Goal: Task Accomplishment & Management: Complete application form

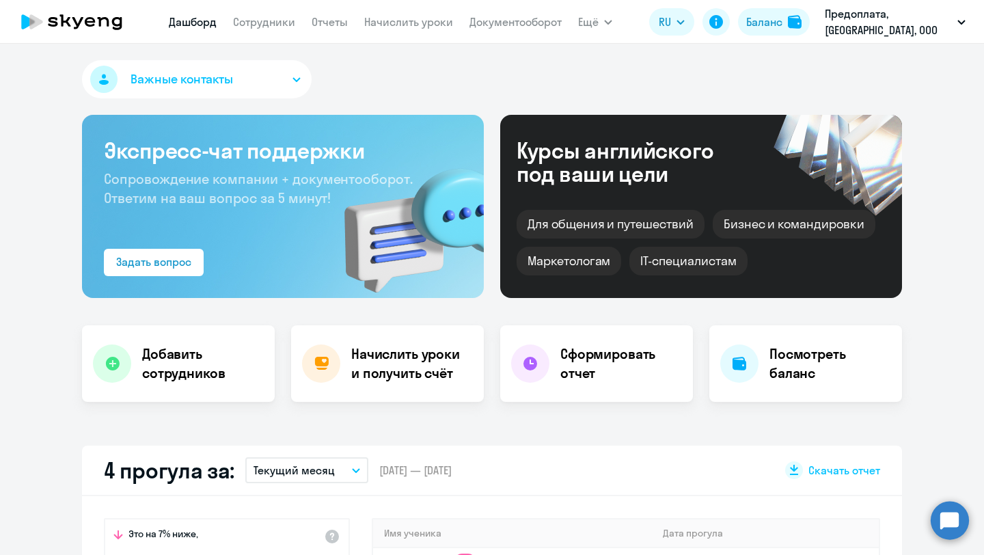
select select "30"
click at [260, 20] on link "Сотрудники" at bounding box center [264, 22] width 62 height 14
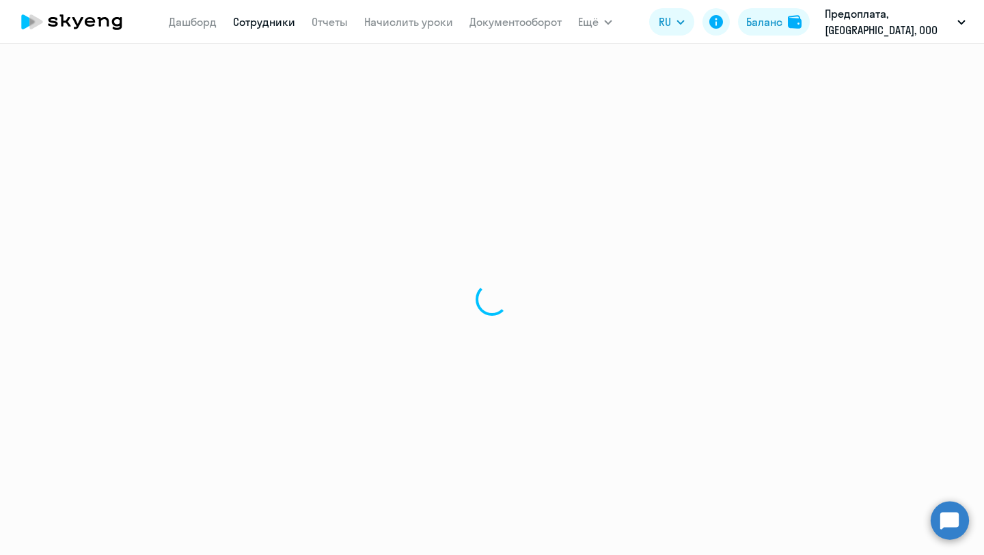
select select "30"
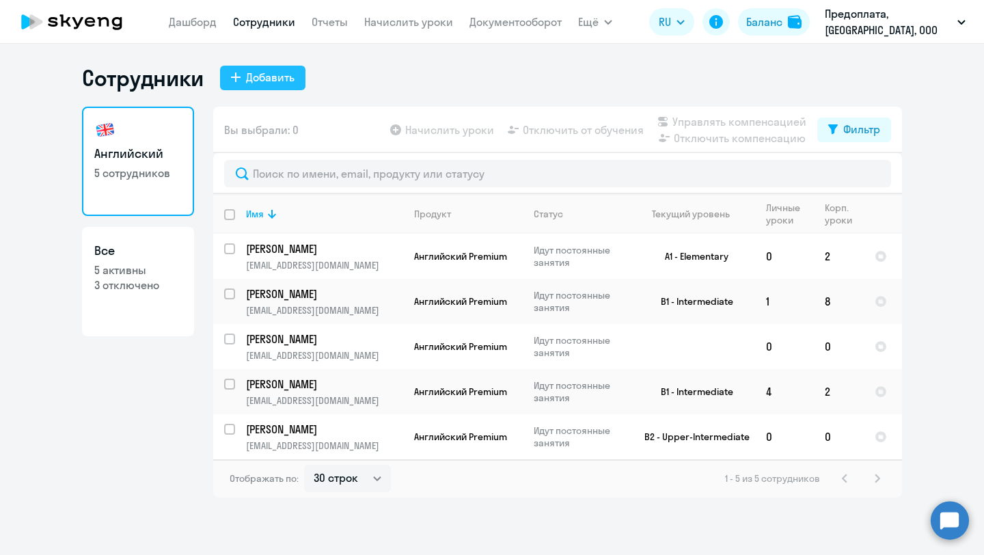
click at [262, 79] on div "Добавить" at bounding box center [270, 77] width 49 height 16
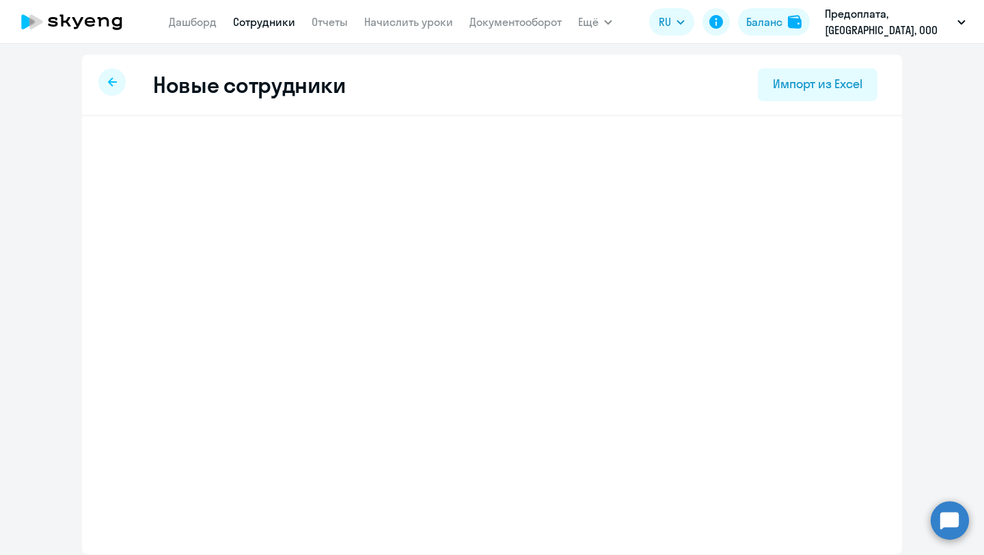
select select "english_adult_not_native_speaker_premium"
select select "3"
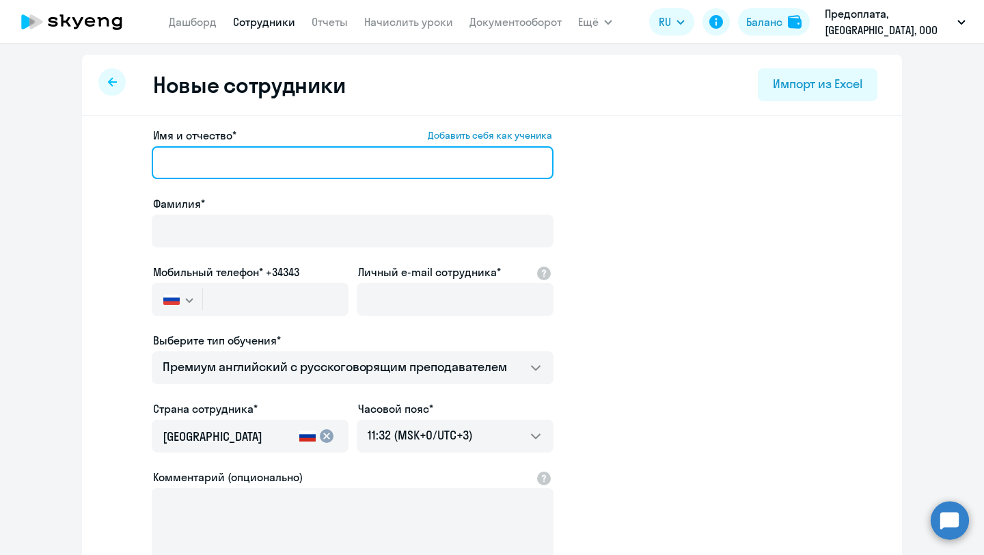
click at [286, 161] on input "Имя и отчество* Добавить себя как ученика" at bounding box center [353, 162] width 402 height 33
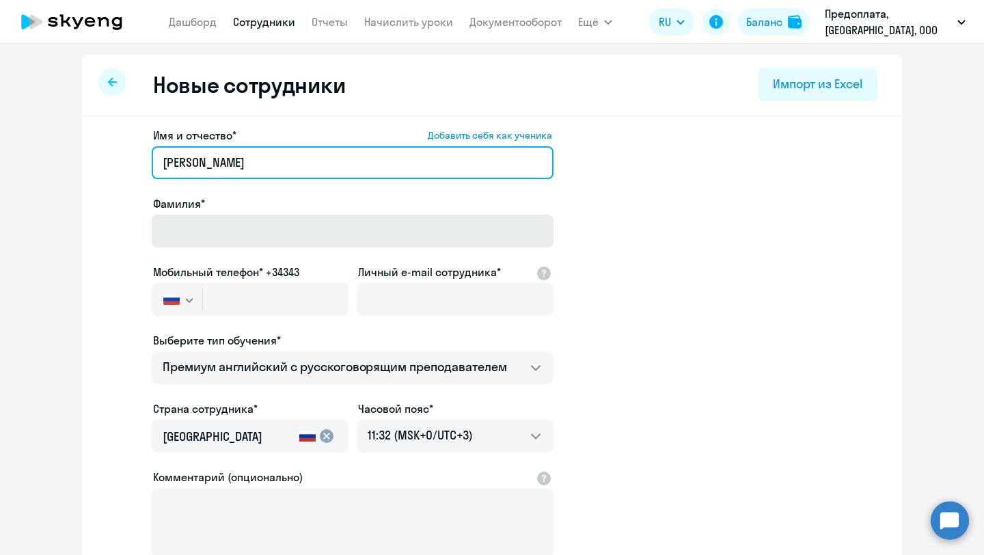
type input "Елена Сергеевна"
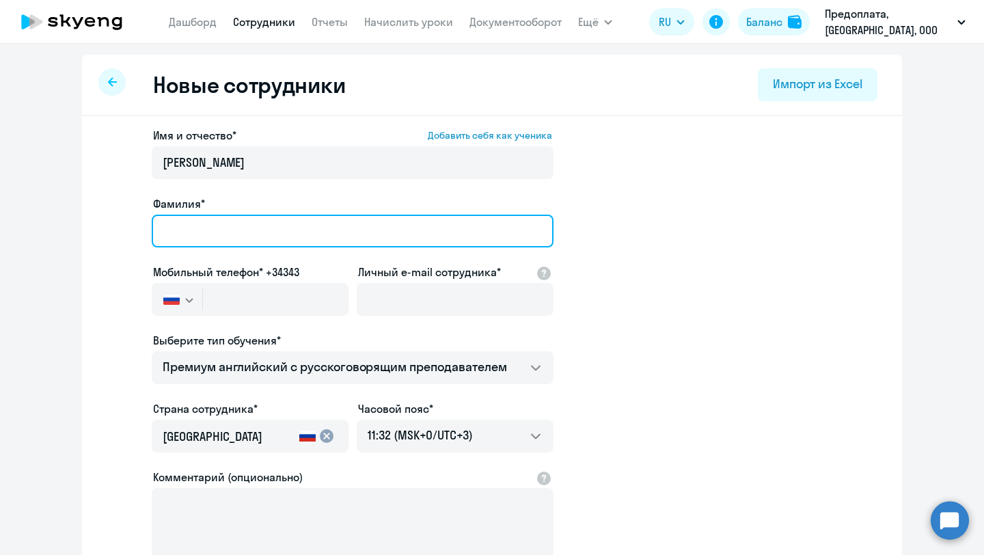
click at [250, 232] on input "Фамилия*" at bounding box center [353, 231] width 402 height 33
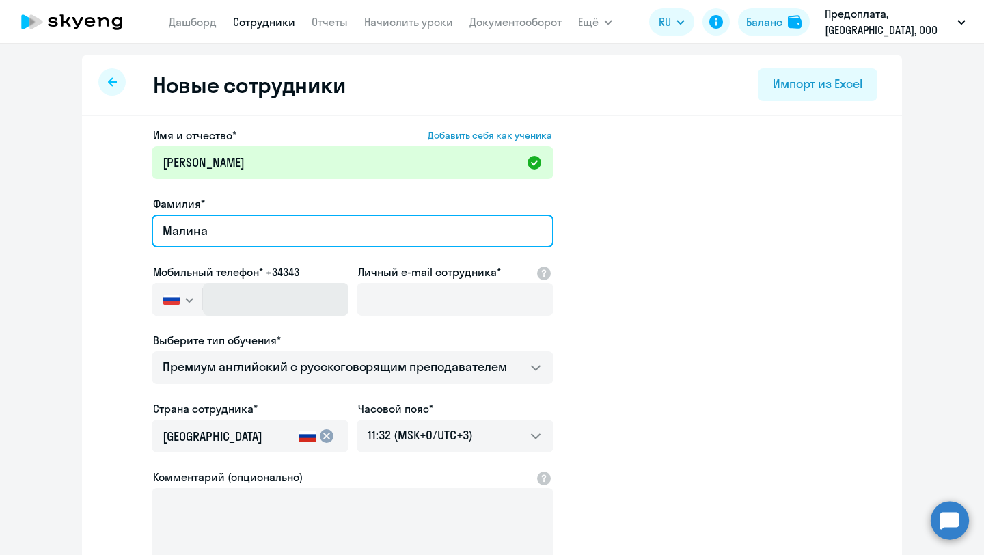
type input "Малина"
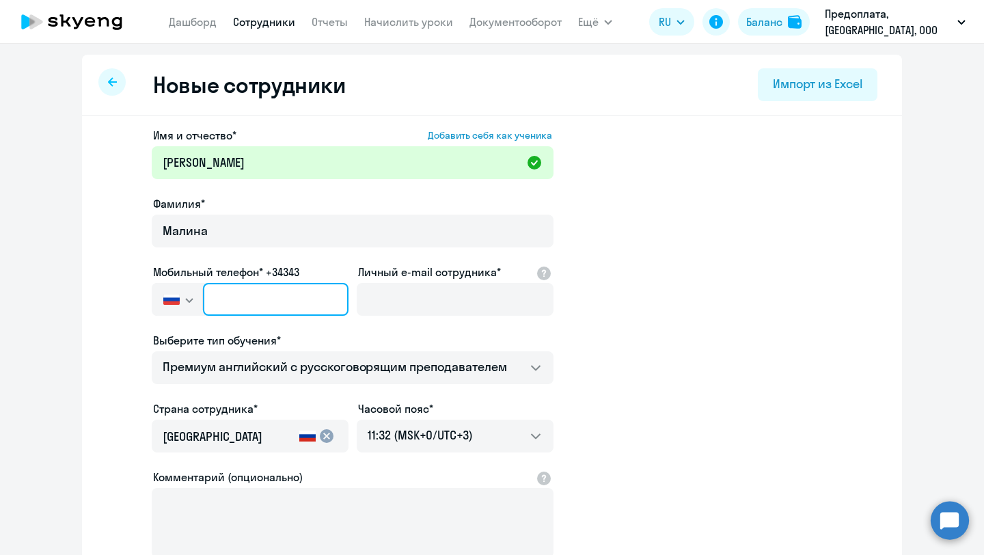
click at [271, 313] on input "text" at bounding box center [276, 299] width 146 height 33
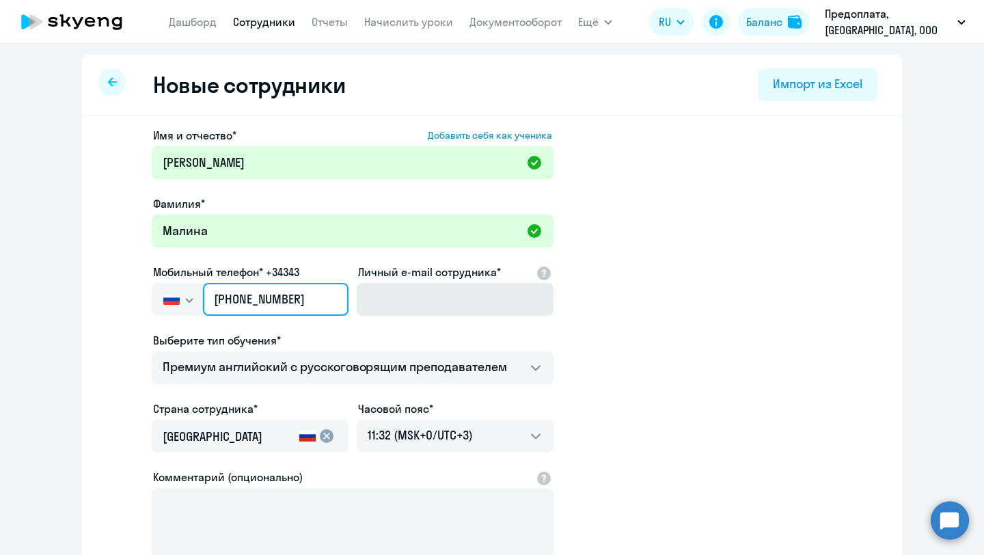
type input "+7 985 368-87-88"
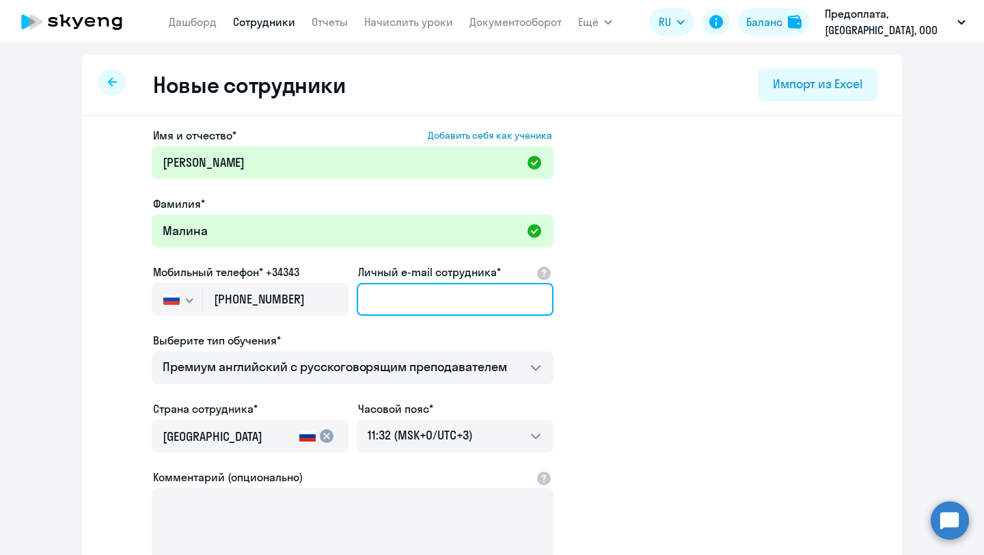
click at [412, 303] on input "Личный e-mail сотрудника*" at bounding box center [455, 299] width 197 height 33
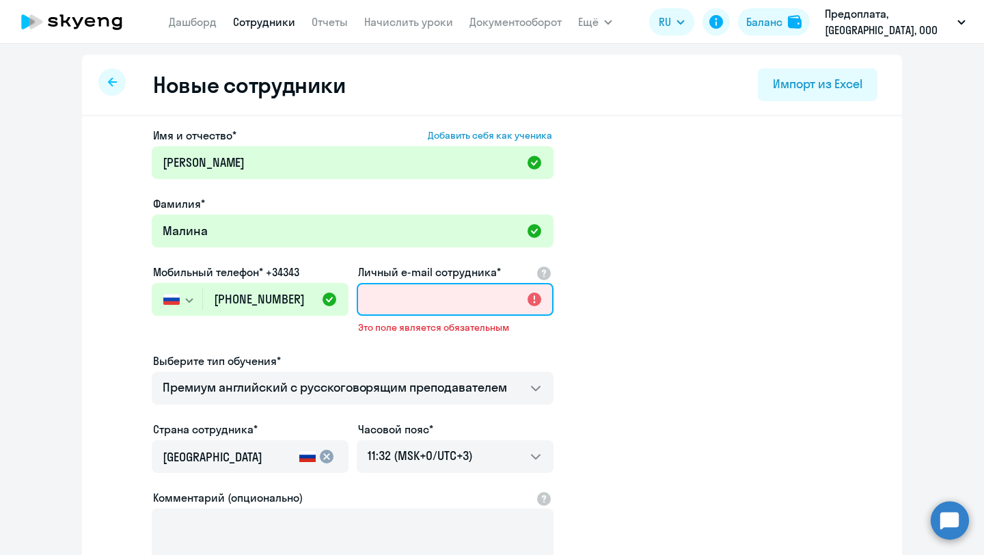
paste input "e.evplova@erlyvideo.org"
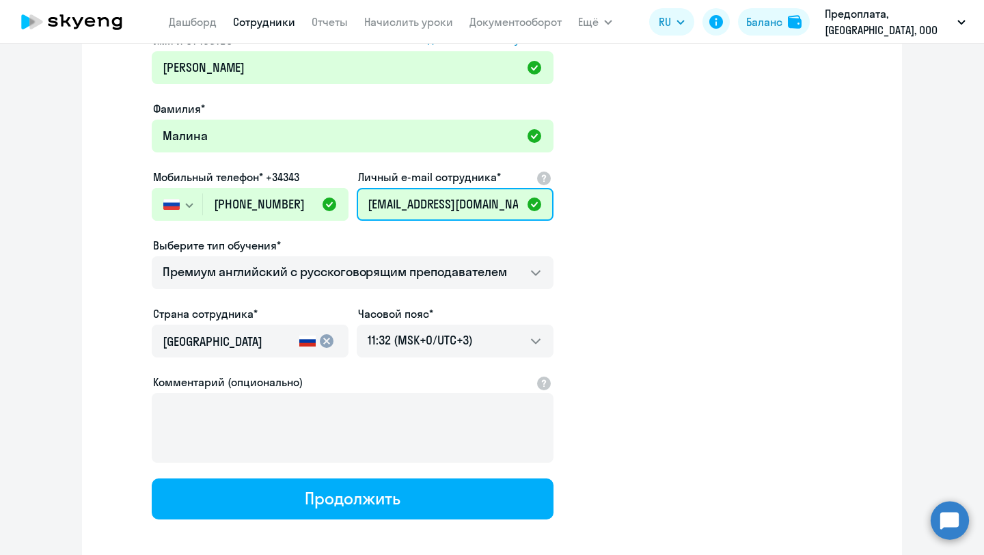
scroll to position [161, 0]
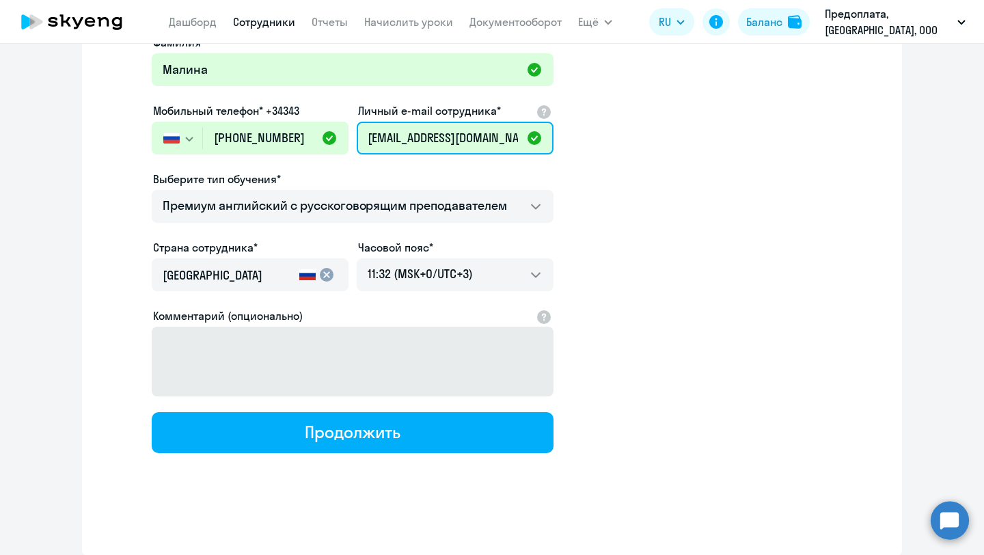
type input "e.evplova@erlyvideo.org"
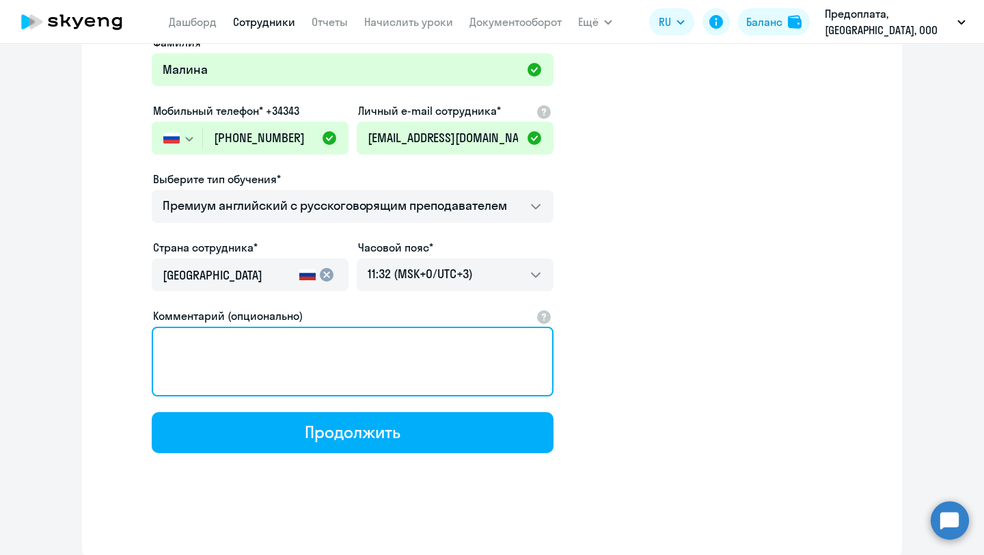
click at [340, 358] on textarea "Комментарий (опционально)" at bounding box center [353, 362] width 402 height 70
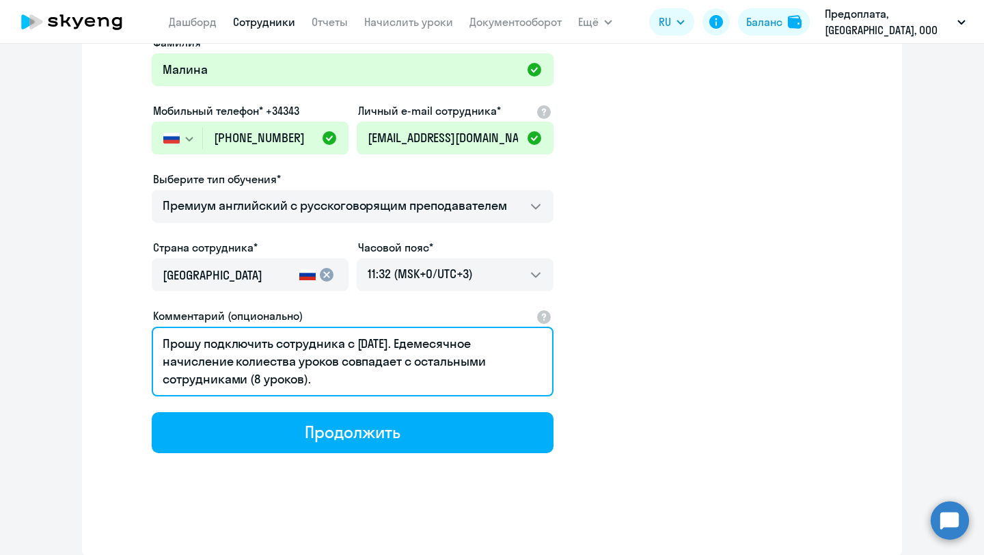
click at [421, 348] on textarea "Прошу подключить сотрудника с 01.10.2025. Едемесячное начисление колиества урок…" at bounding box center [353, 362] width 402 height 70
click at [274, 361] on textarea "Прошу подключить сотрудника с 01.10.2025. Ежемесячное начисление колиества урок…" at bounding box center [353, 362] width 402 height 70
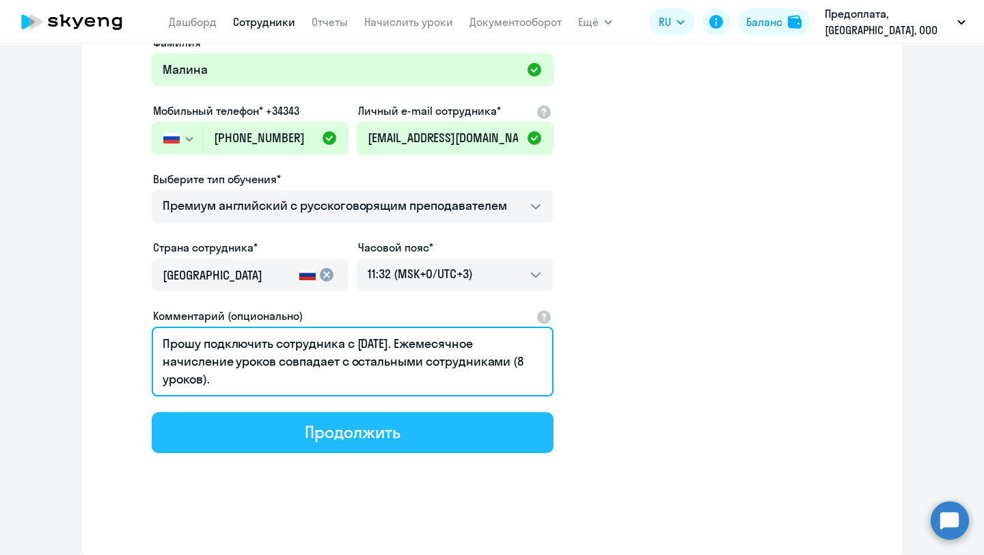
type textarea "Прошу подключить сотрудника с 01.10.2025. Ежемесячное начисление уроков совпада…"
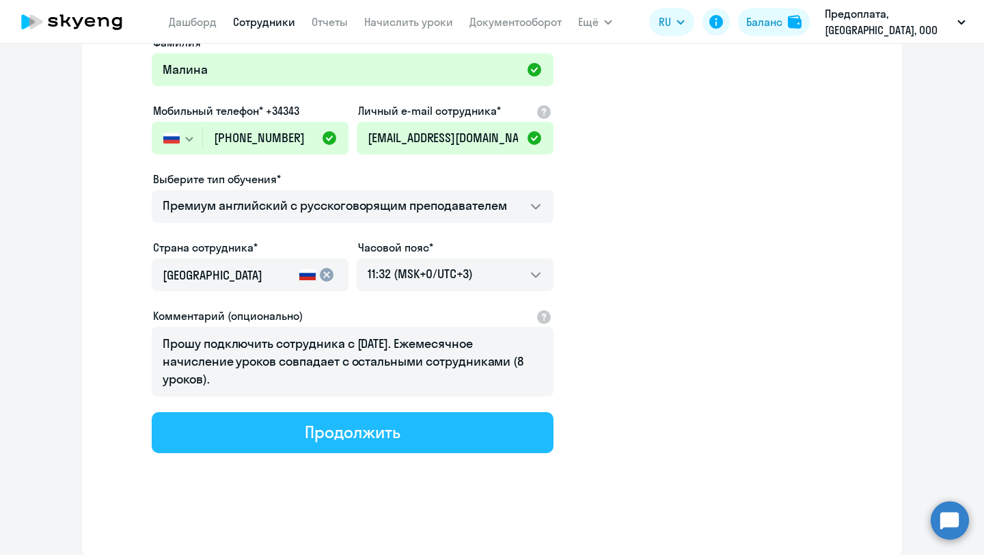
click at [361, 437] on div "Продолжить" at bounding box center [352, 432] width 95 height 22
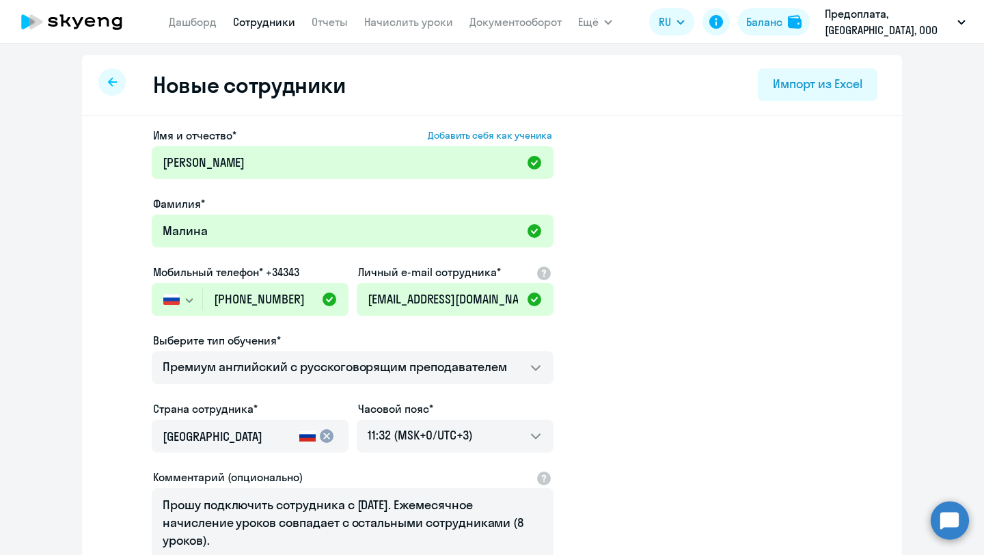
select select "english_adult_not_native_speaker_premium"
select select "3"
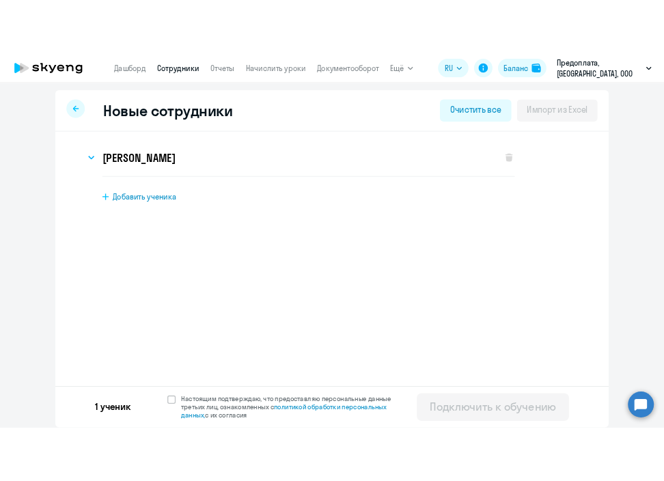
scroll to position [0, 0]
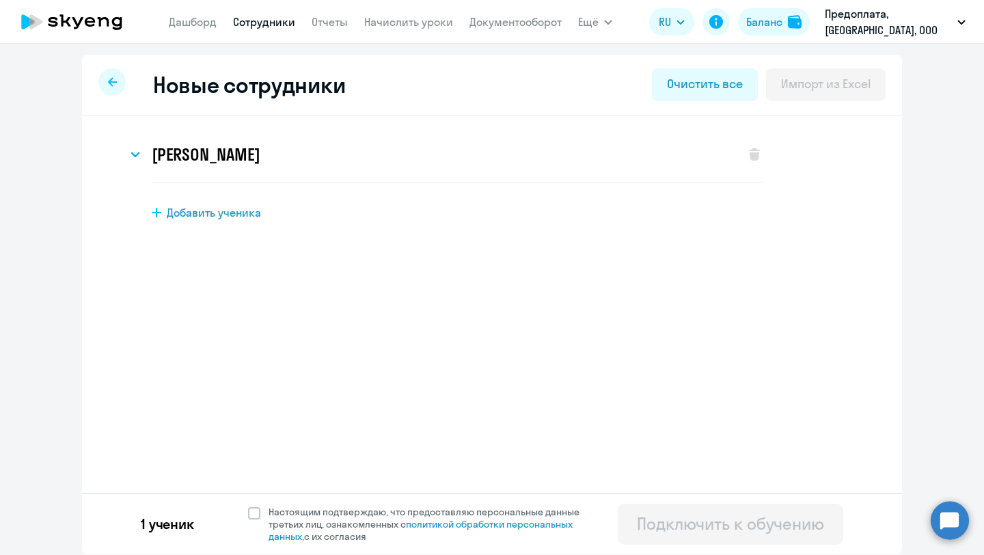
click at [226, 214] on span "Добавить ученика" at bounding box center [214, 212] width 94 height 15
select select "english_adult_not_native_speaker_premium"
select select "3"
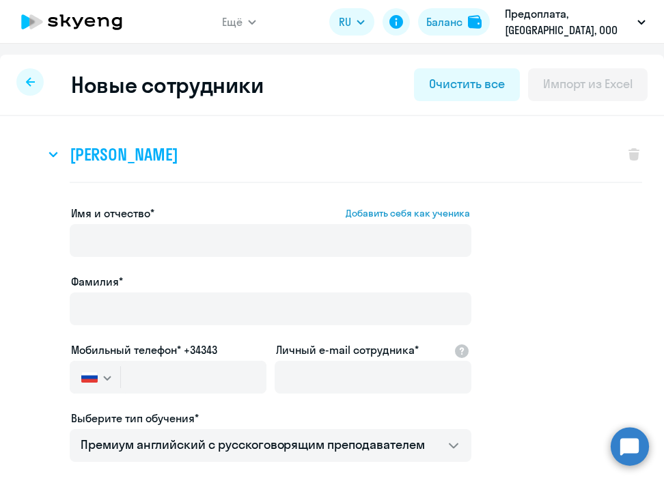
click at [178, 151] on h3 "Елена Сергеевна Малина" at bounding box center [124, 155] width 108 height 22
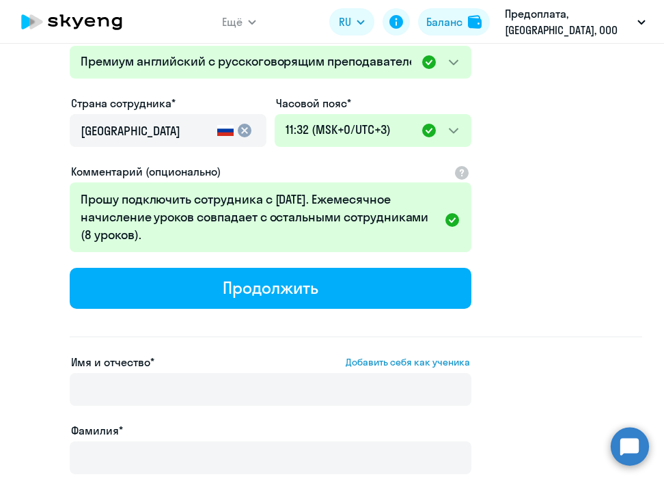
scroll to position [372, 0]
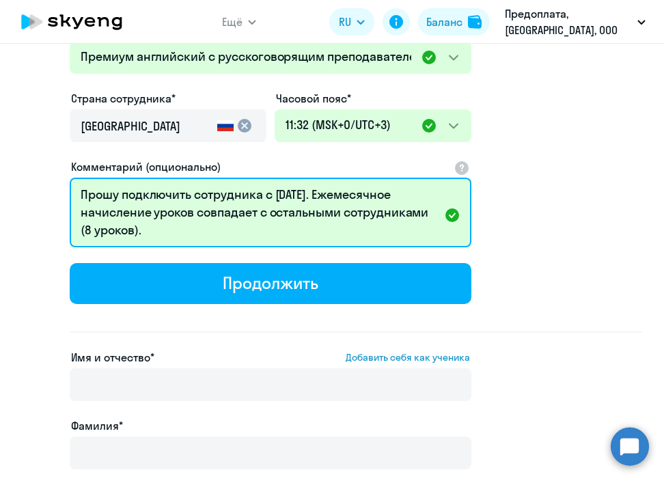
drag, startPoint x: 148, startPoint y: 232, endPoint x: 79, endPoint y: 193, distance: 79.0
click at [79, 193] on textarea "Прошу подключить сотрудника с 01.10.2025. Ежемесячное начисление уроков совпада…" at bounding box center [271, 213] width 402 height 70
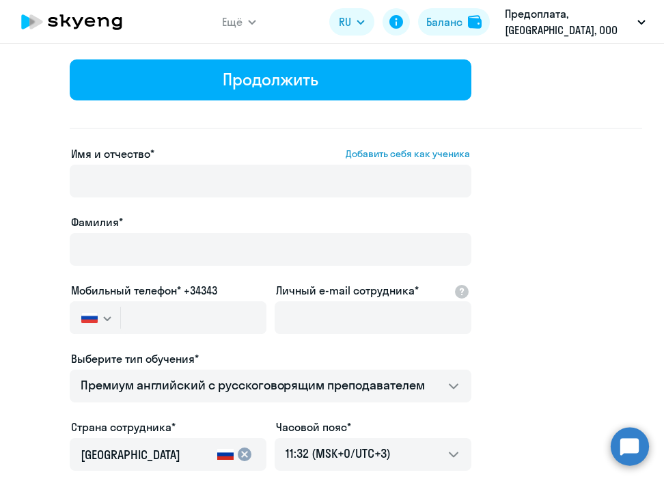
scroll to position [578, 0]
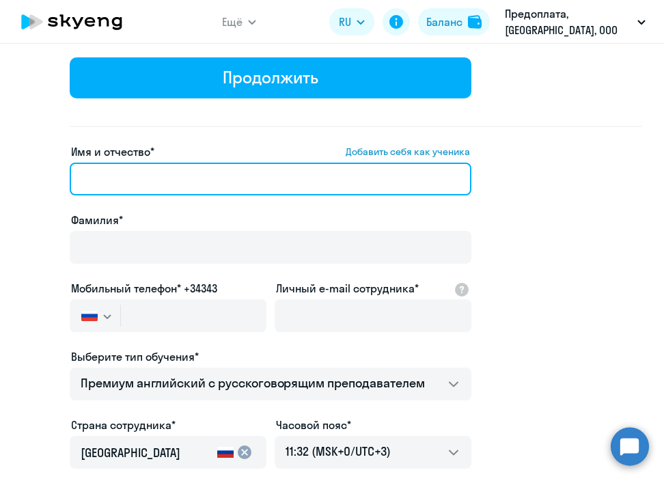
click at [138, 185] on input "Имя и отчество* Добавить себя как ученика" at bounding box center [271, 179] width 402 height 33
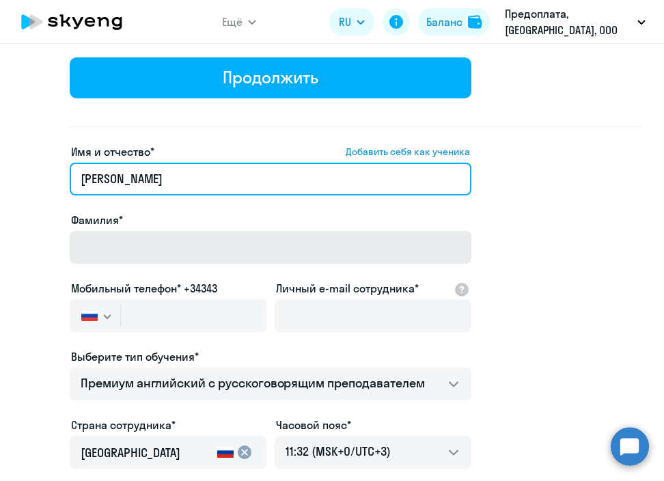
type input "Богдан Максимович"
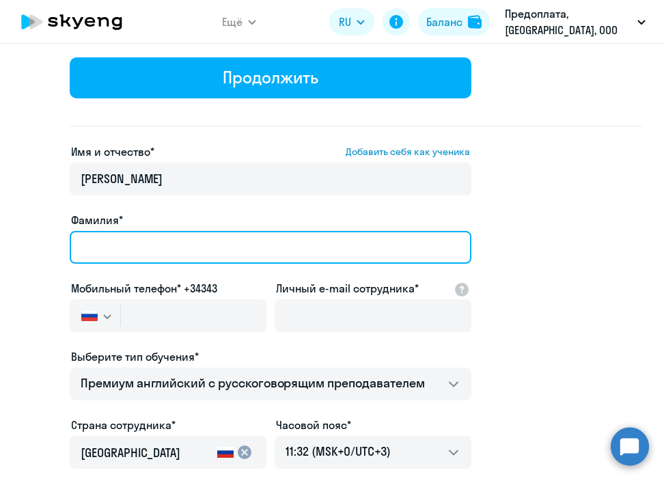
click at [108, 238] on input "Фамилия*" at bounding box center [271, 247] width 402 height 33
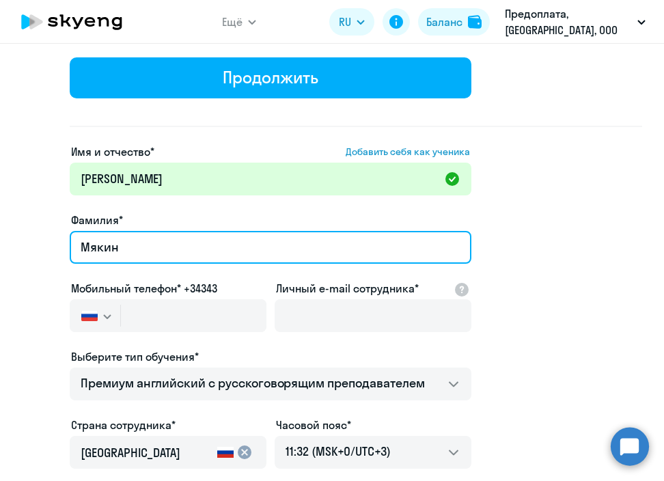
type input "Мякин"
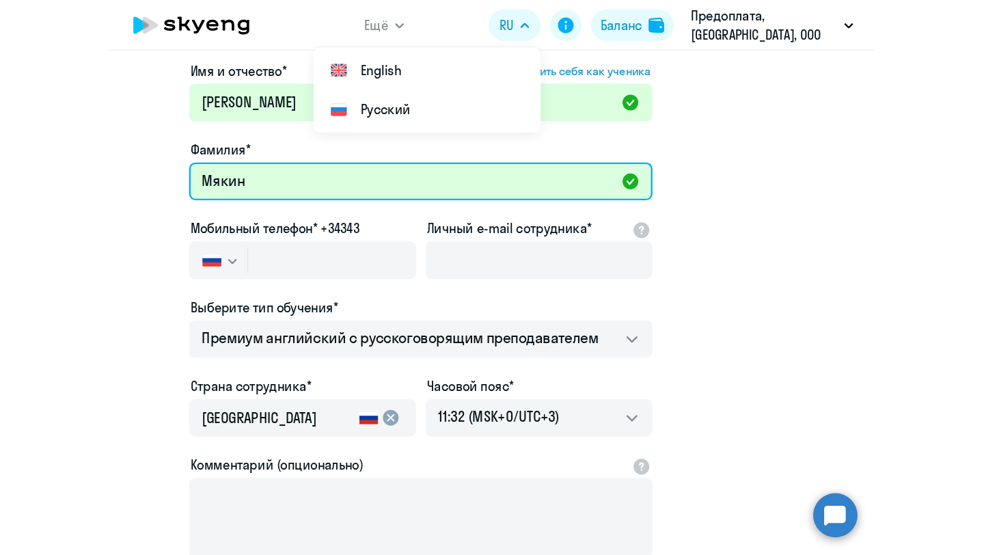
scroll to position [658, 0]
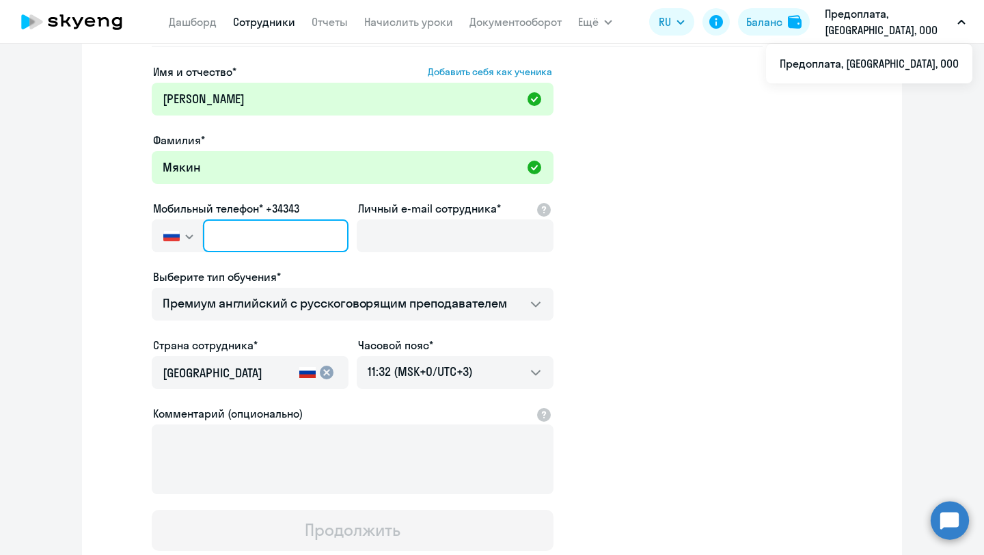
click at [282, 230] on input "text" at bounding box center [276, 235] width 146 height 33
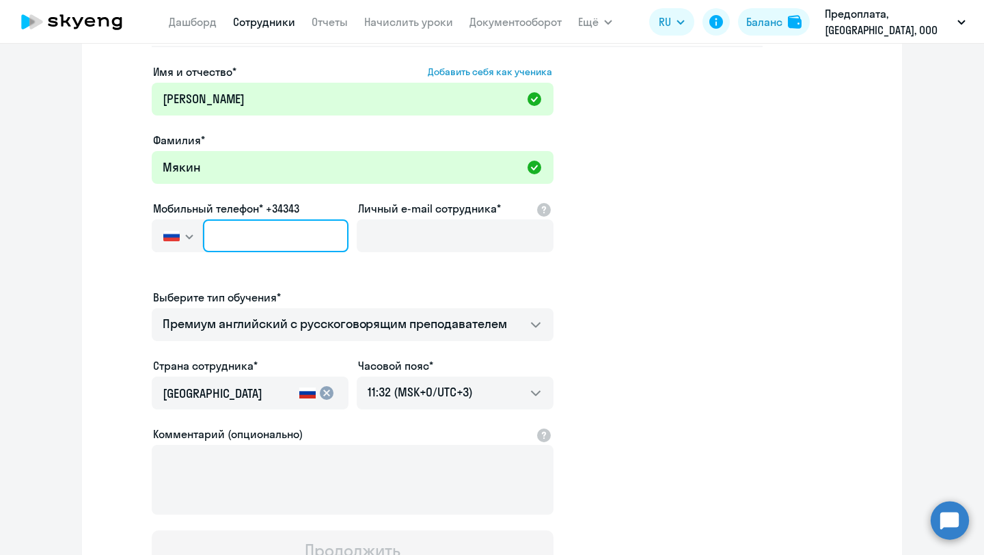
paste input "+7 927 418-25-15"
type input "+7 927 418-25-15"
click at [230, 235] on input "+7 927 418-25-15" at bounding box center [276, 235] width 146 height 33
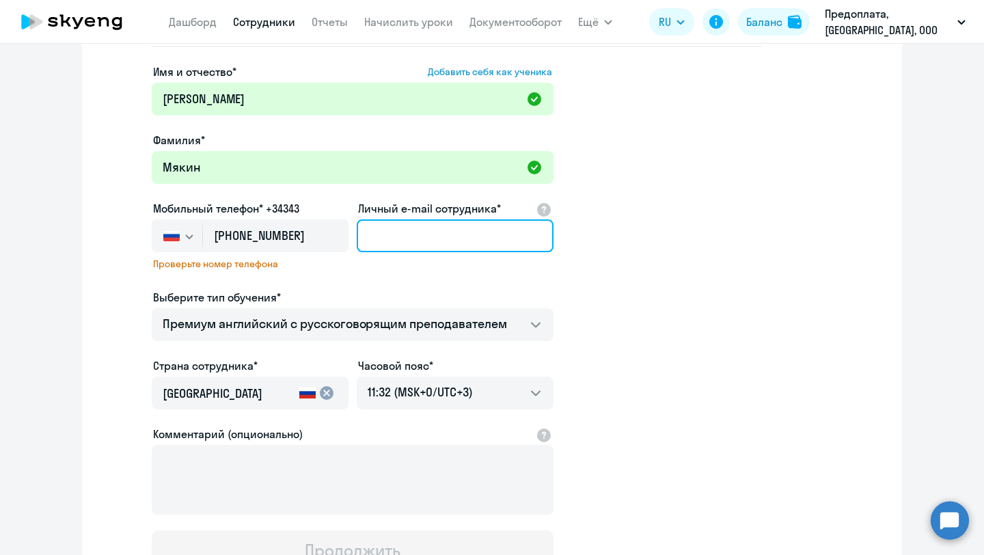
click at [411, 227] on input "Личный e-mail сотрудника*" at bounding box center [455, 235] width 197 height 33
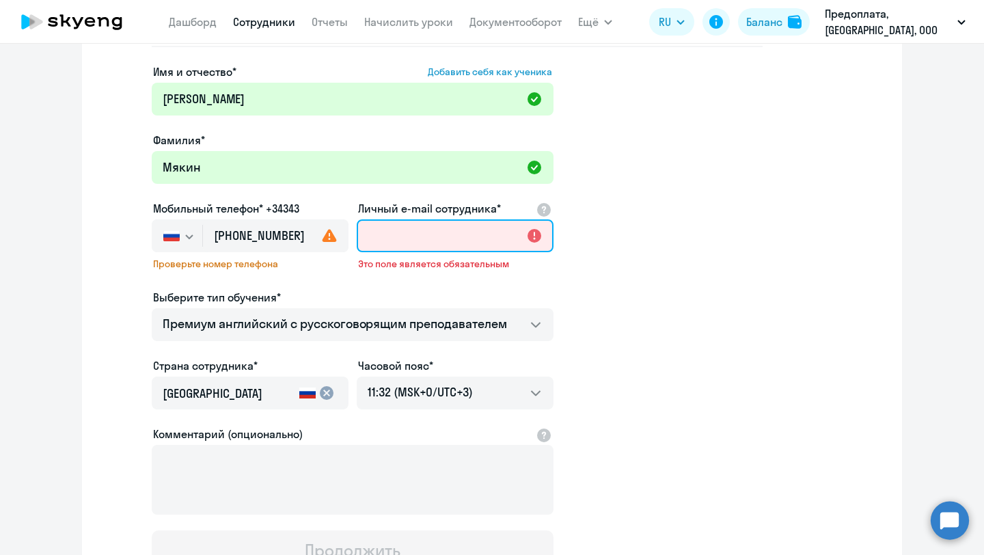
paste input "[EMAIL_ADDRESS][DOMAIN_NAME]"
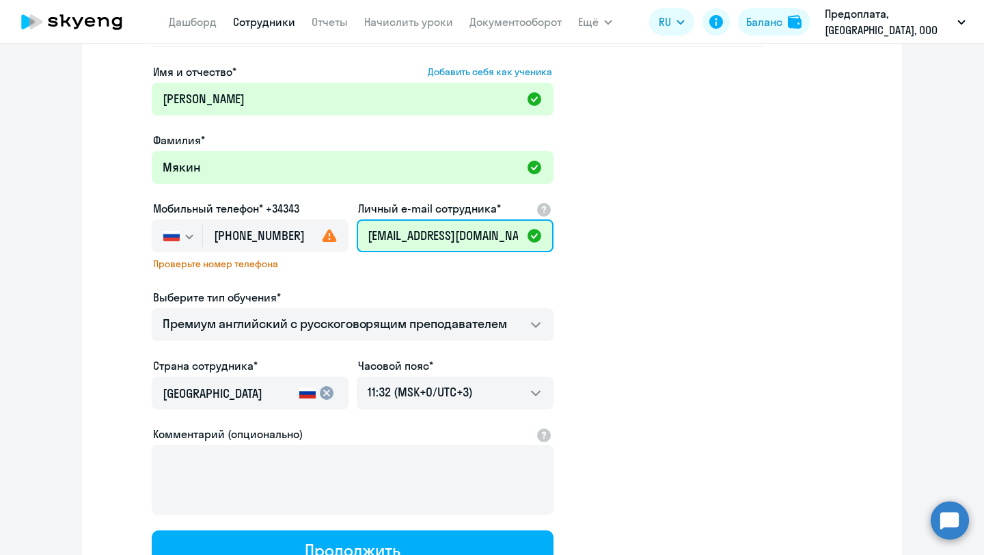
type input "[EMAIL_ADDRESS][DOMAIN_NAME]"
click at [689, 311] on app-new-student-form "Имя и отчество* Добавить себя как ученика Богдан Максимович Фамилия* Мякин Моби…" at bounding box center [492, 318] width 776 height 508
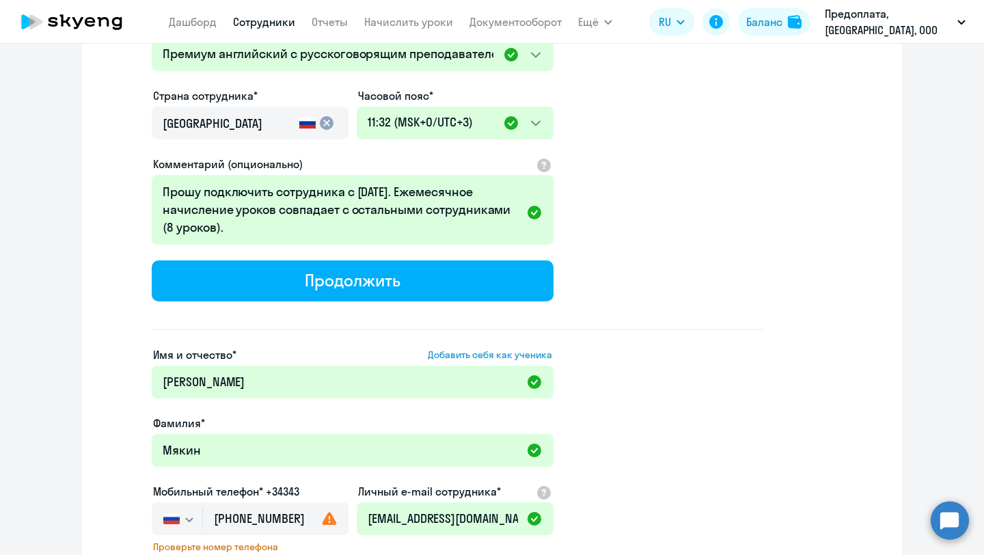
scroll to position [358, 0]
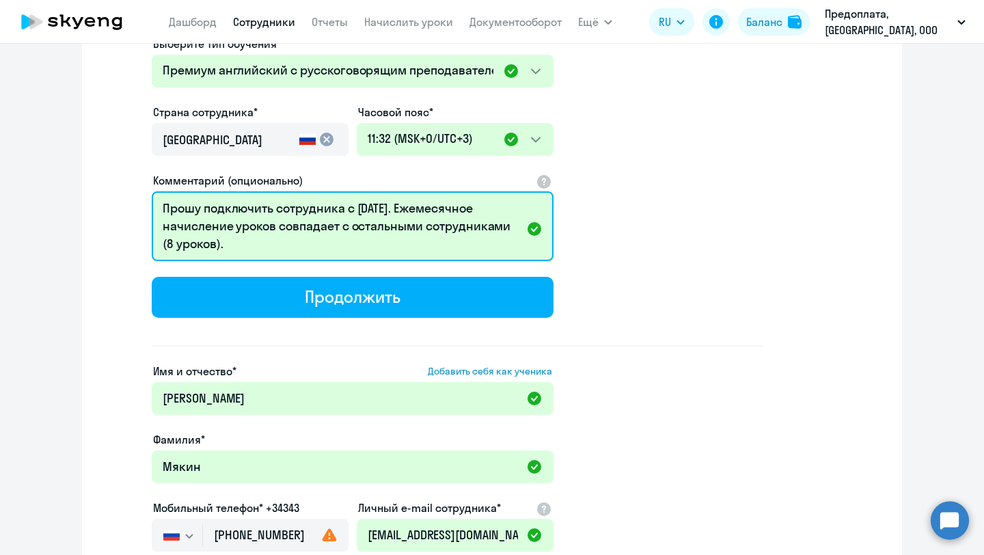
click at [217, 249] on textarea "Прошу подключить сотрудника с 01.10.2025. Ежемесячное начисление уроков совпада…" at bounding box center [353, 226] width 402 height 70
drag, startPoint x: 225, startPoint y: 248, endPoint x: 150, endPoint y: 207, distance: 85.6
click at [150, 207] on div "Имя и отчество* Добавить себя как ученика Елена Сергеевна Фамилия* Малина Мобил…" at bounding box center [445, 86] width 636 height 522
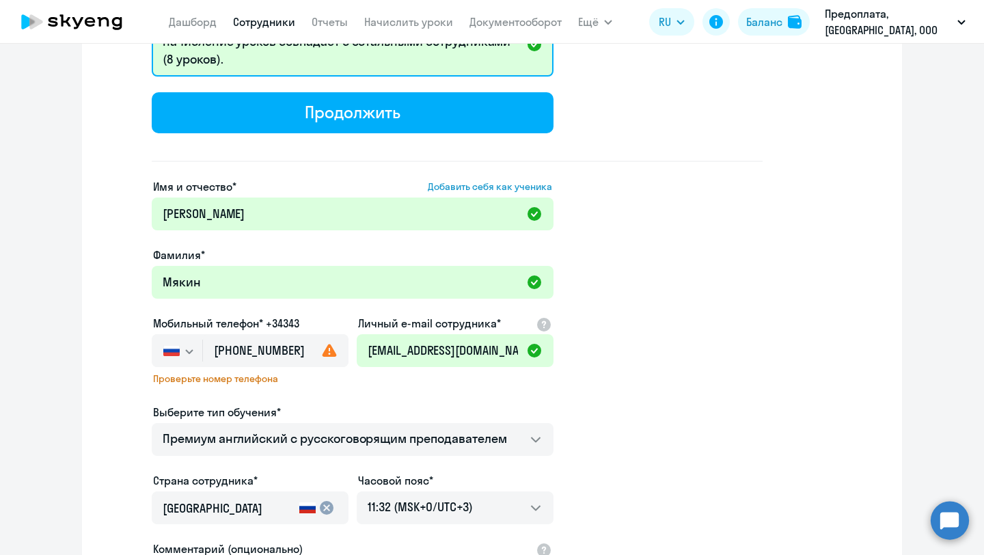
scroll to position [751, 0]
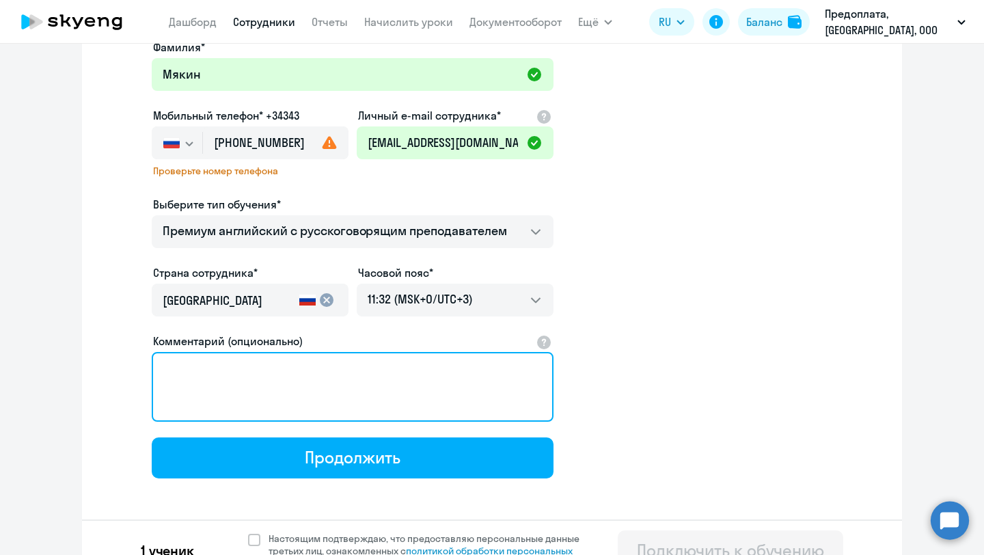
click at [301, 389] on textarea "Комментарий (опционально)" at bounding box center [353, 387] width 402 height 70
paste textarea "Прошу подключить сотрудника с 01.10.2025. Ежемесячное начисление уроков совпада…"
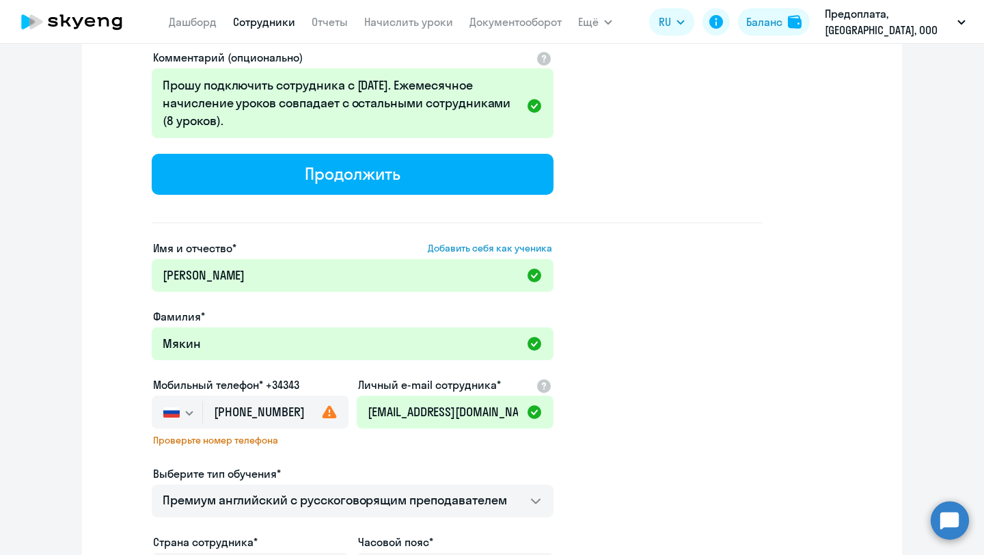
scroll to position [284, 0]
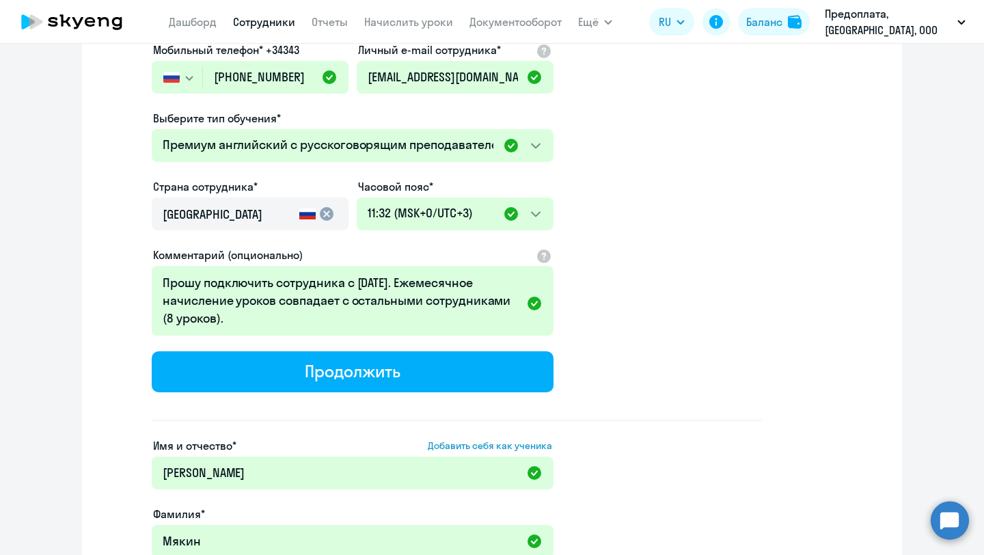
type textarea "Прошу подключить сотрудника с 01.10.2025. Ежемесячное начисление уроков совпада…"
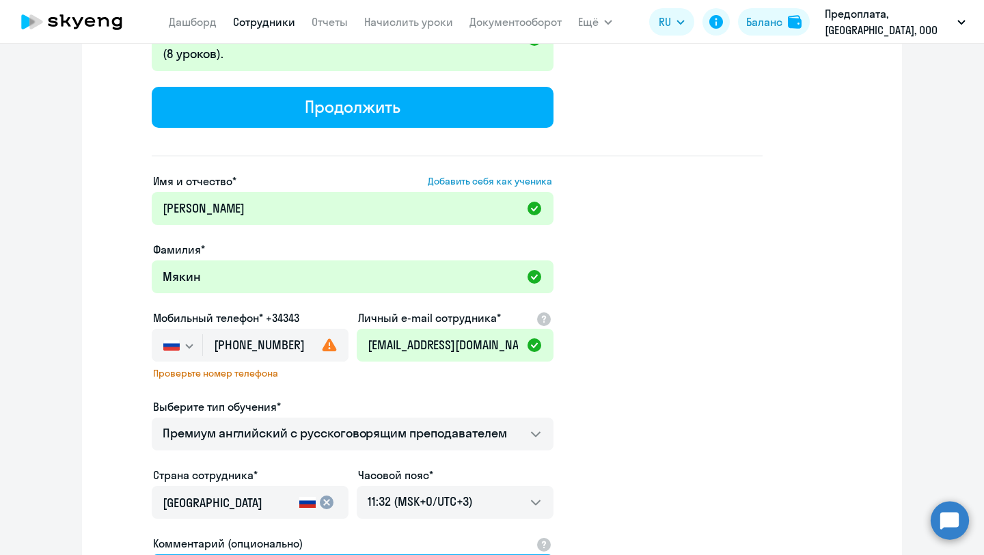
scroll to position [543, 0]
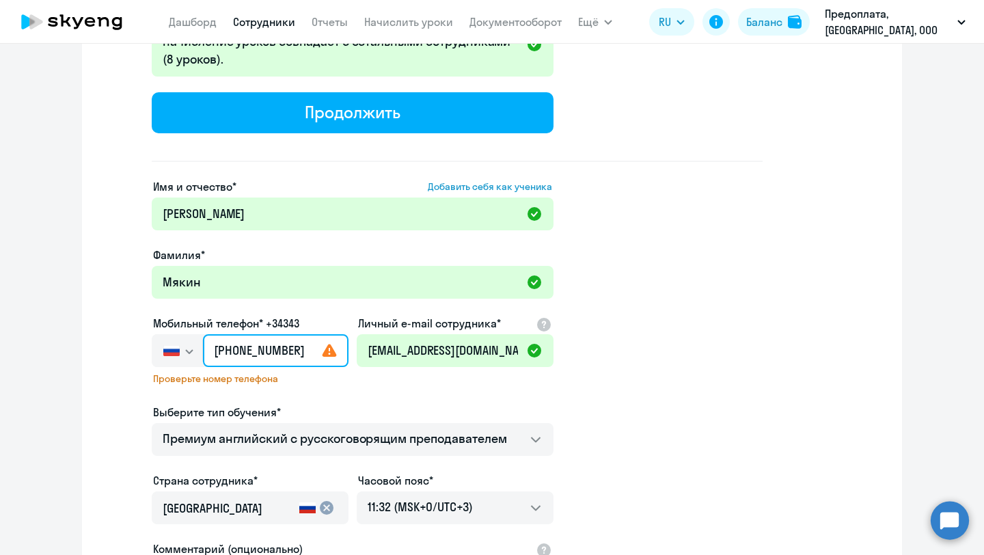
click at [299, 352] on input "+7 927 418-25-15" at bounding box center [276, 350] width 146 height 33
type input "+7 9"
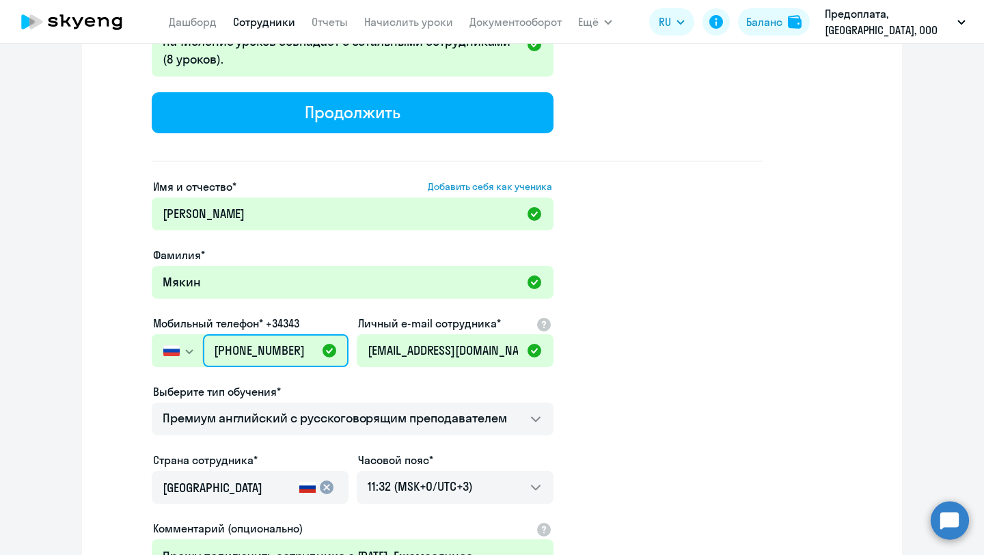
type input "+7 927 418-25-15"
click at [804, 262] on app-new-student-form "Имя и отчество* Добавить себя как ученика Богдан Максимович Фамилия* Мякин Моби…" at bounding box center [492, 421] width 776 height 487
click at [768, 270] on app-new-student-form "Имя и отчество* Добавить себя как ученика Богдан Максимович Фамилия* Мякин Моби…" at bounding box center [492, 421] width 776 height 487
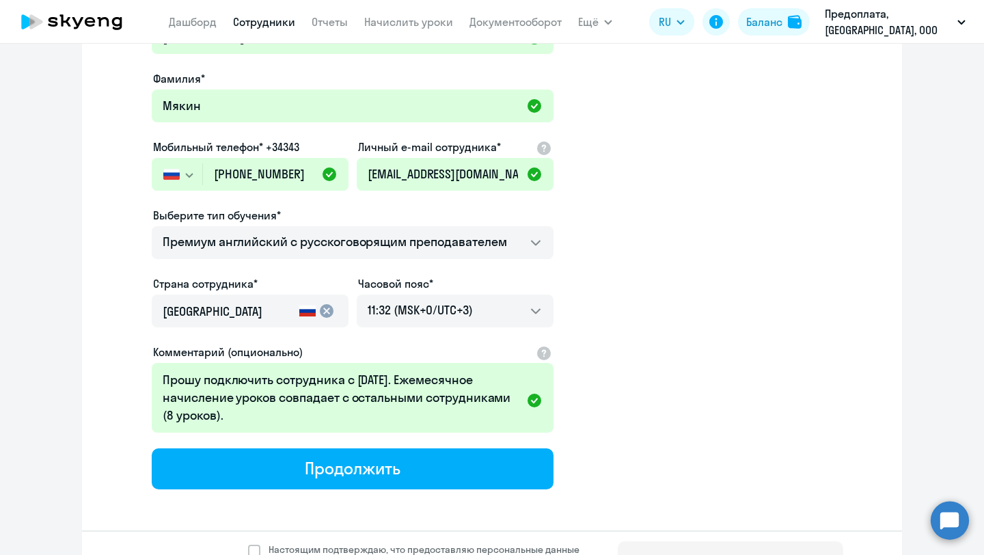
scroll to position [755, 0]
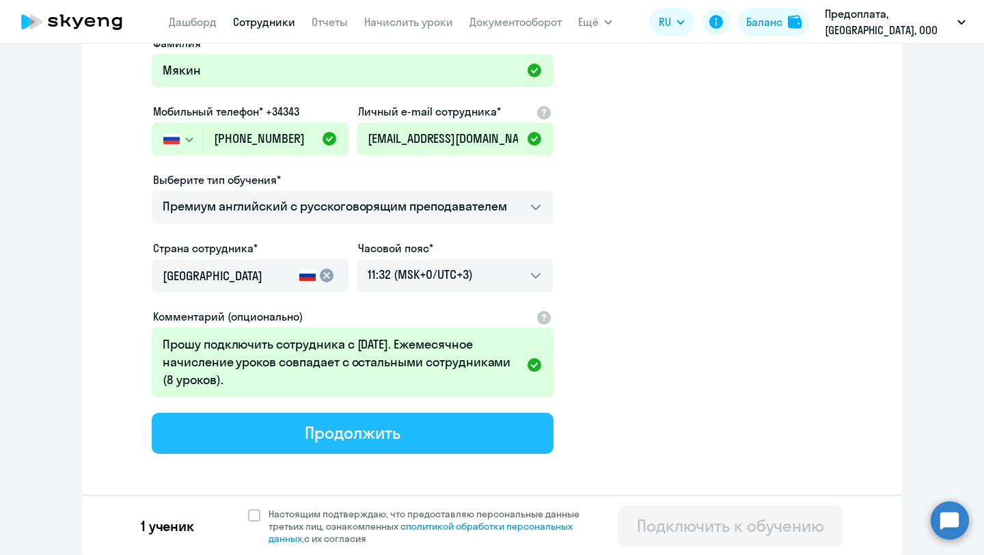
click at [433, 442] on button "Продолжить" at bounding box center [353, 433] width 402 height 41
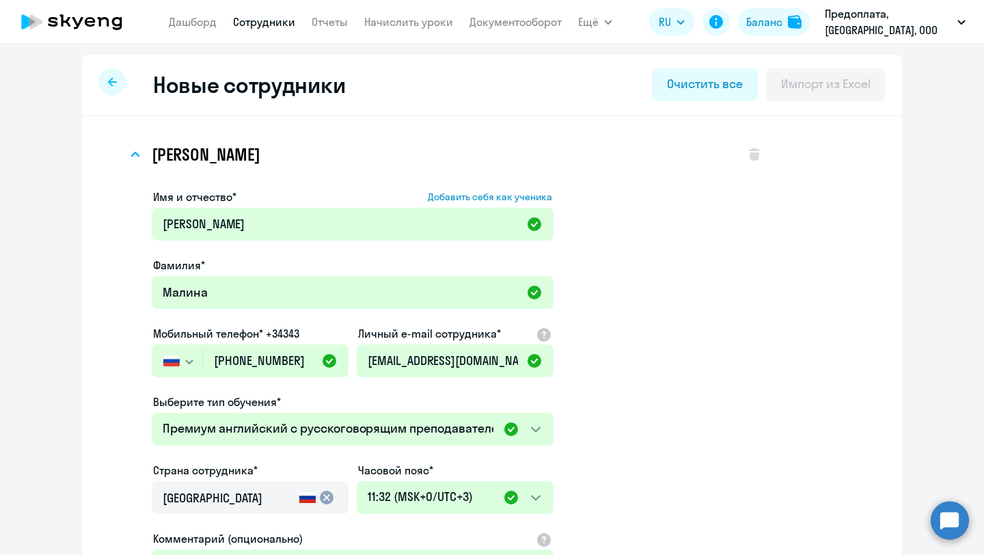
select select "english_adult_not_native_speaker_premium"
select select "3"
select select "english_adult_not_native_speaker_premium"
select select "3"
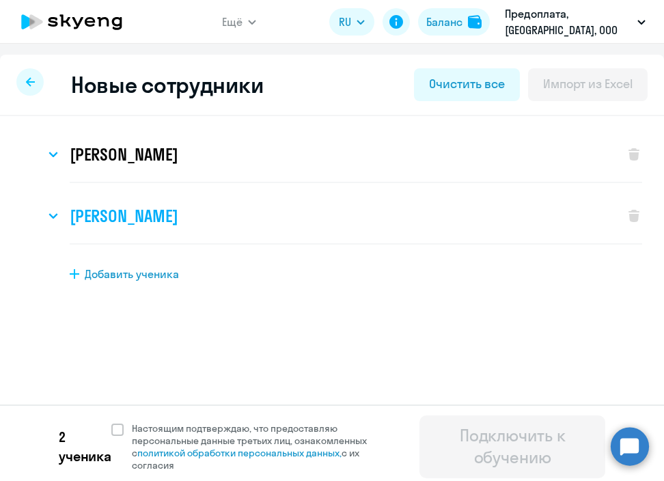
scroll to position [6, 0]
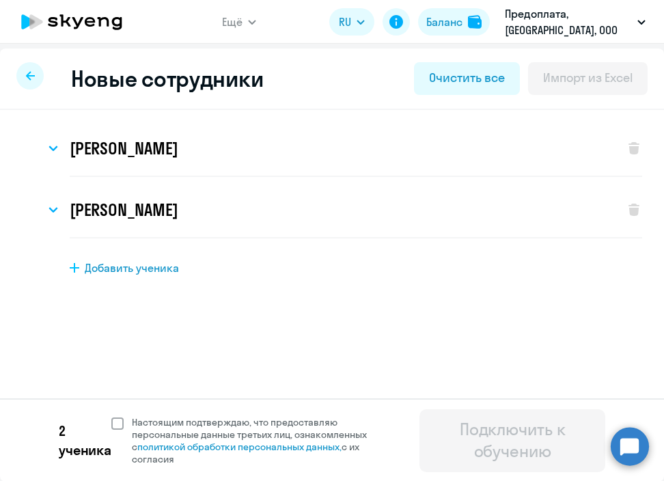
click at [118, 427] on span at bounding box center [117, 424] width 12 height 12
click at [111, 416] on input "Настоящим подтверждаю, что предоставляю персональные данные третьих лиц, ознако…" at bounding box center [111, 416] width 1 height 1
checkbox input "true"
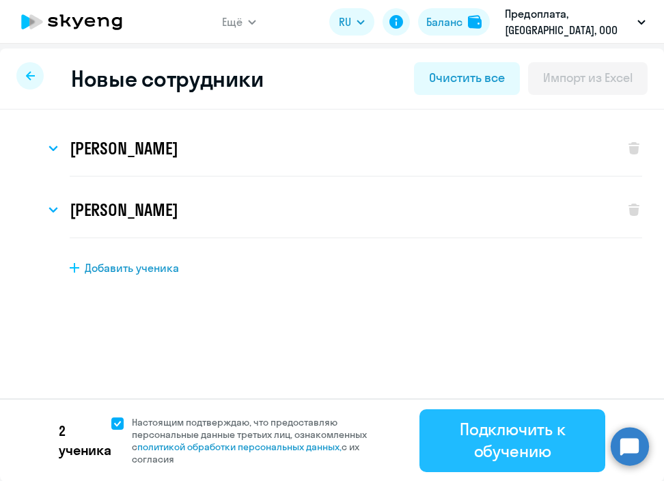
click at [537, 427] on div "Подключить к обучению" at bounding box center [513, 440] width 148 height 44
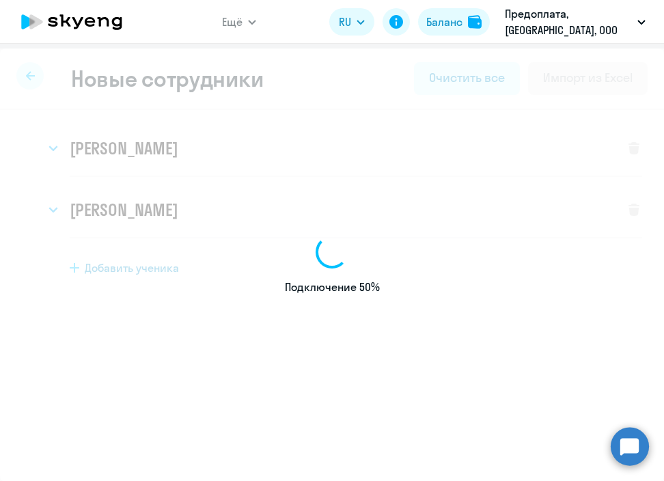
select select "english_adult_not_native_speaker_premium"
select select "3"
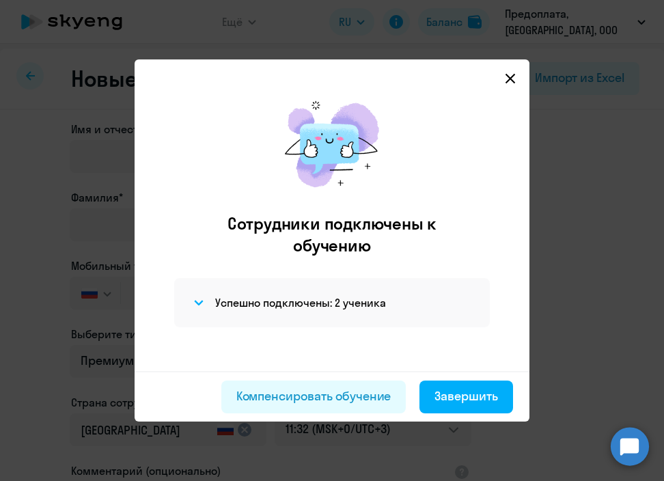
click at [512, 79] on icon at bounding box center [511, 79] width 10 height 10
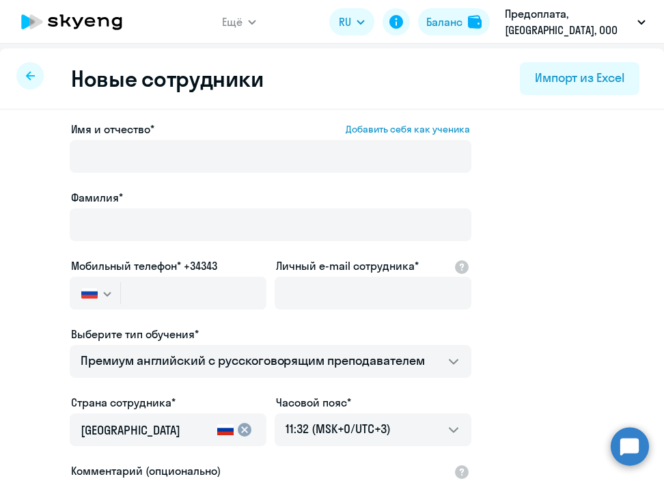
select select "30"
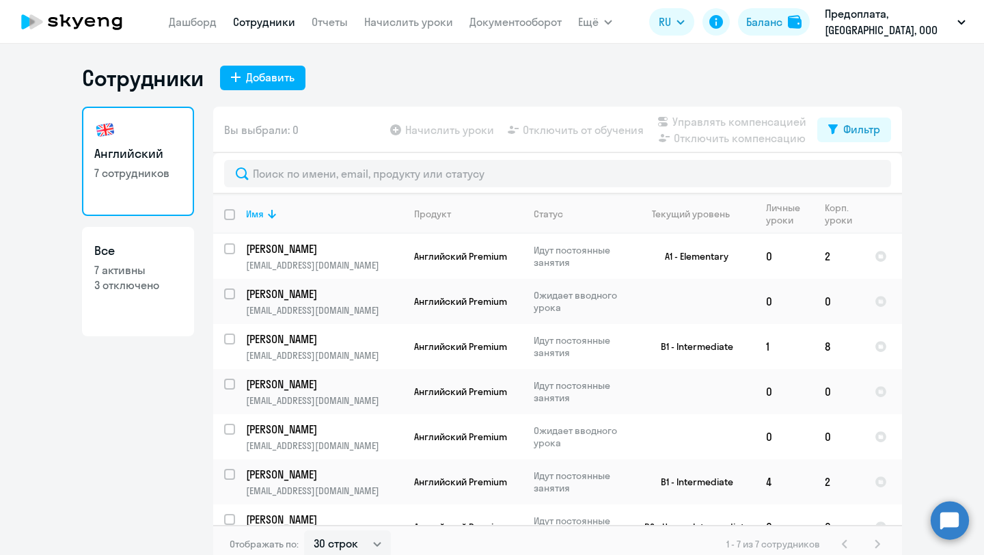
click at [88, 20] on icon at bounding box center [72, 22] width 120 height 34
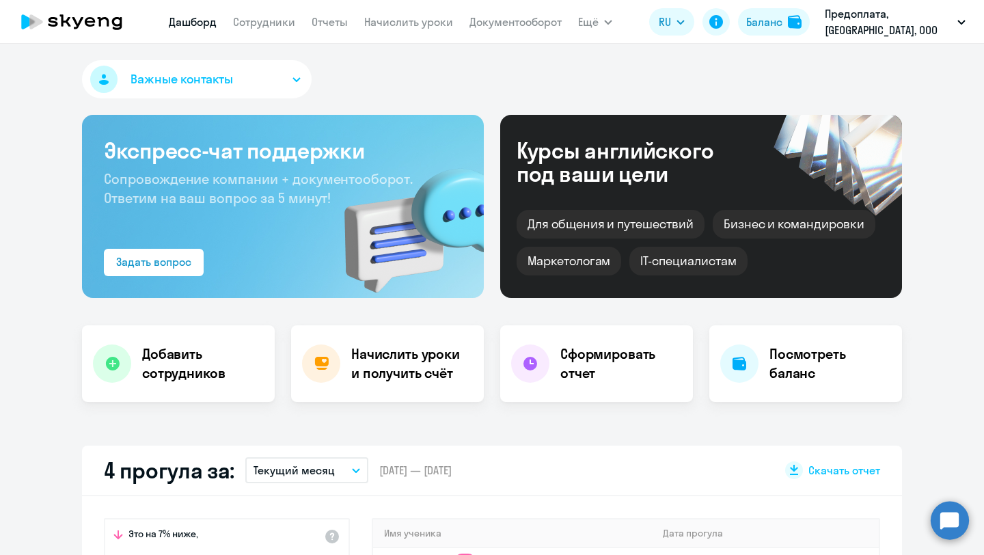
select select "30"
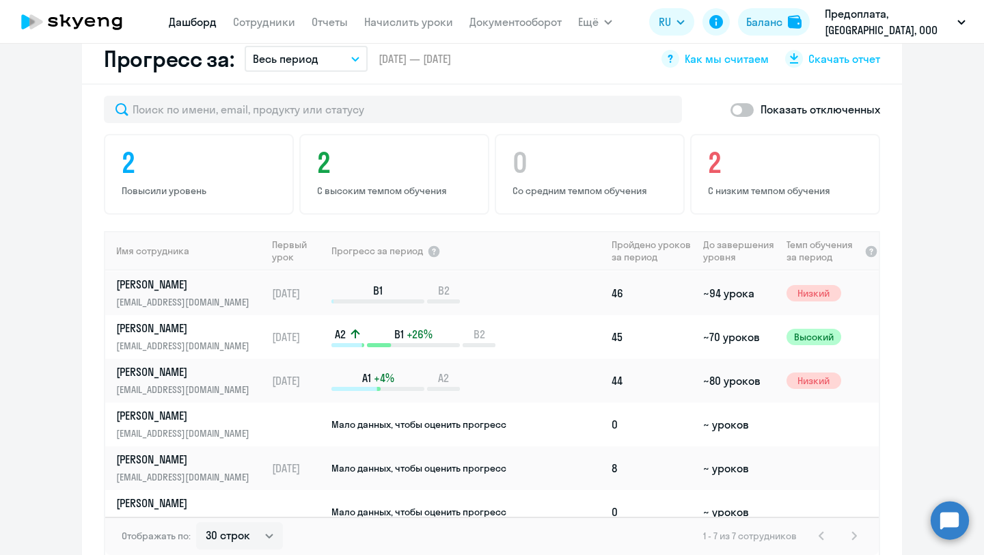
scroll to position [60, 0]
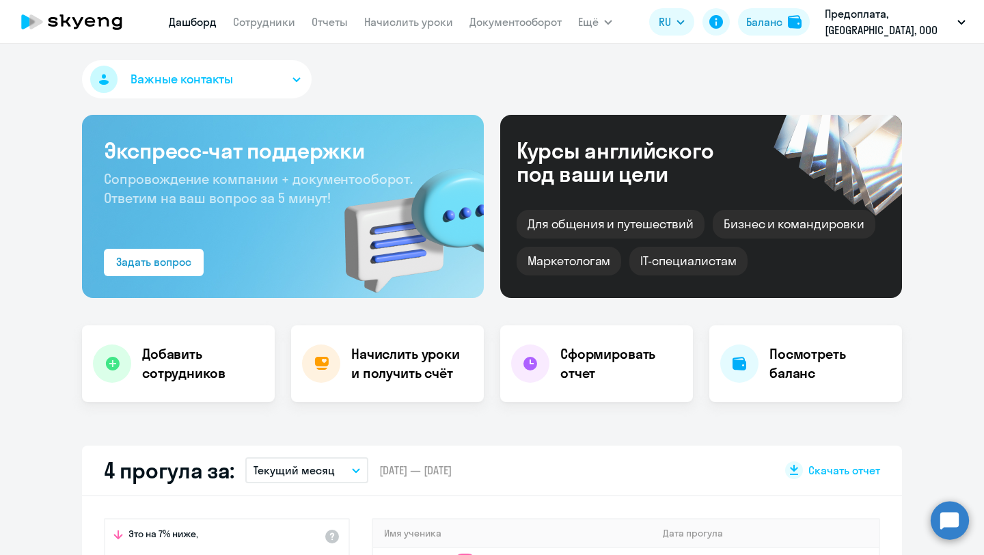
select select "30"
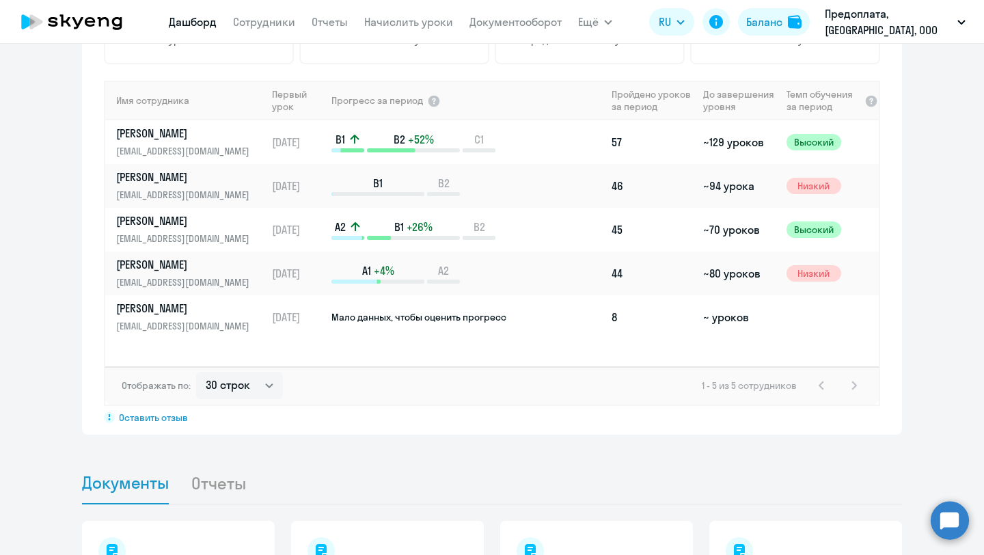
scroll to position [947, 0]
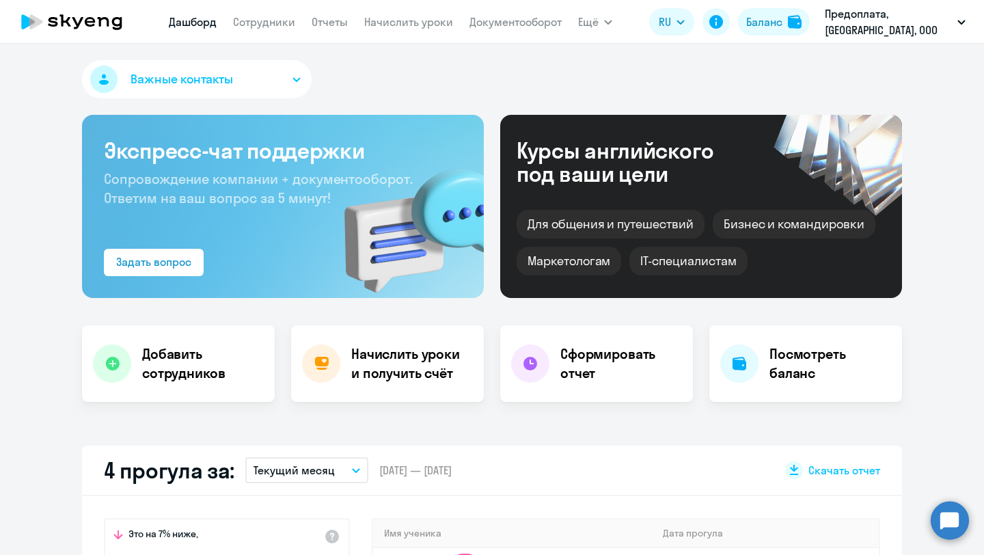
select select "30"
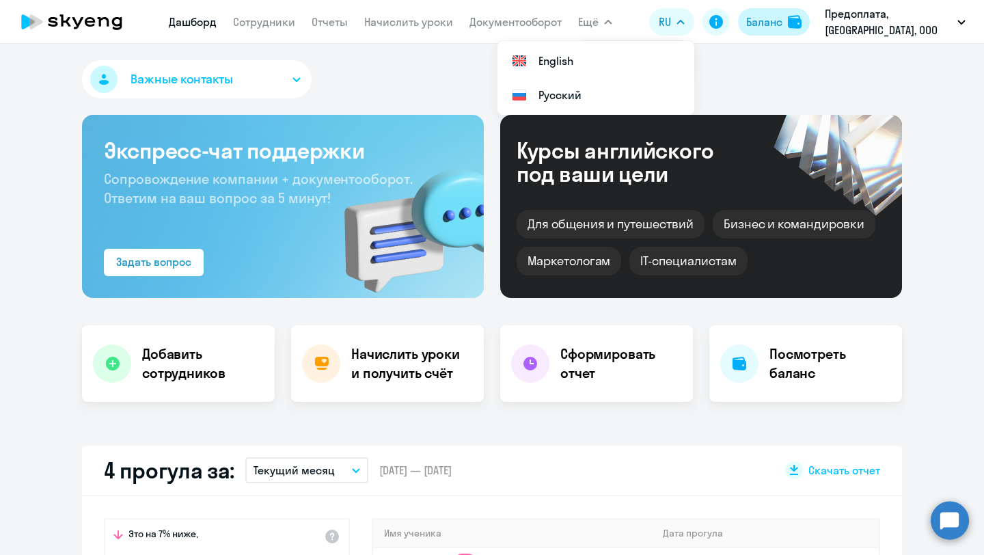
click at [764, 22] on div "Баланс" at bounding box center [764, 22] width 36 height 16
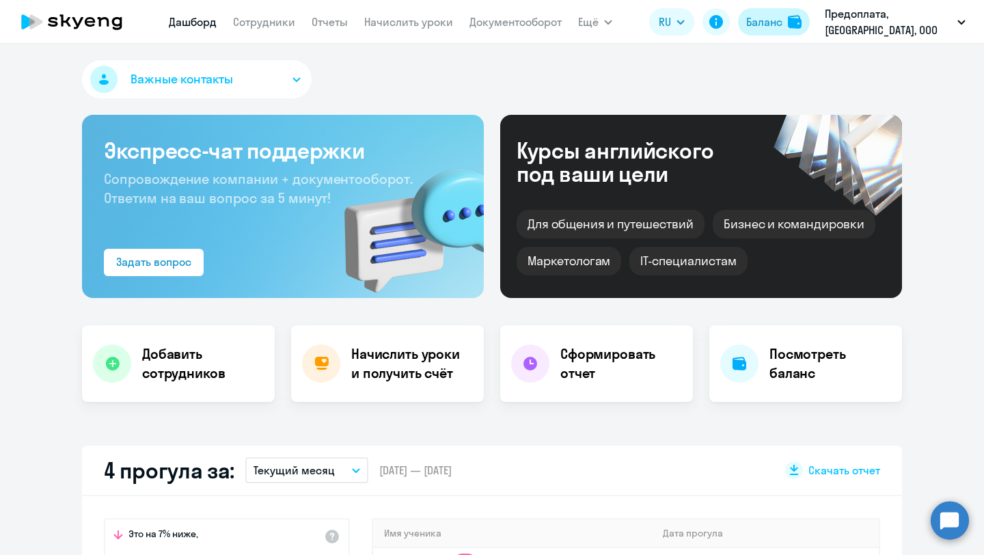
select select "english_adult_not_native_speaker_premium"
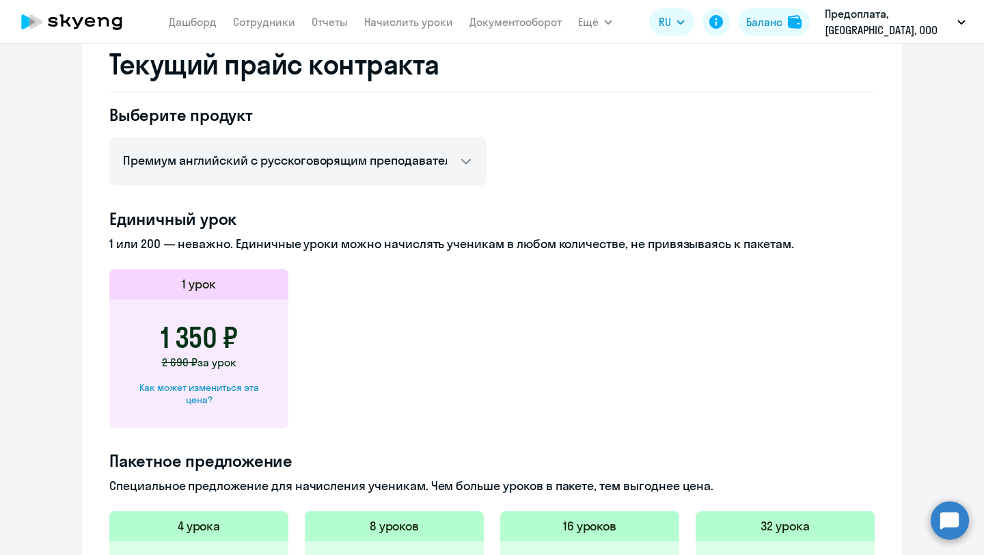
scroll to position [188, 0]
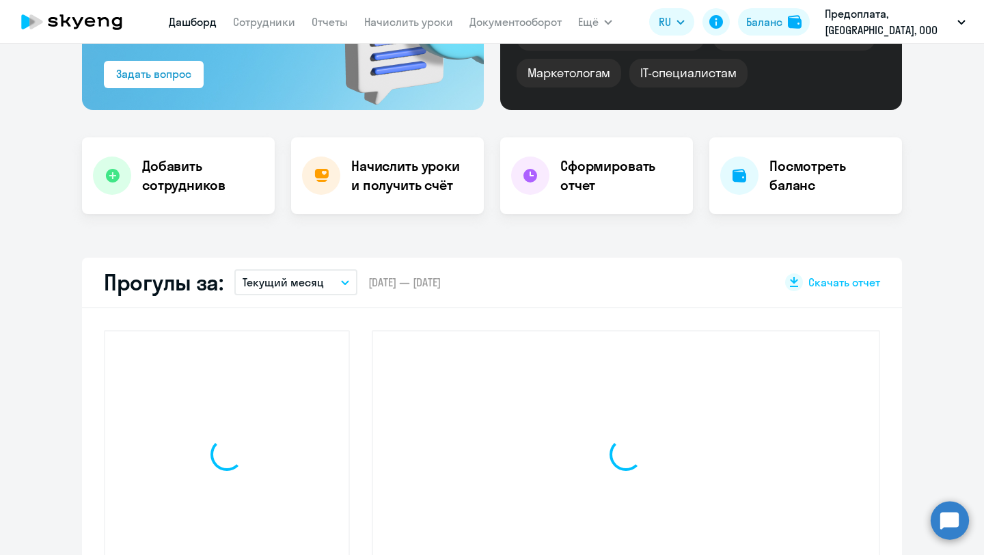
scroll to position [284, 0]
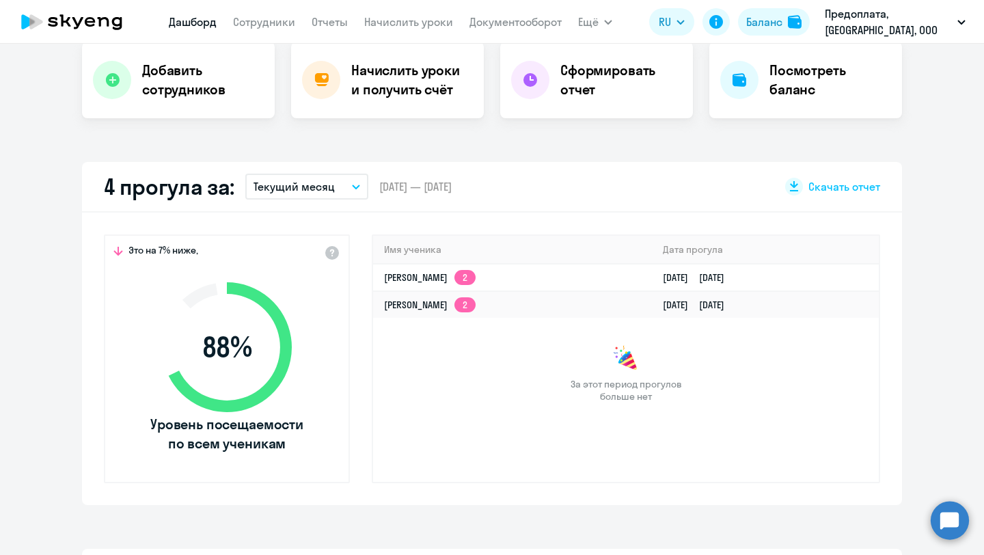
select select "30"
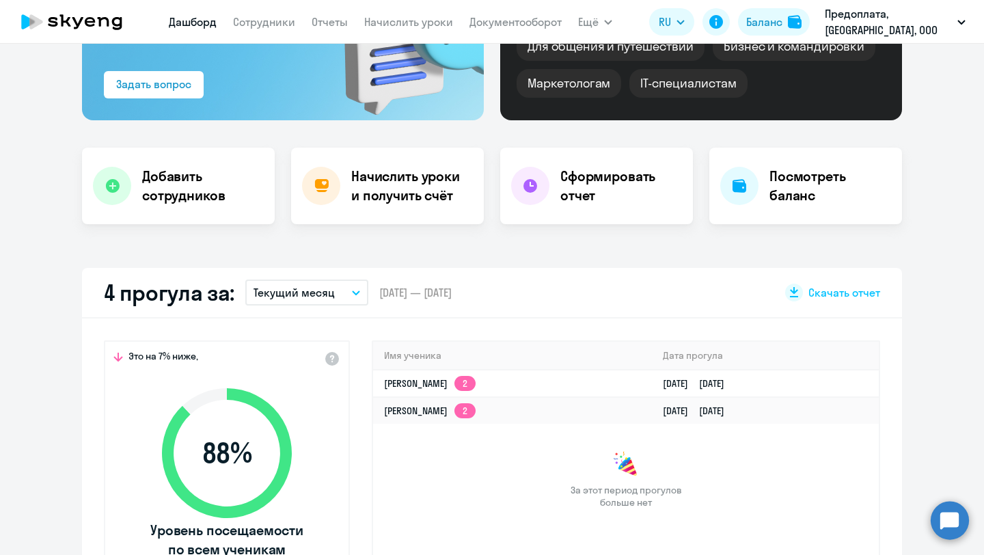
scroll to position [37, 0]
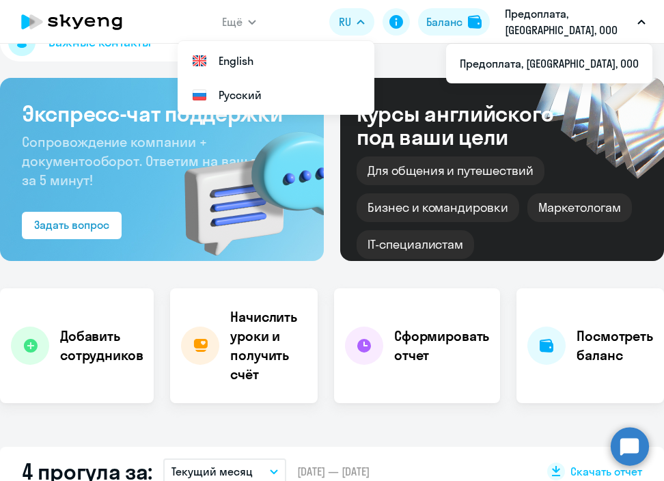
click at [386, 420] on div "Важные контакты Экспресс-чат поддержки Сопровождение компании + документооборот…" at bounding box center [332, 262] width 664 height 437
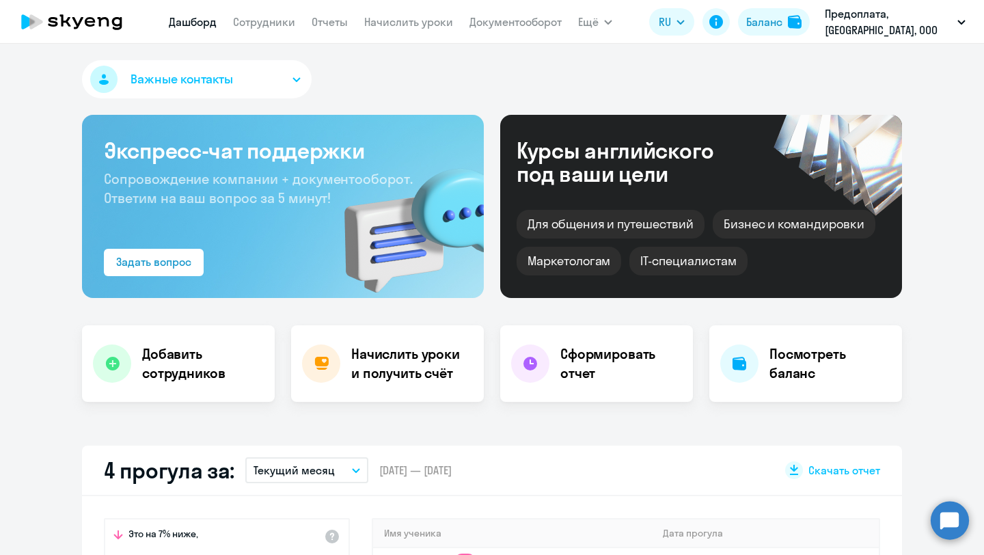
select select "30"
click at [258, 24] on link "Сотрудники" at bounding box center [264, 22] width 62 height 14
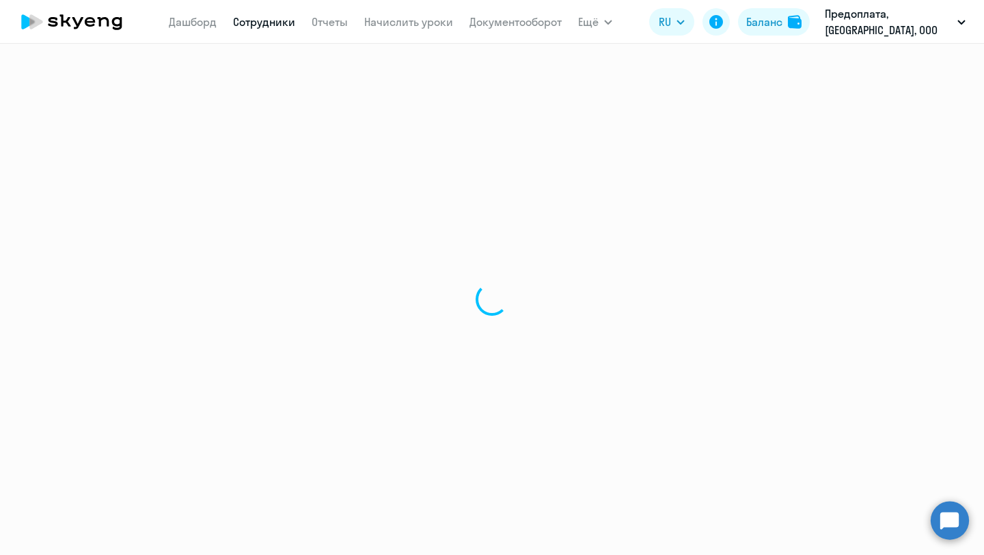
select select "30"
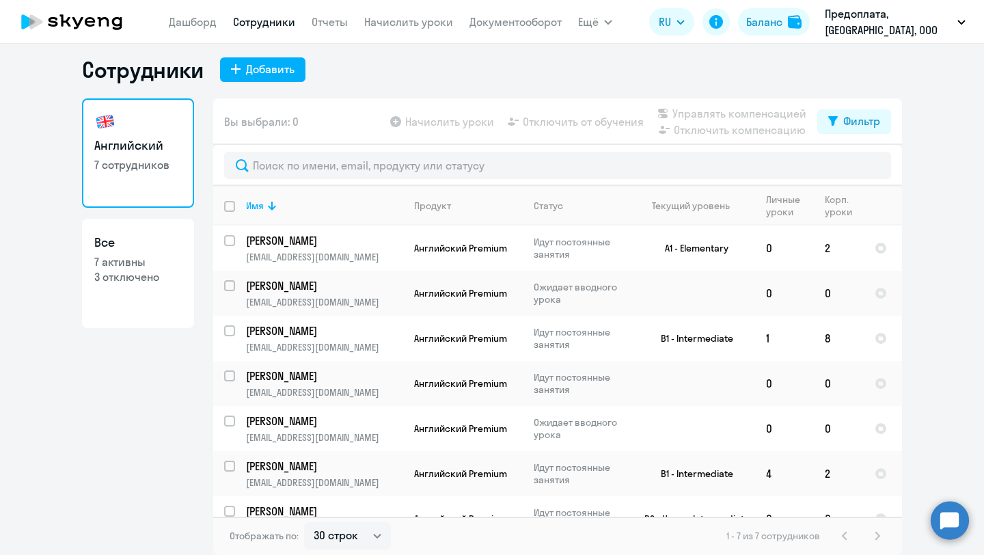
click at [101, 19] on icon at bounding box center [104, 22] width 12 height 10
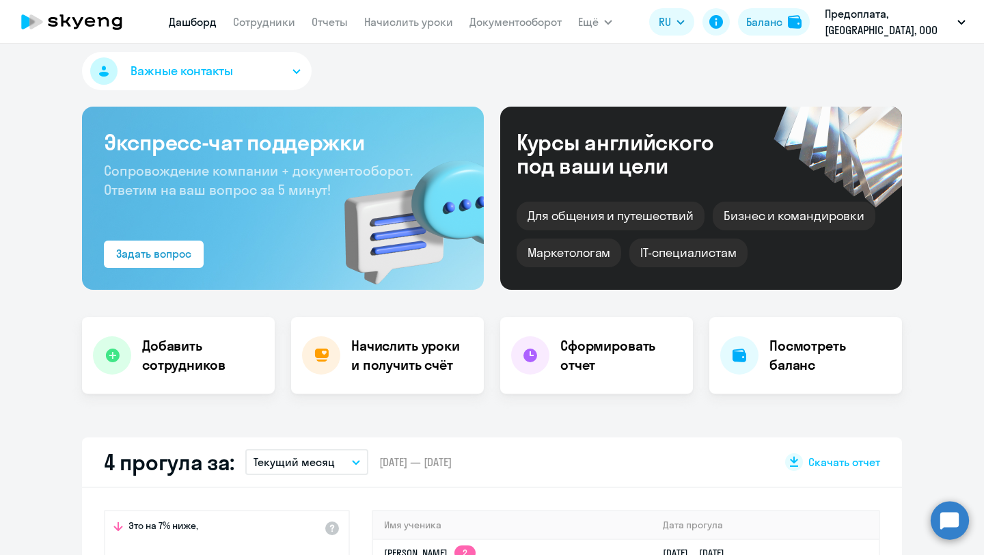
select select "30"
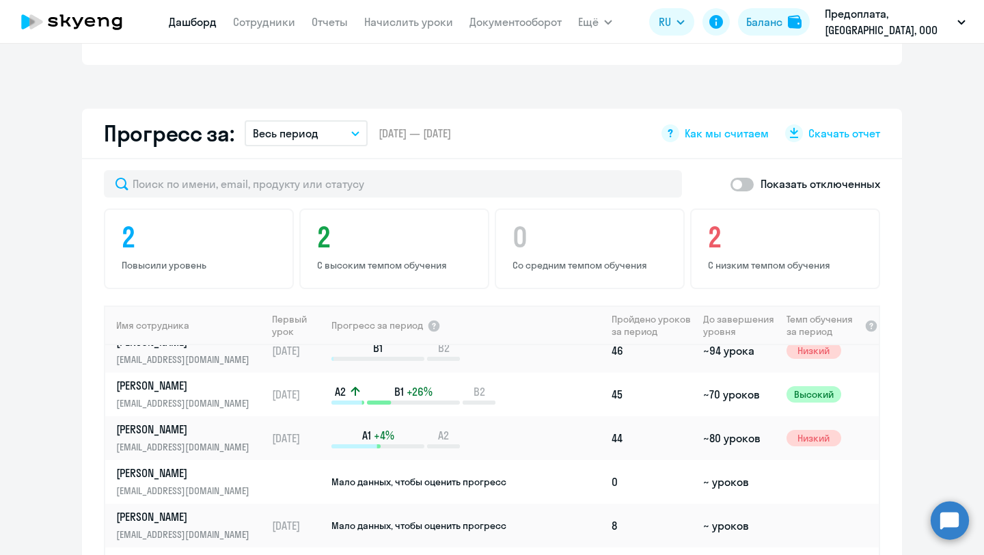
scroll to position [822, 0]
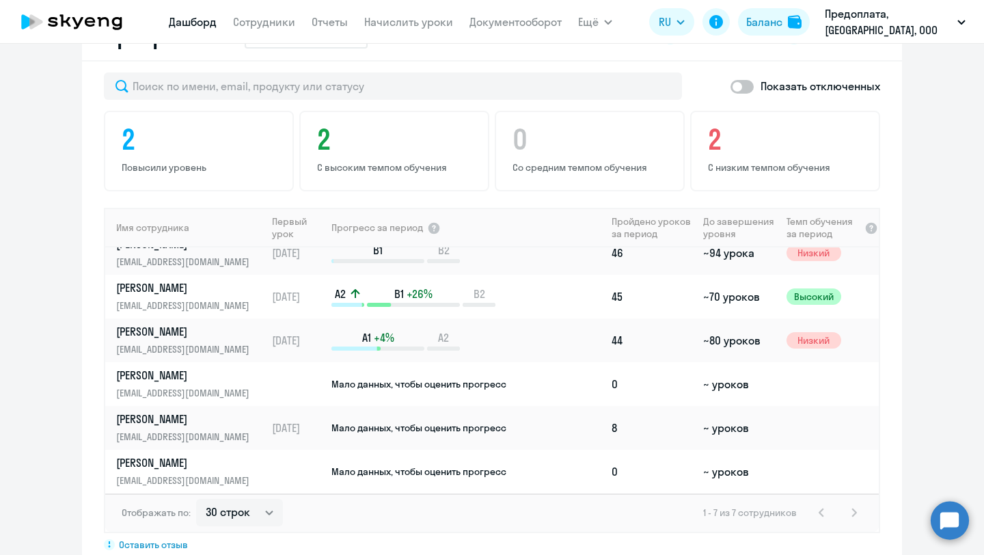
click at [946, 519] on circle at bounding box center [950, 520] width 38 height 38
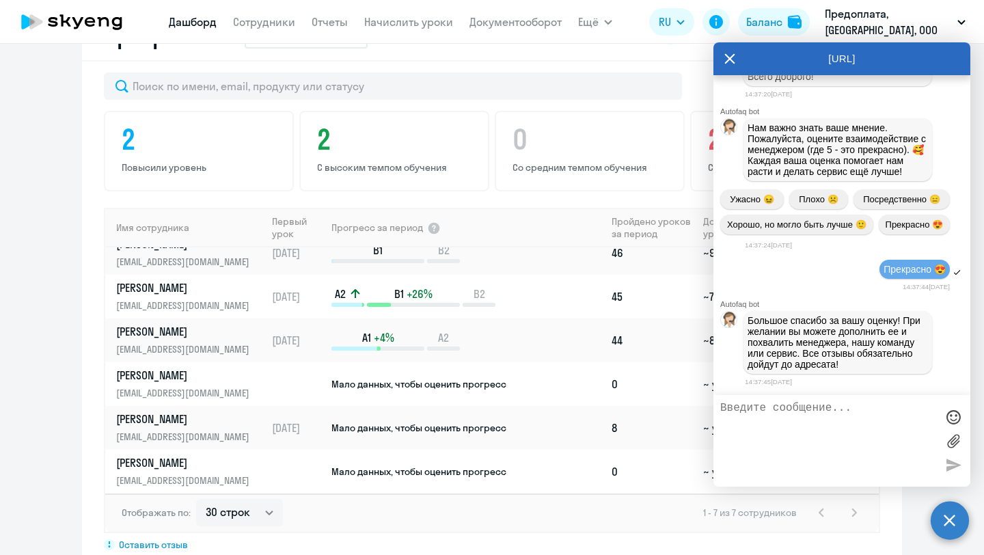
scroll to position [17877, 0]
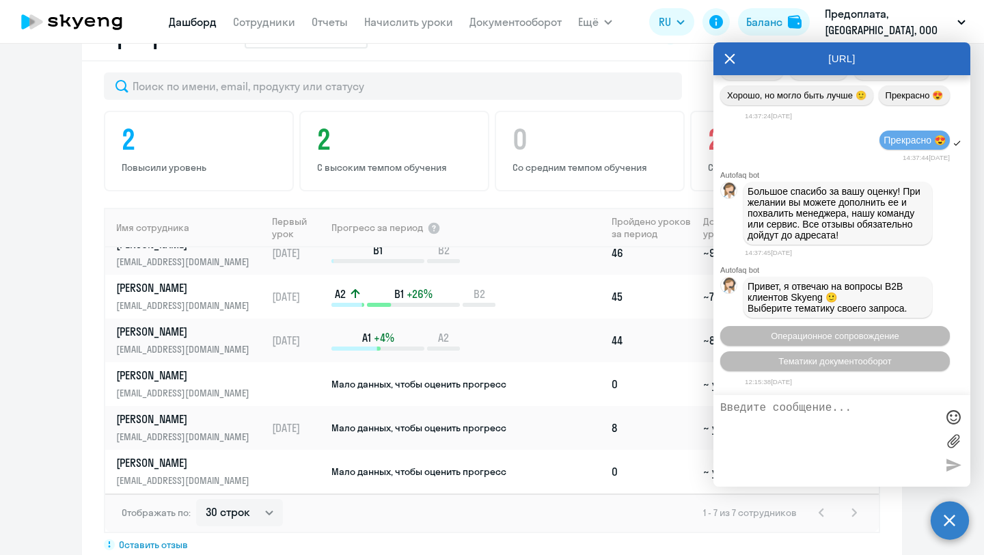
click at [38, 321] on app-progress-dashboard "Прогресс за: Весь период – 29.01.2025 — 30.09.2025 Как мы считаем Скачать отчет…" at bounding box center [492, 286] width 984 height 551
click at [732, 61] on icon at bounding box center [730, 59] width 10 height 10
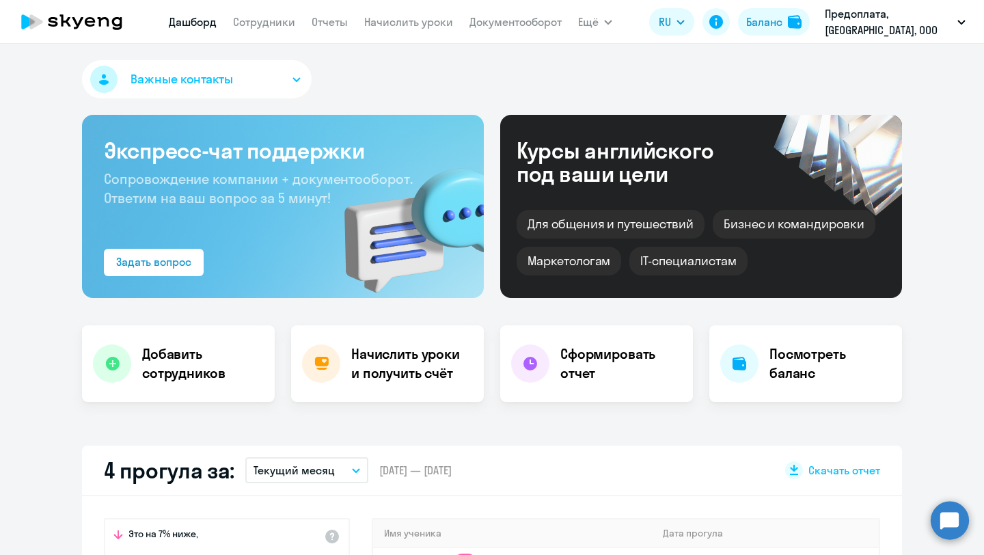
select select "30"
click at [267, 21] on link "Сотрудники" at bounding box center [264, 22] width 62 height 14
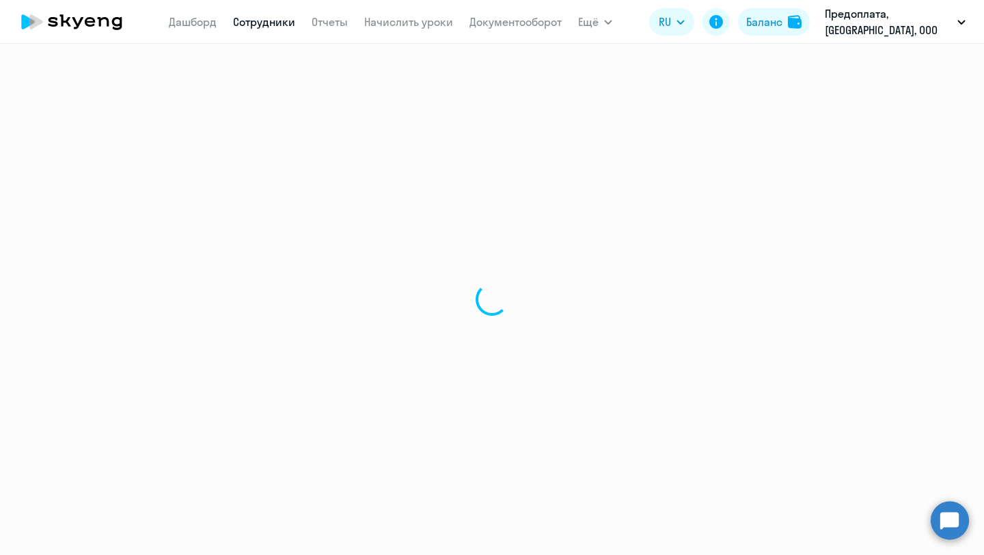
select select "30"
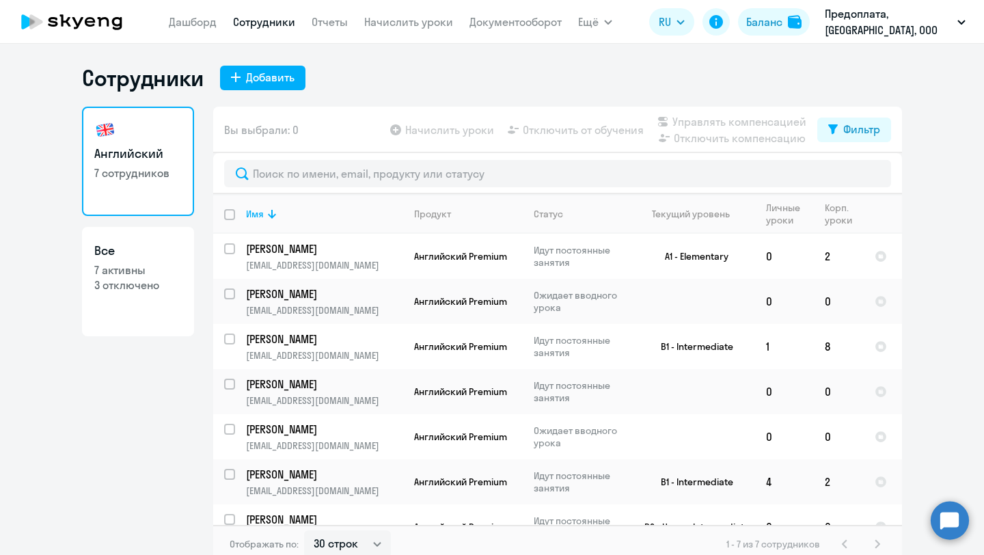
click at [948, 522] on circle at bounding box center [950, 520] width 38 height 38
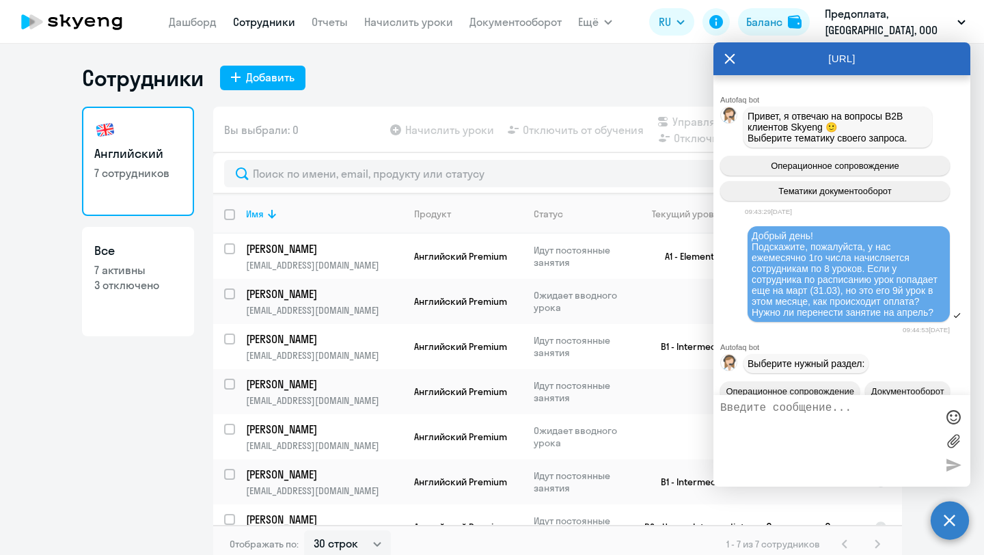
scroll to position [17877, 0]
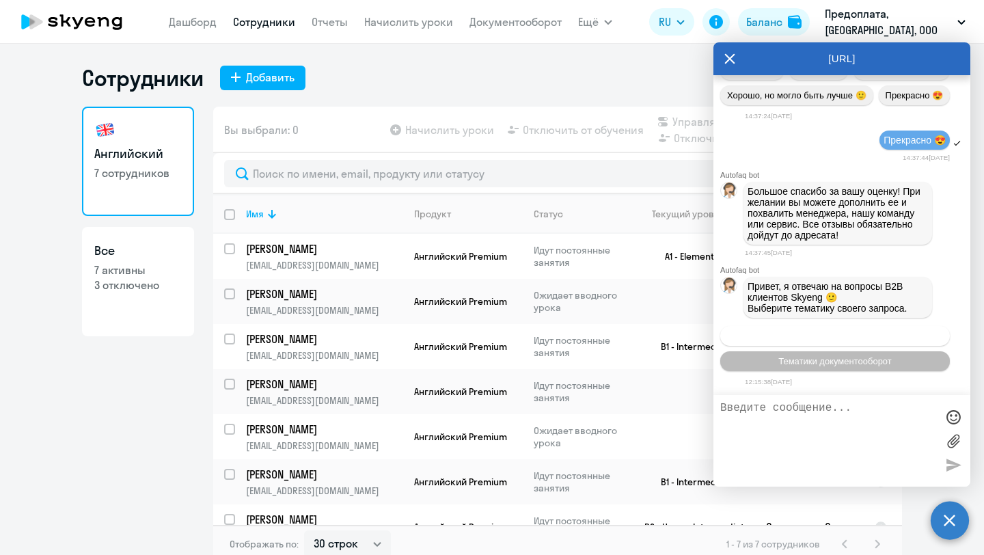
click at [835, 340] on button "Операционное сопровождение" at bounding box center [835, 336] width 230 height 20
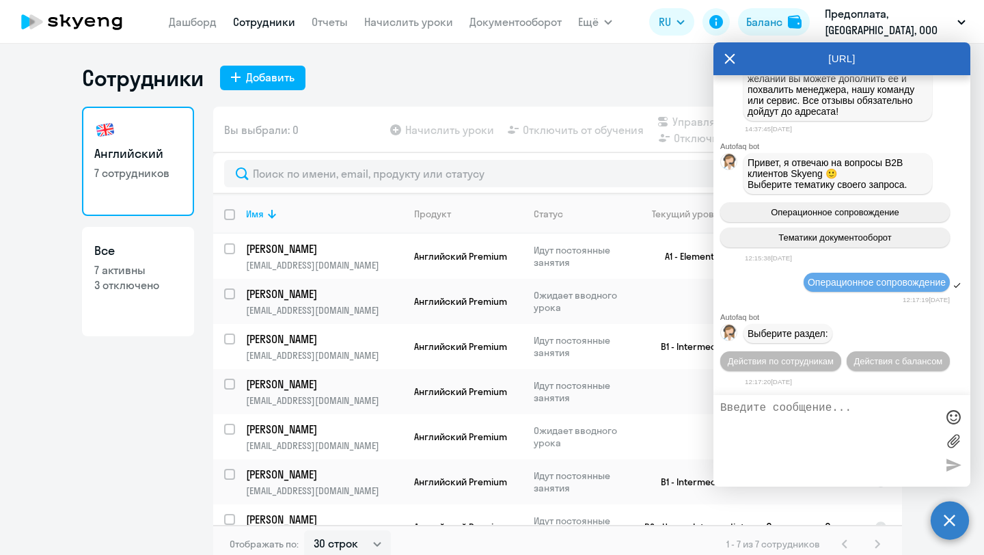
scroll to position [18005, 0]
click at [813, 357] on span "Действия по сотрудникам" at bounding box center [781, 361] width 106 height 10
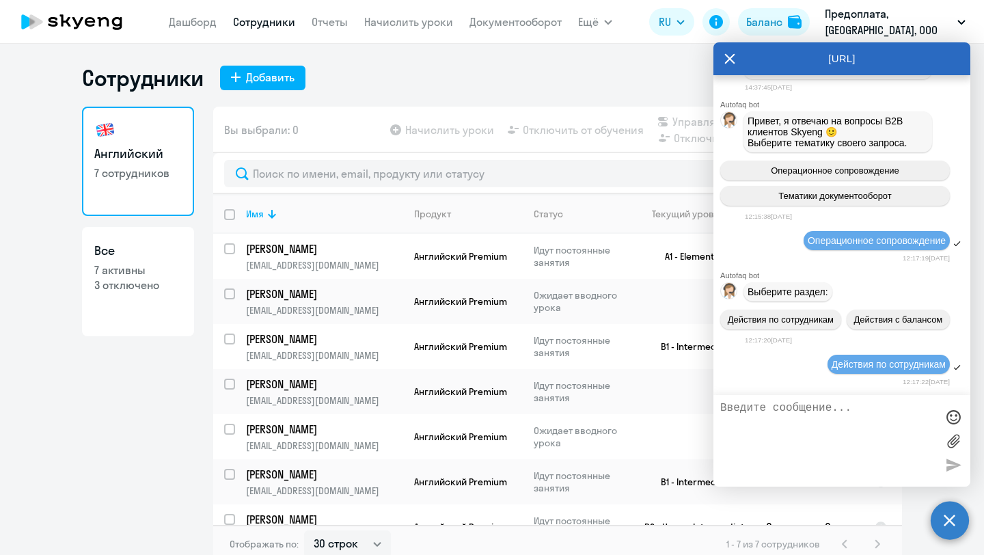
scroll to position [18187, 0]
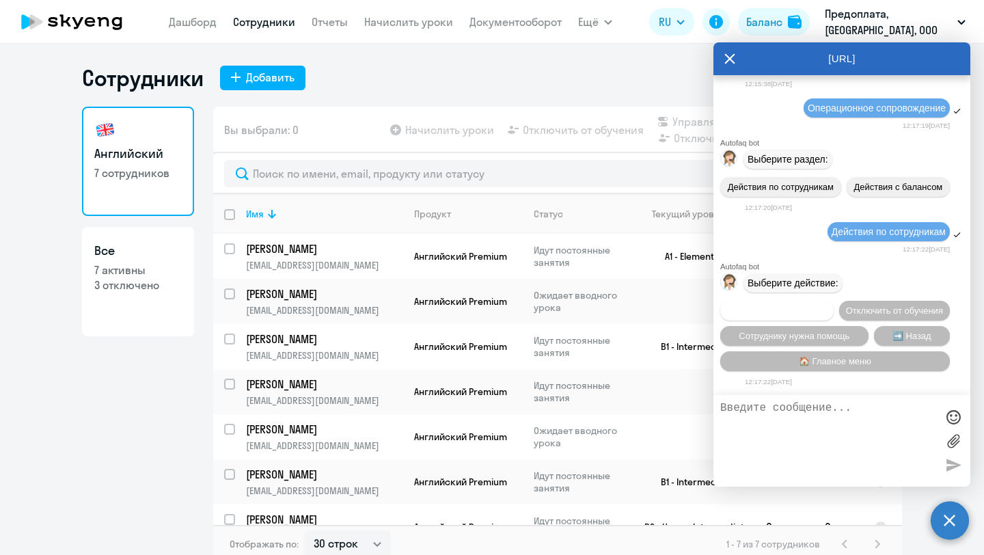
click at [768, 311] on span "Подключить к обучению" at bounding box center [777, 311] width 100 height 10
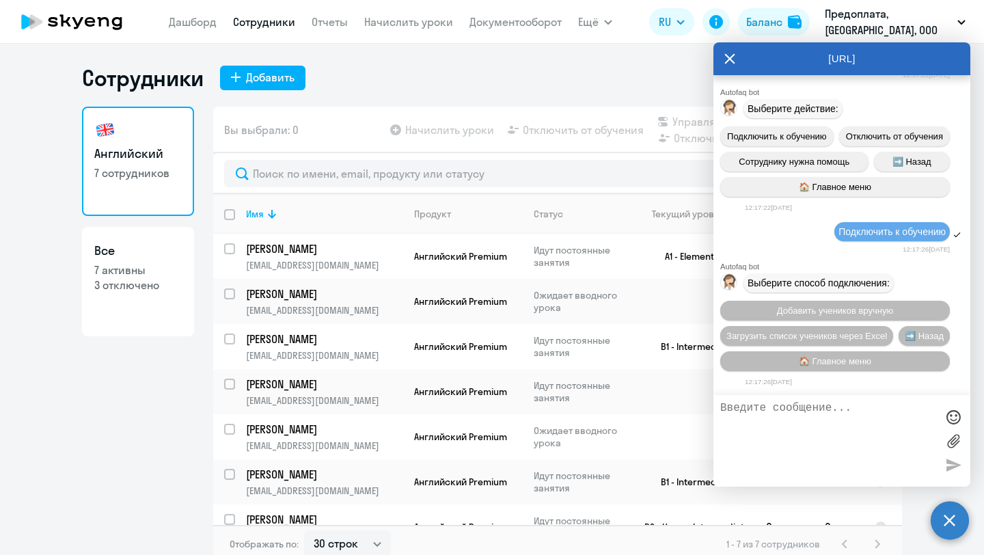
scroll to position [18368, 0]
click at [923, 338] on span "➡️ Назад" at bounding box center [924, 336] width 39 height 10
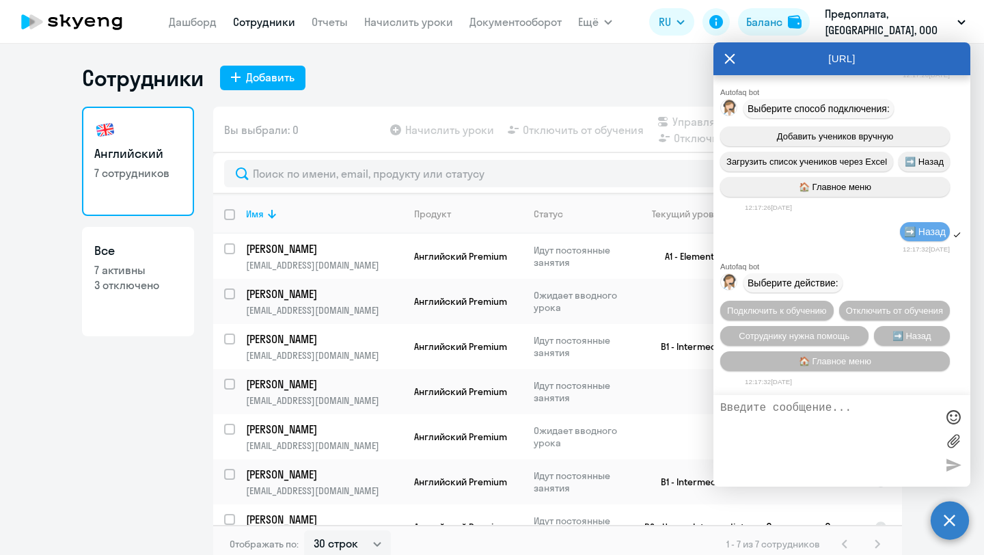
scroll to position [18550, 0]
click at [815, 416] on textarea at bounding box center [828, 441] width 216 height 78
click at [787, 306] on span "Подключить к обучению" at bounding box center [777, 311] width 100 height 10
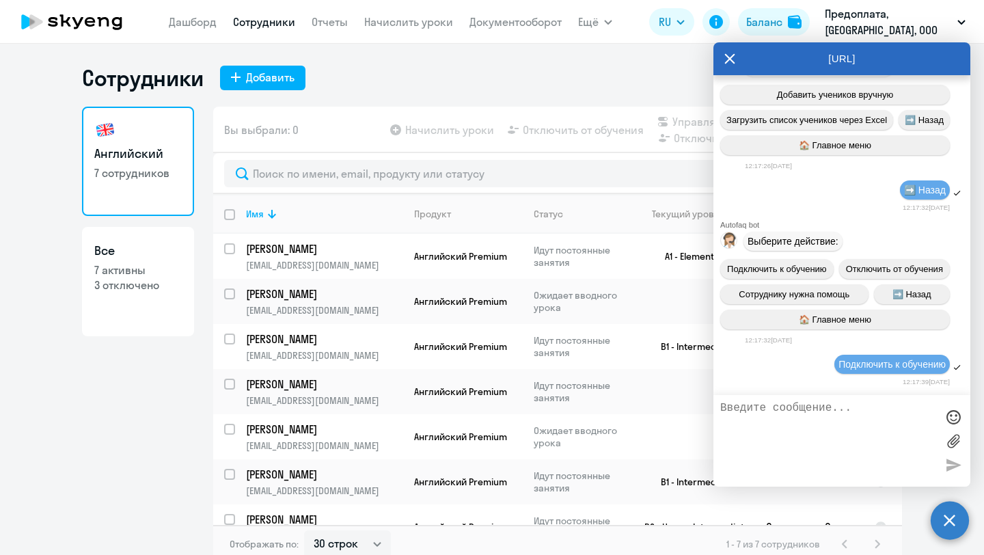
scroll to position [18732, 0]
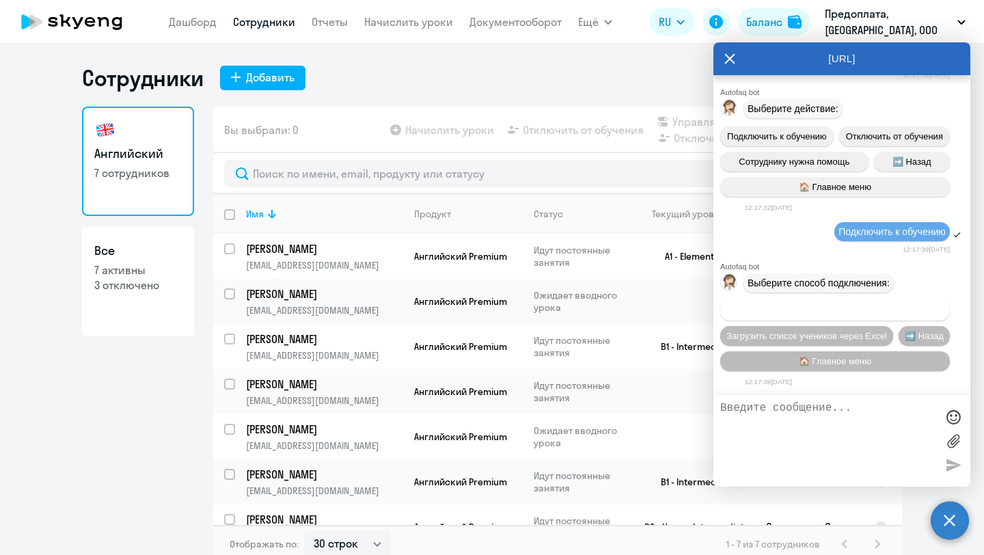
click at [863, 310] on span "Добавить учеников вручную" at bounding box center [835, 311] width 116 height 10
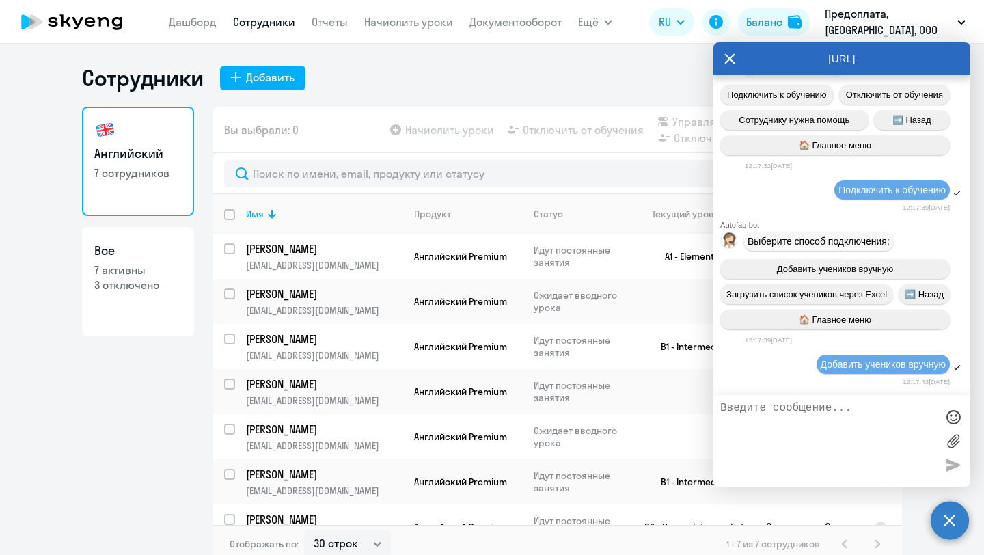
scroll to position [19394, 0]
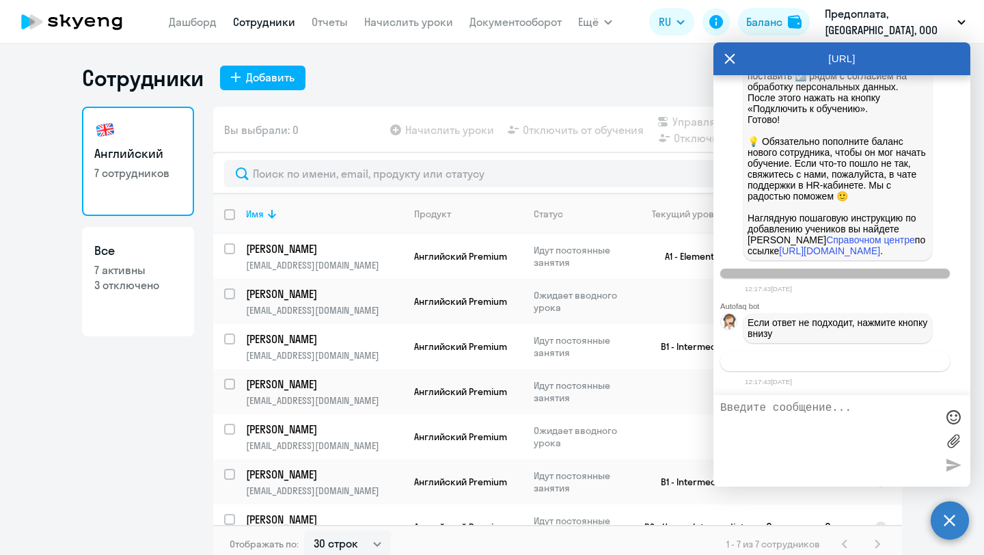
click at [845, 357] on span "Связаться с менеджером" at bounding box center [835, 361] width 105 height 10
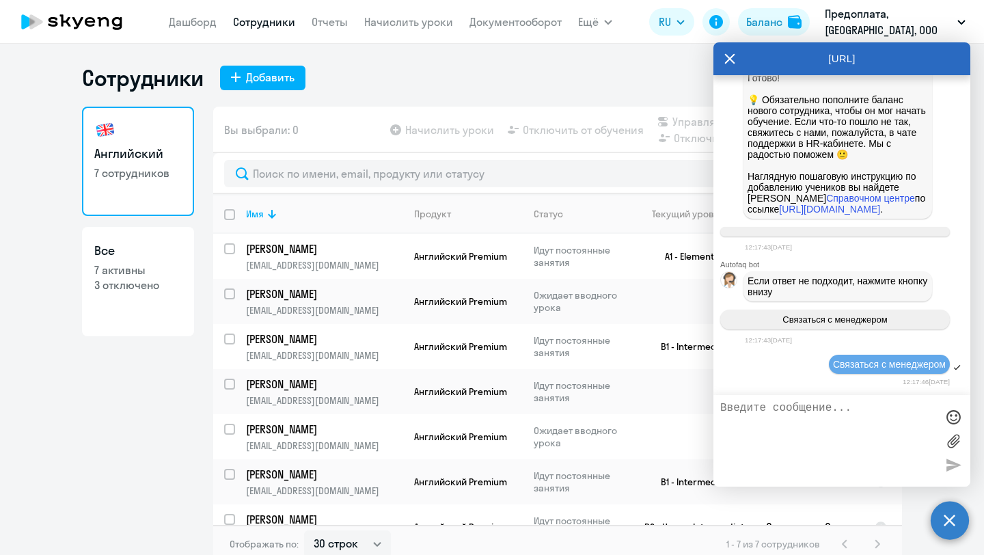
click at [806, 427] on textarea at bounding box center [828, 441] width 216 height 78
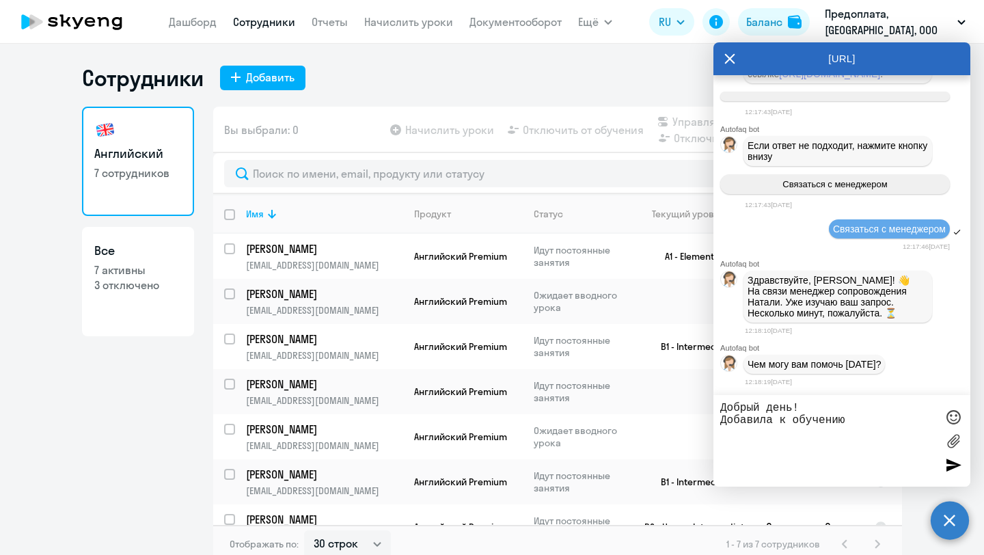
scroll to position [19581, 0]
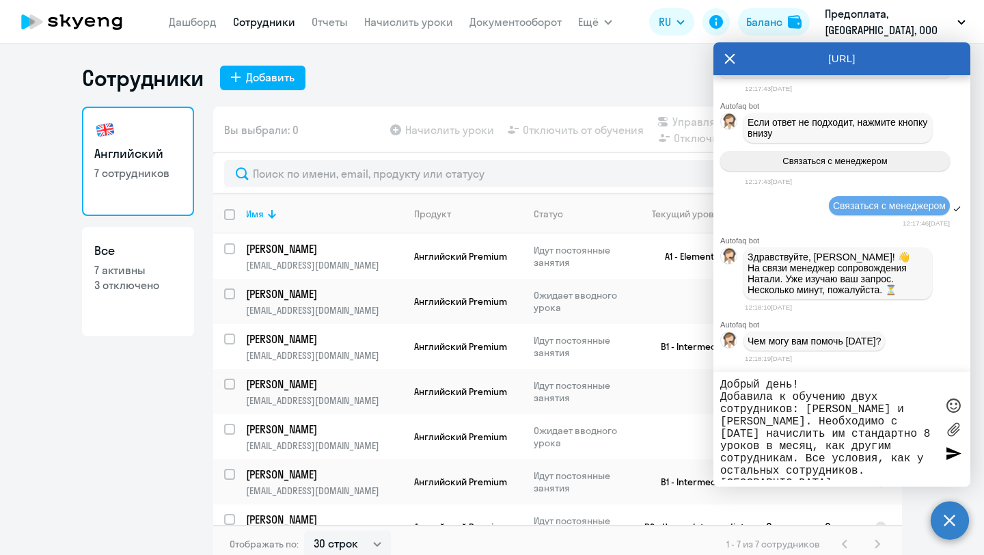
type textarea "Добрый день! Добавила к обучению двух сотрудников: Мякин Богдан и Елена Малина.…"
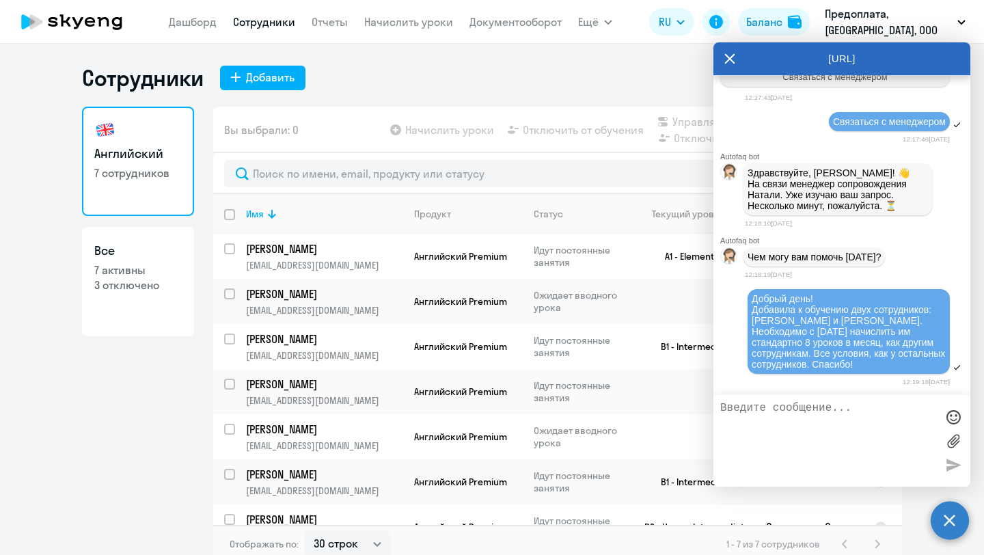
scroll to position [19694, 0]
click at [732, 57] on icon at bounding box center [730, 58] width 11 height 33
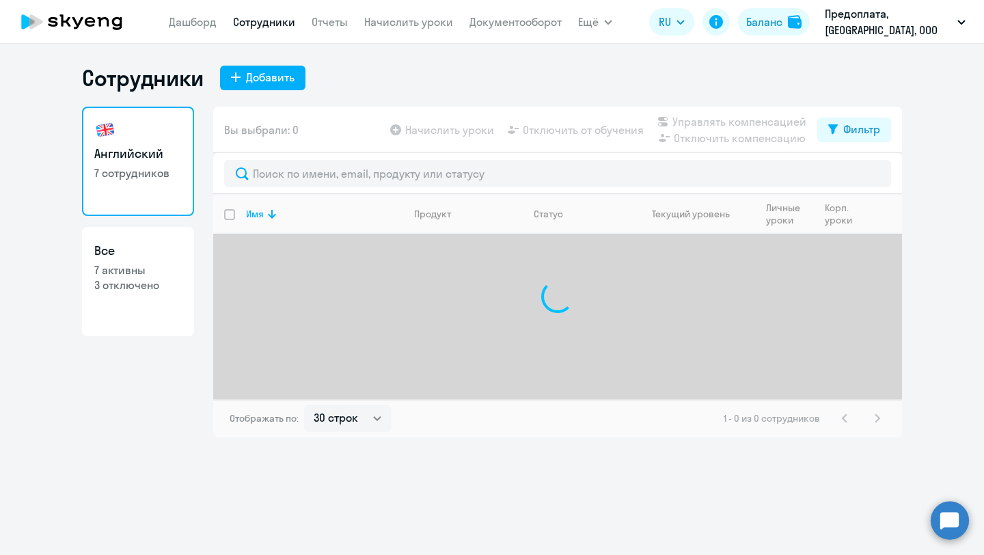
select select "30"
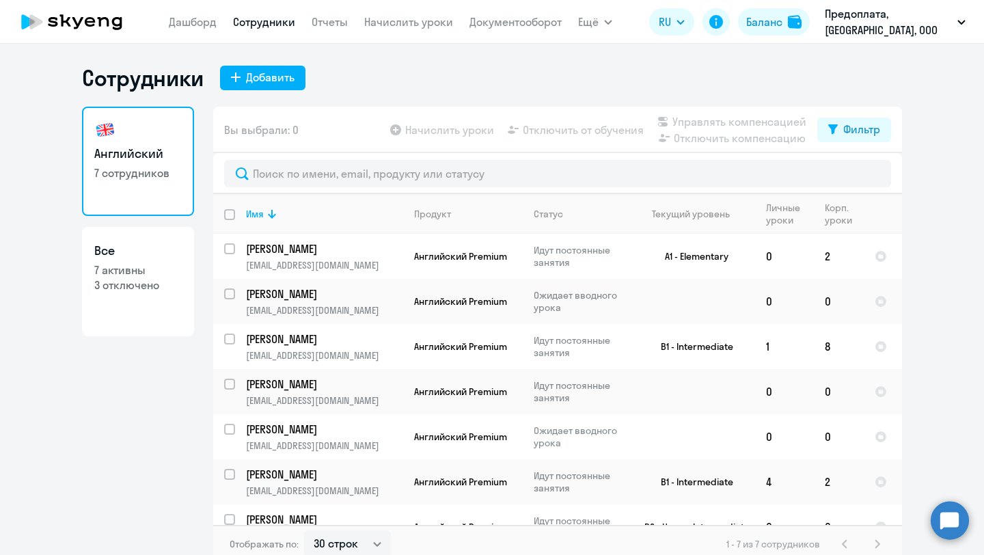
click at [87, 24] on icon at bounding box center [90, 22] width 10 height 10
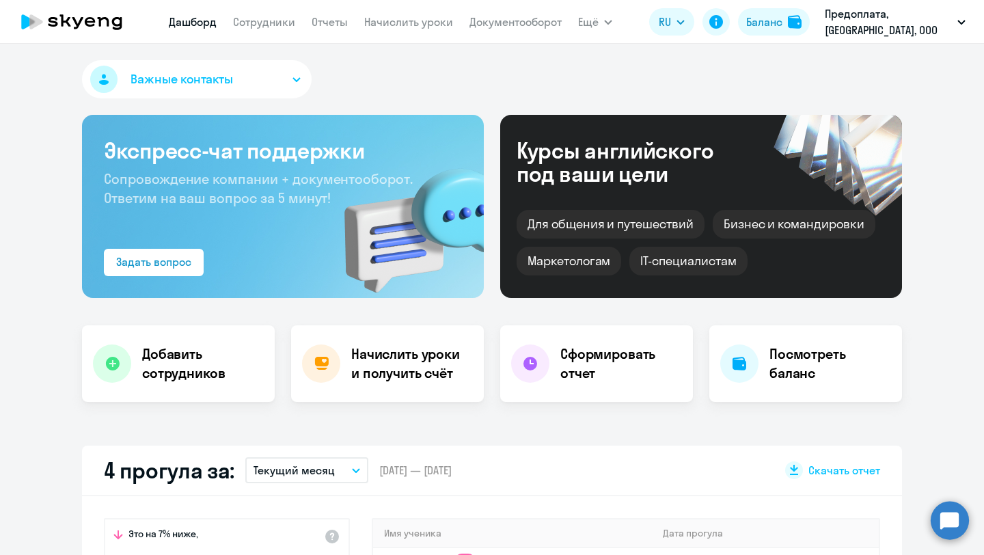
select select "30"
click at [948, 526] on circle at bounding box center [950, 520] width 38 height 38
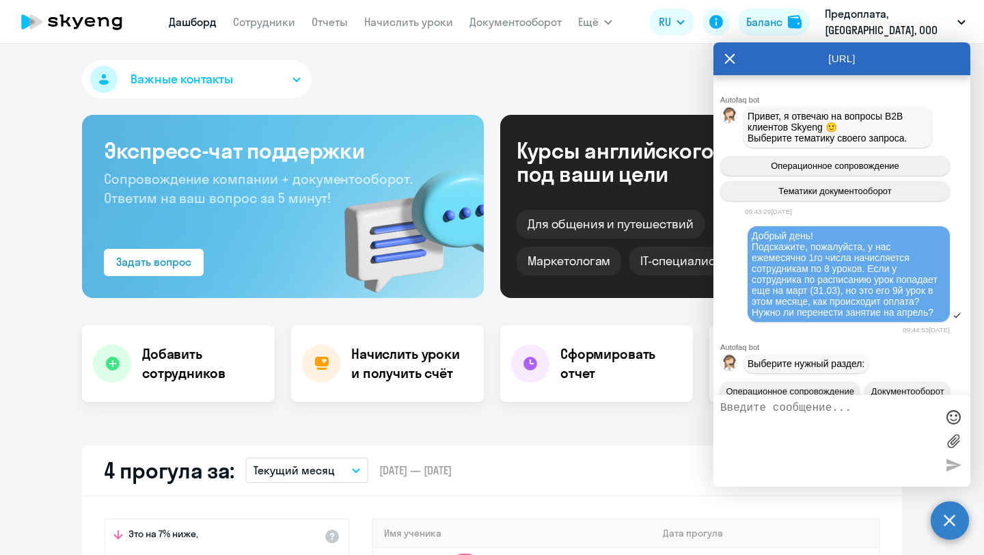
scroll to position [19917, 0]
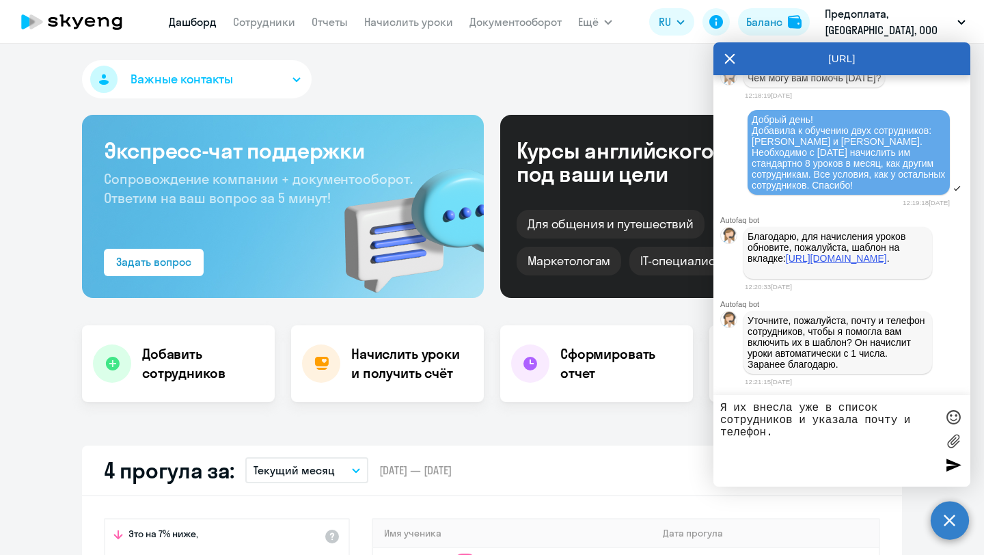
click at [793, 253] on link "https://business.skyeng.ru/companies/182954/student-balance-operations/auto-acc…" at bounding box center [836, 258] width 101 height 11
click at [740, 405] on textarea "Я их внесла уже в список сотрудников и указала почту и телефон." at bounding box center [828, 441] width 216 height 78
click at [828, 407] on textarea "Я внесла коллег уже в список сотрудников и указала почту и телефон." at bounding box center [828, 441] width 216 height 78
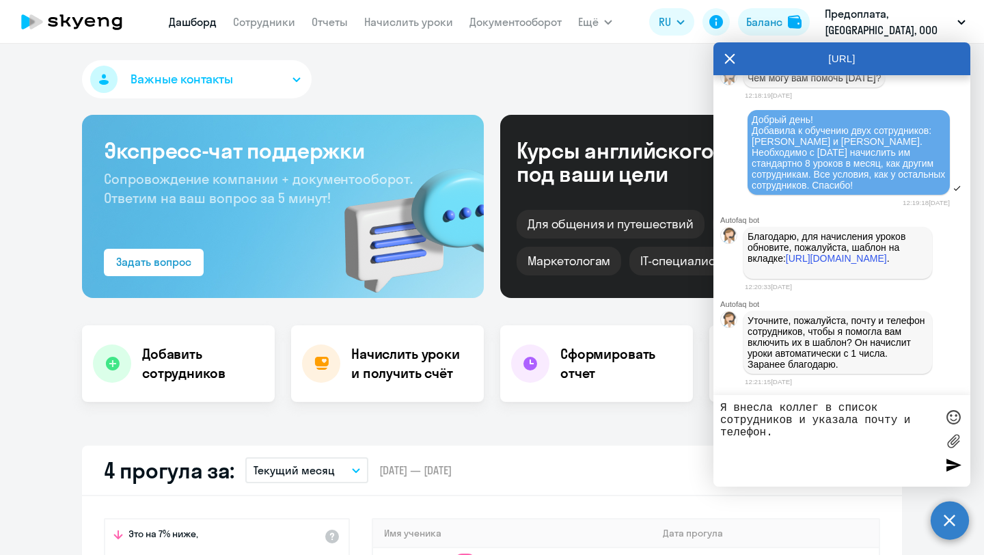
click at [805, 434] on textarea "Я внесла коллег в список сотрудников и указала почту и телефон." at bounding box center [828, 441] width 216 height 78
click at [798, 430] on textarea "Я внесла коллег в список сотрудников и указала почту и телефон." at bounding box center [828, 441] width 216 height 78
type textarea "Я внесла коллег в список сотрудников и указала почту и телефон. Вижу их по ссыл…"
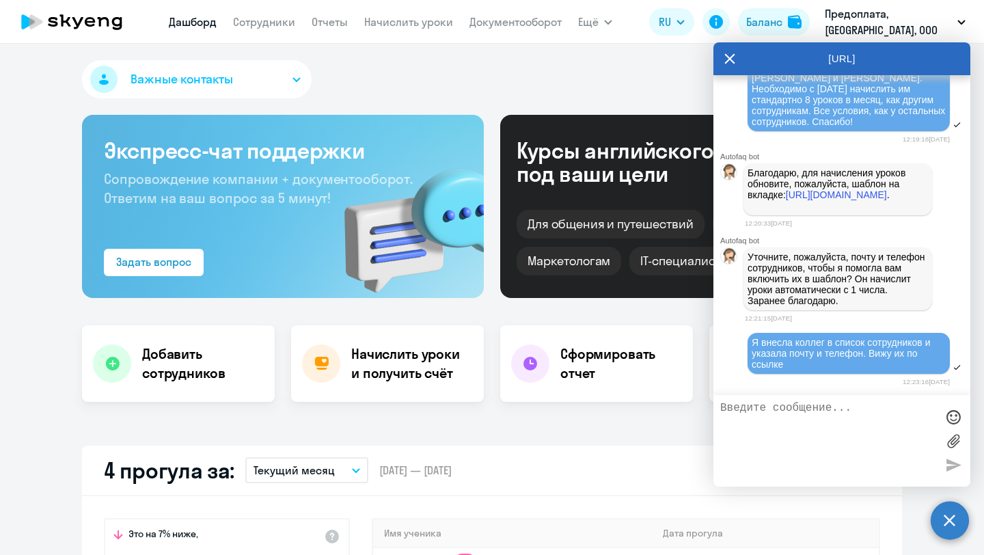
scroll to position [19984, 0]
type textarea "Значит нужно просто начислить уроки?"
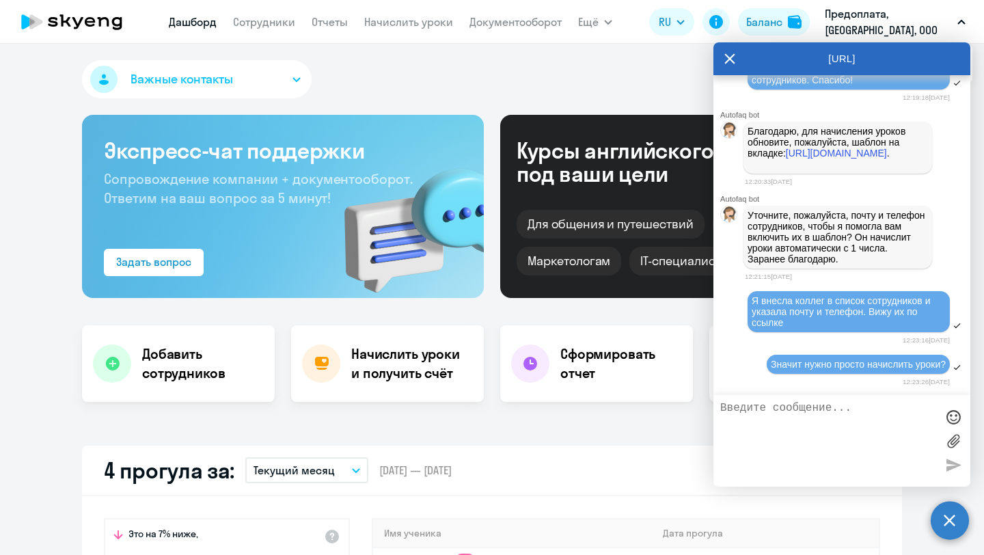
scroll to position [20233, 0]
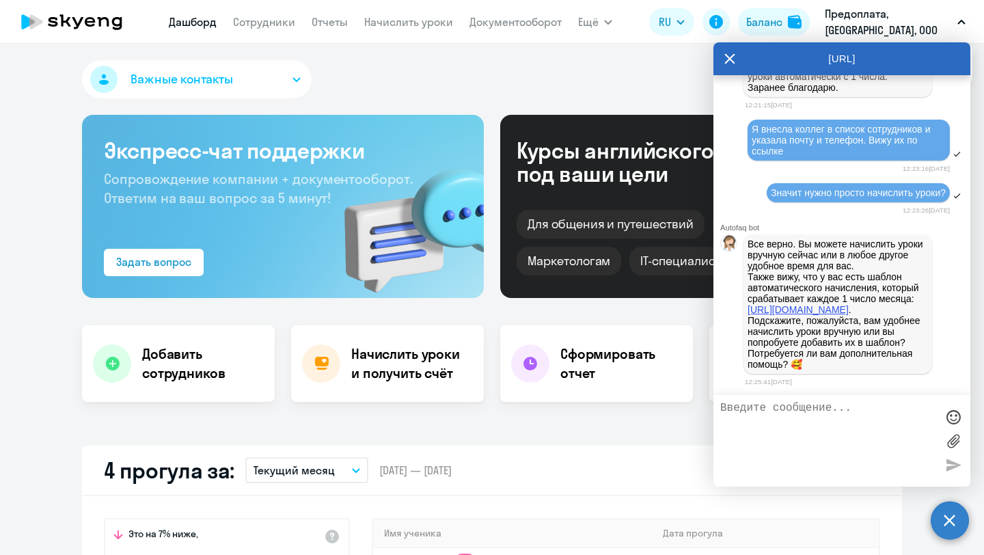
click at [803, 304] on link "https://business.skyeng.ru/companies/182954/student-balance-operations/auto-acc…" at bounding box center [798, 309] width 101 height 11
click at [800, 438] on textarea at bounding box center [828, 441] width 216 height 78
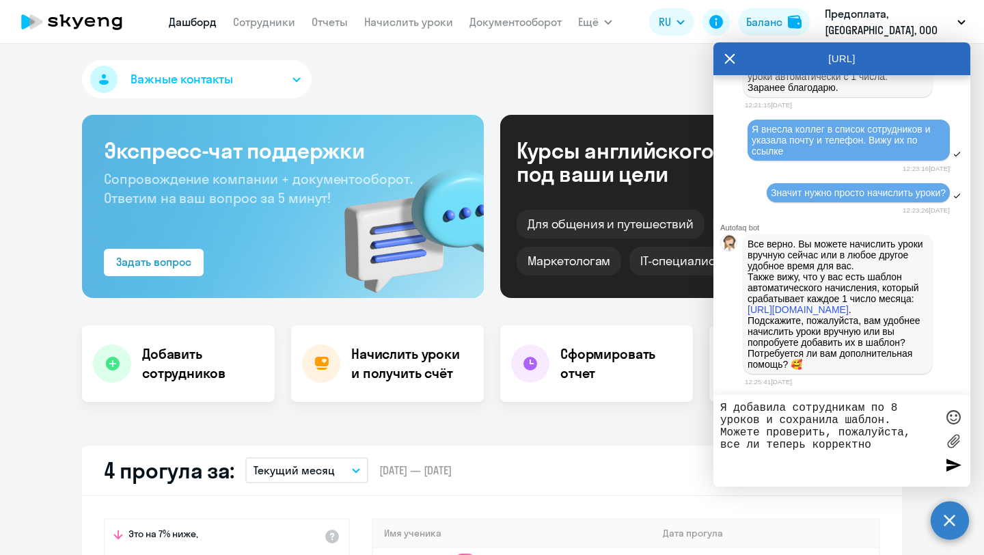
type textarea "Я добавила сотрудникам по 8 уроков и сохранила шаблон. Можете проверить, пожалу…"
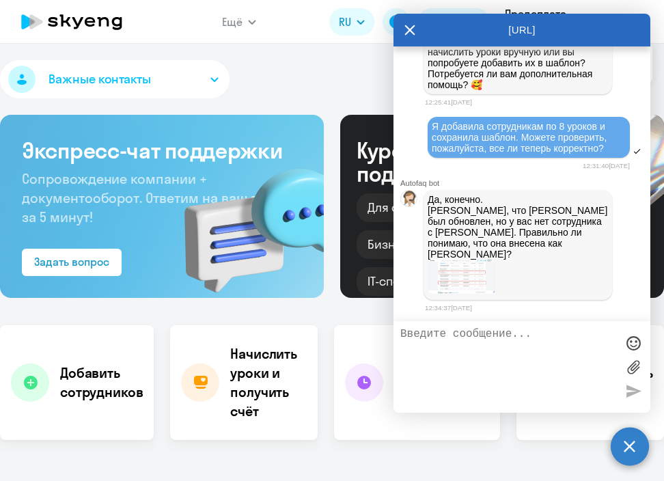
scroll to position [20462, 0]
click at [443, 294] on img at bounding box center [462, 277] width 68 height 34
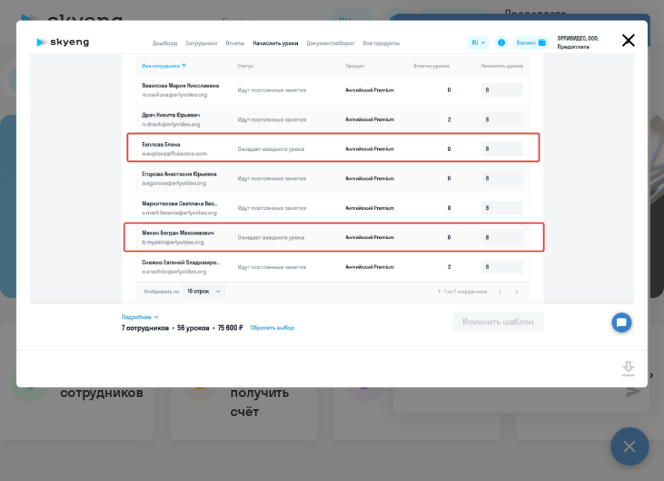
click at [632, 40] on icon "Close" at bounding box center [629, 40] width 22 height 22
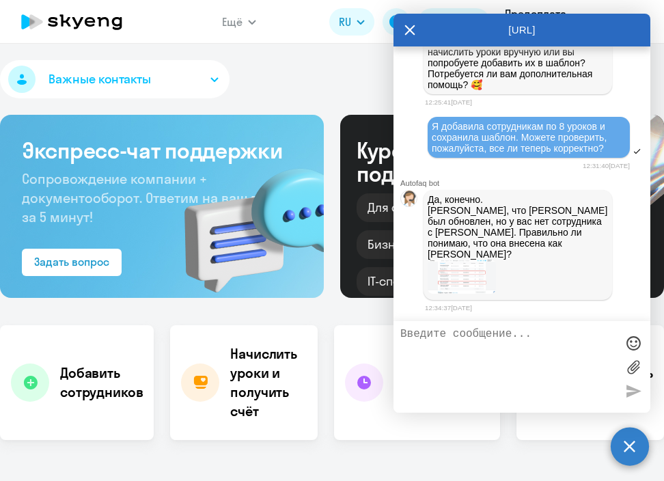
click at [488, 375] on textarea at bounding box center [509, 367] width 216 height 78
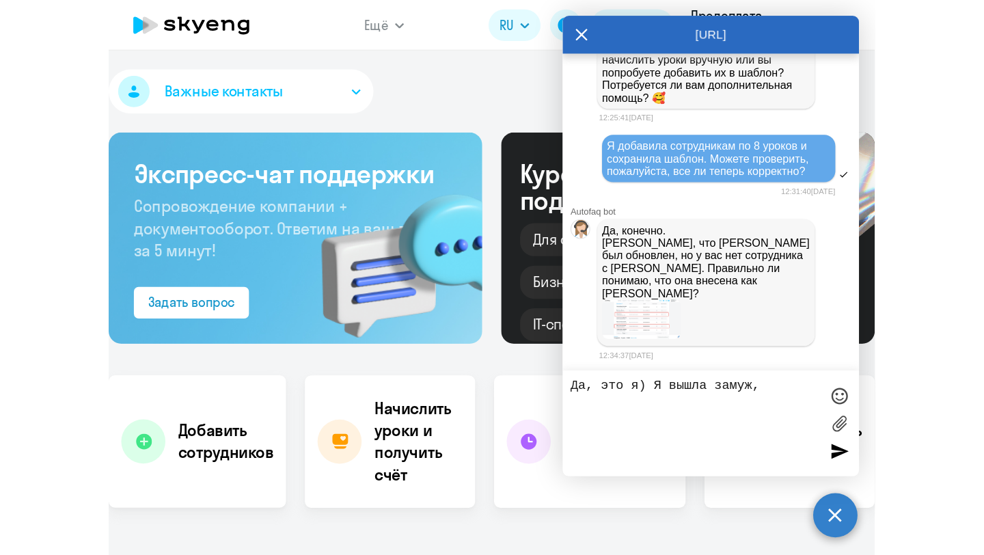
scroll to position [20035, 0]
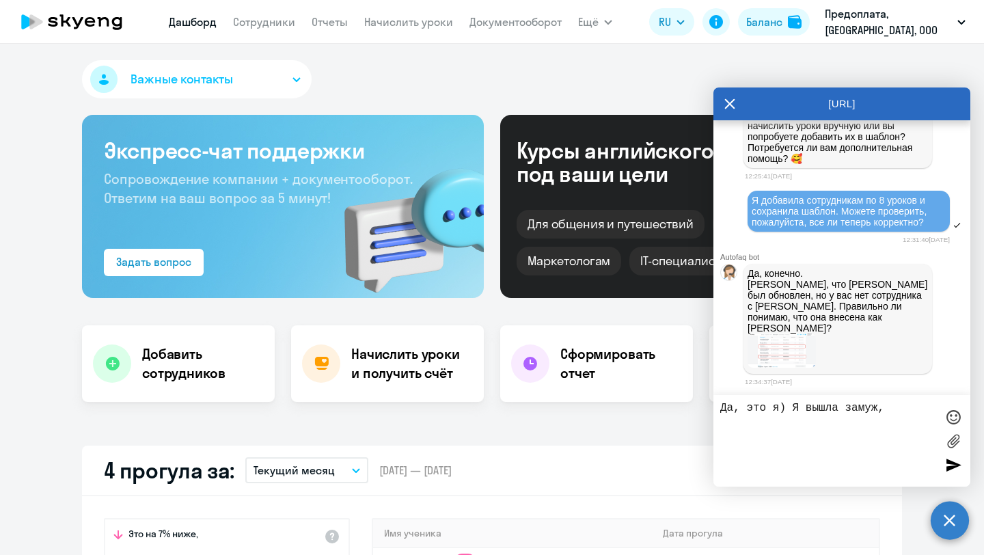
drag, startPoint x: 891, startPoint y: 411, endPoint x: 781, endPoint y: 409, distance: 110.1
click at [781, 409] on textarea "Да, это я) Я вышла замуж," at bounding box center [828, 441] width 216 height 78
type textarea "Да, это я сменила фамилию) [PERSON_NAME], теперь все корректно"
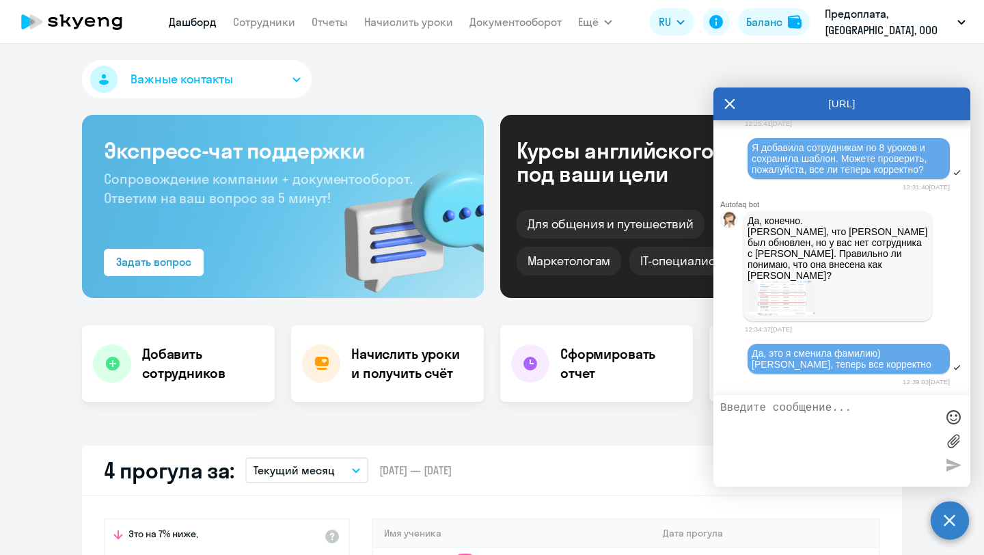
scroll to position [20535, 0]
type textarea "И новым сотрудникам с [DATE] начисляться уроки, верно?"
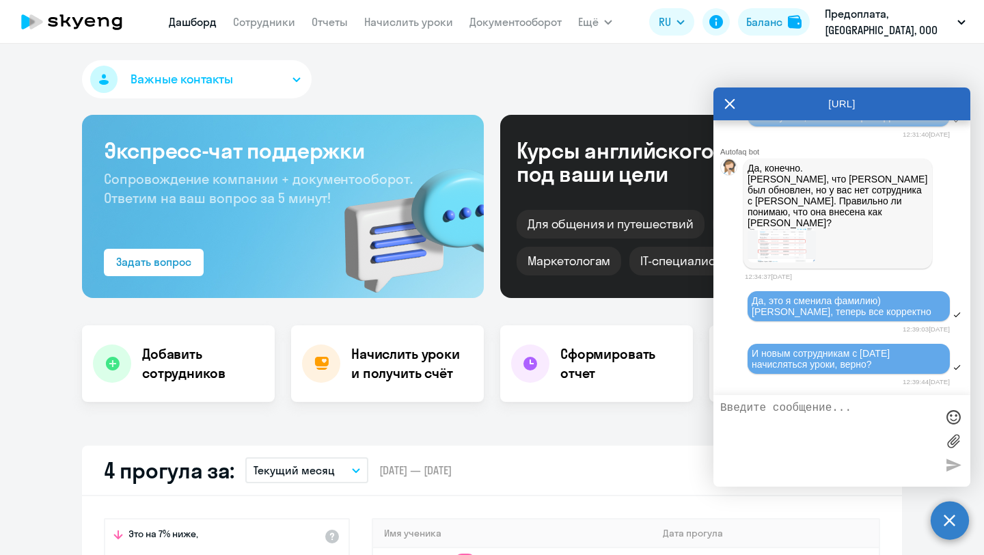
click at [731, 101] on icon at bounding box center [730, 104] width 10 height 10
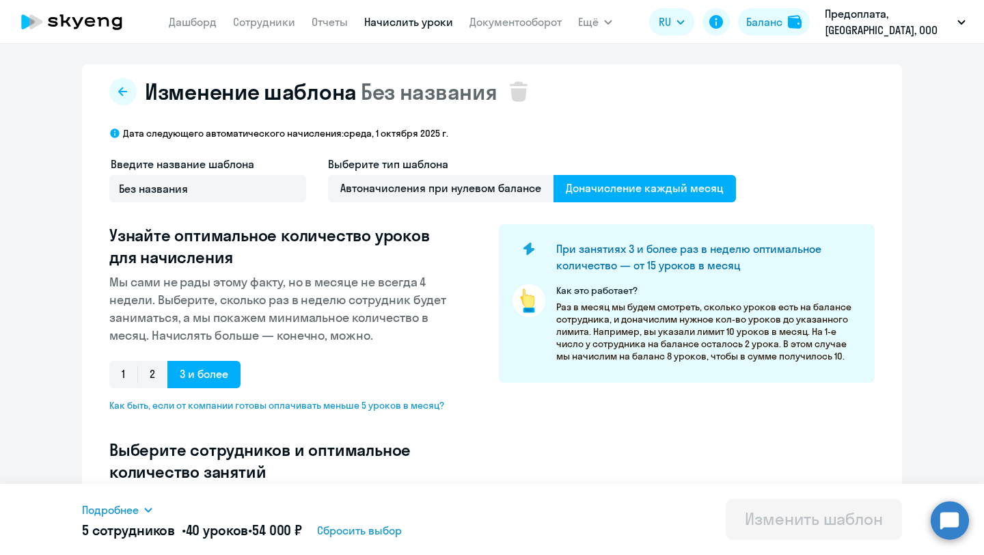
select select "10"
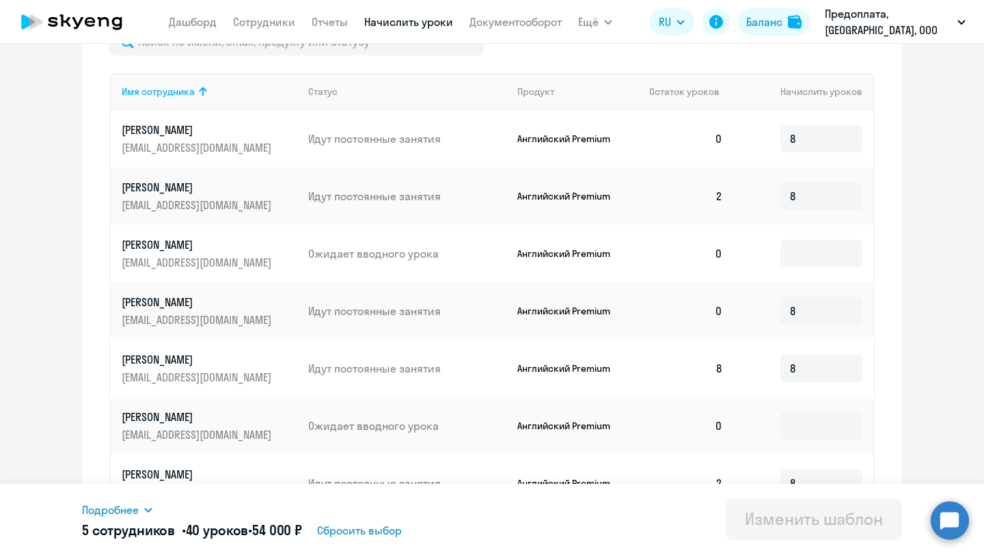
scroll to position [520, 0]
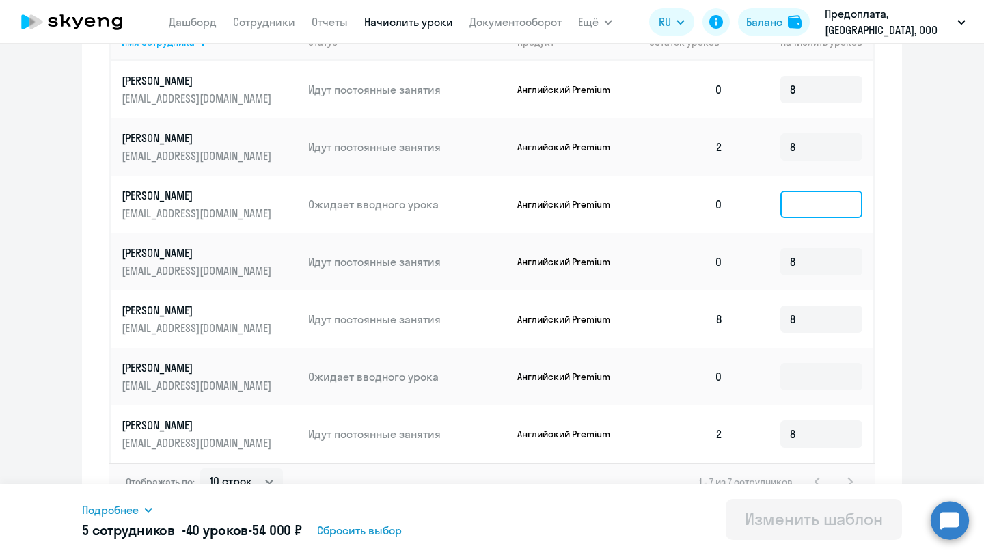
click at [828, 198] on input at bounding box center [822, 204] width 82 height 27
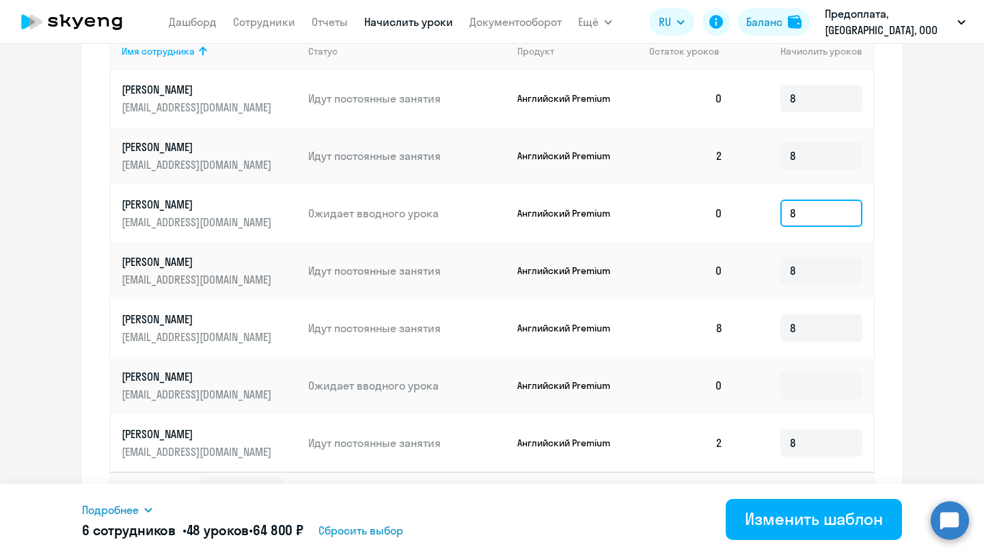
scroll to position [543, 0]
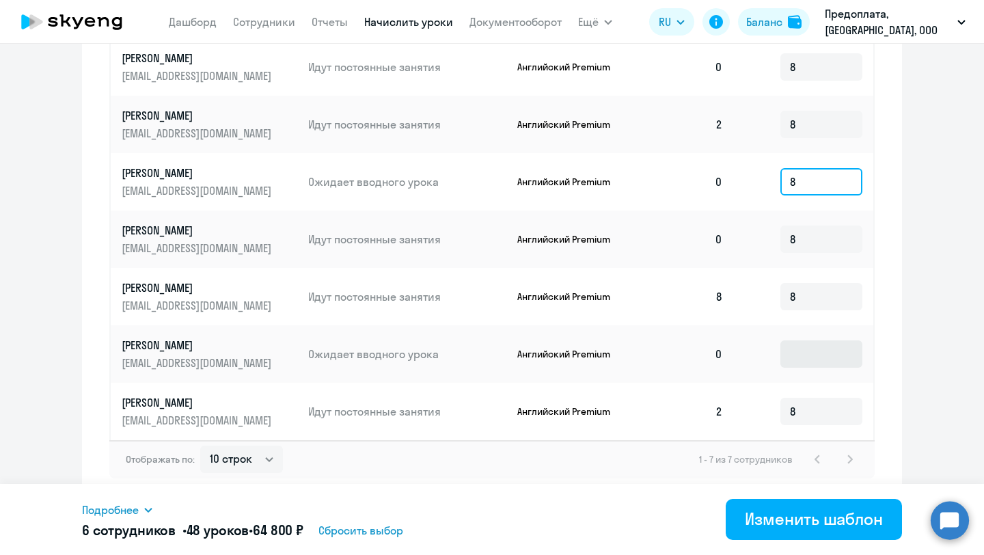
type input "8"
click at [805, 351] on input at bounding box center [822, 353] width 82 height 27
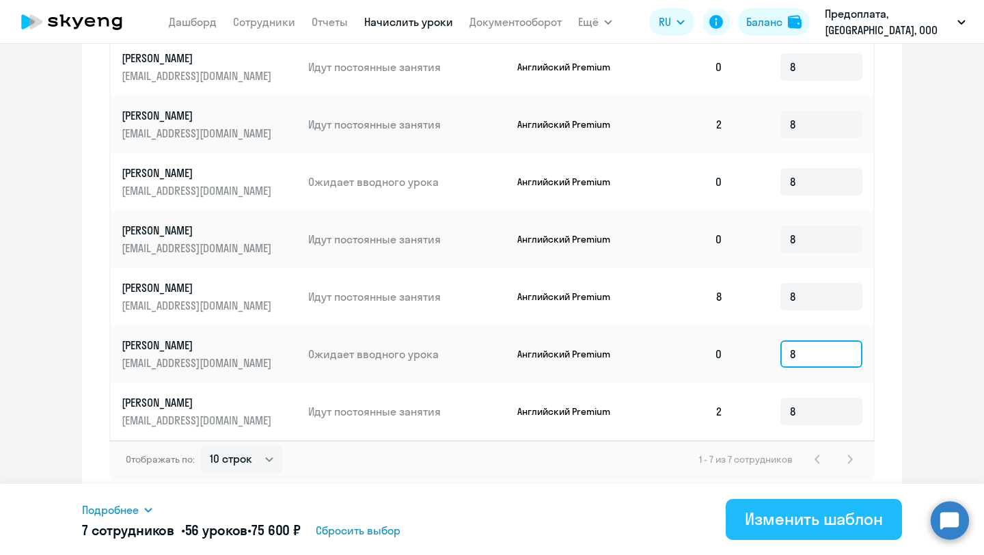
type input "8"
click at [787, 517] on div "Изменить шаблон" at bounding box center [814, 519] width 138 height 22
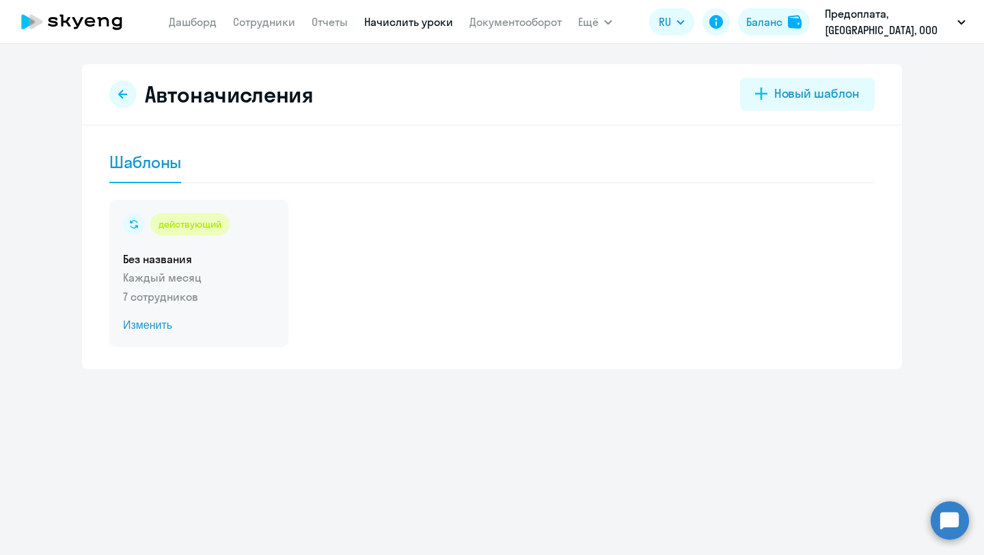
click at [227, 261] on h5 "Без названия" at bounding box center [199, 259] width 152 height 15
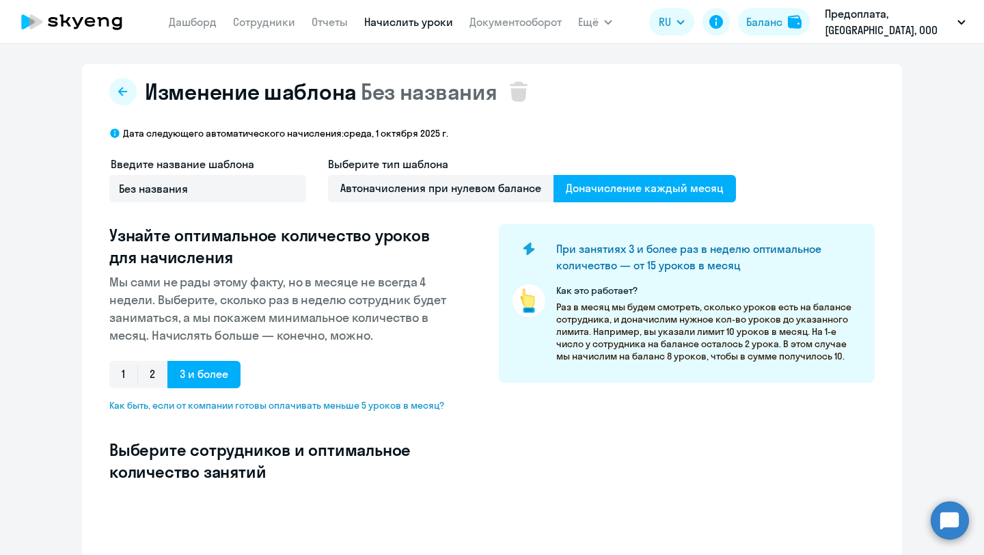
select select "10"
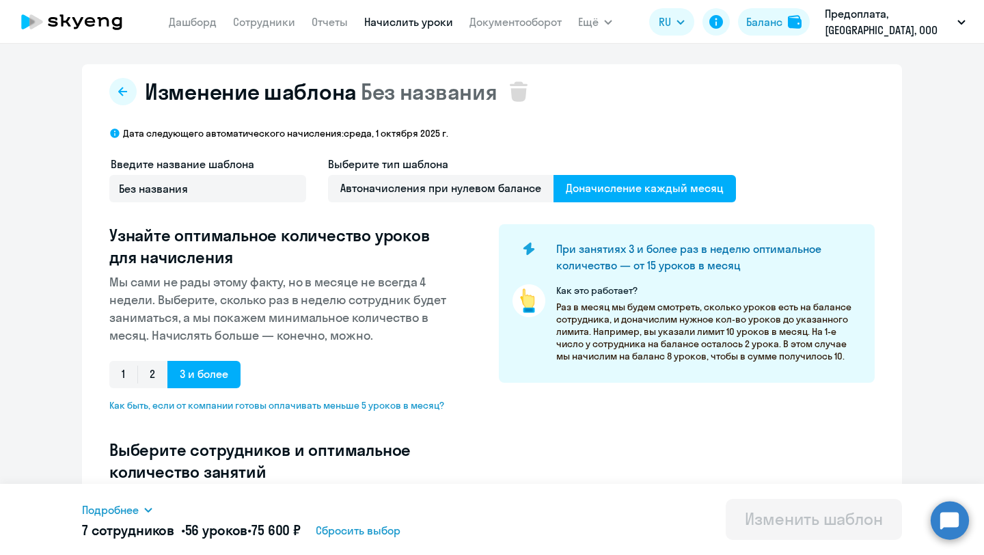
click at [98, 30] on icon at bounding box center [72, 22] width 120 height 34
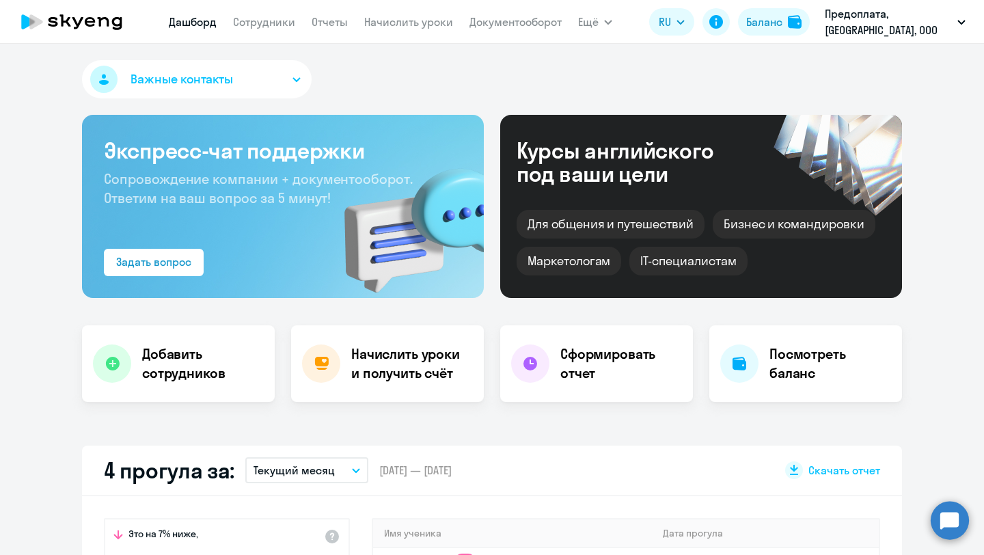
select select "30"
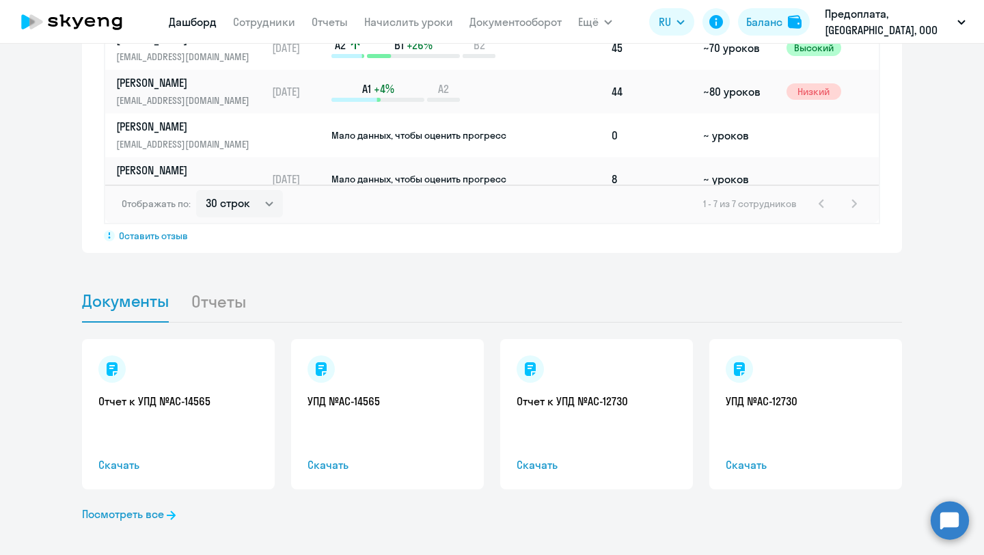
scroll to position [1129, 0]
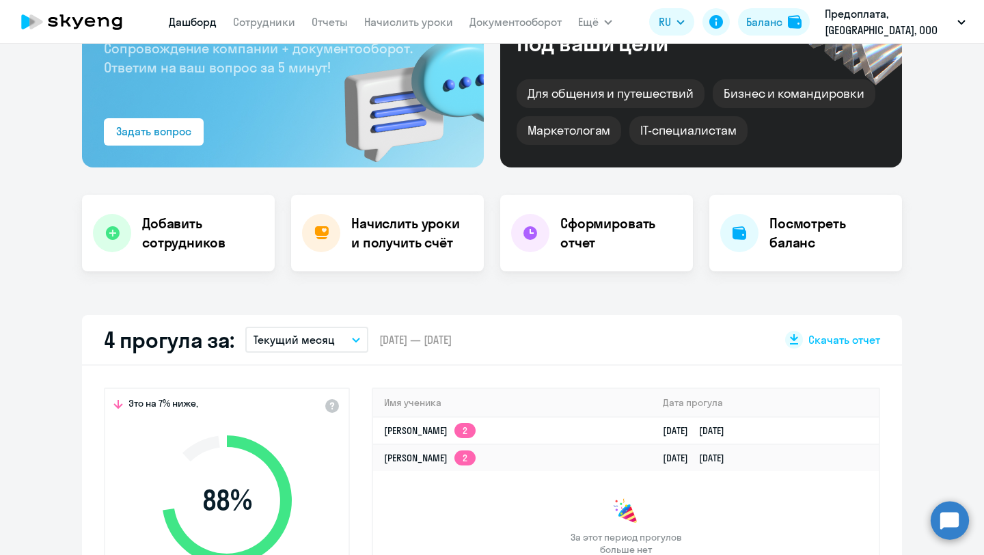
select select "30"
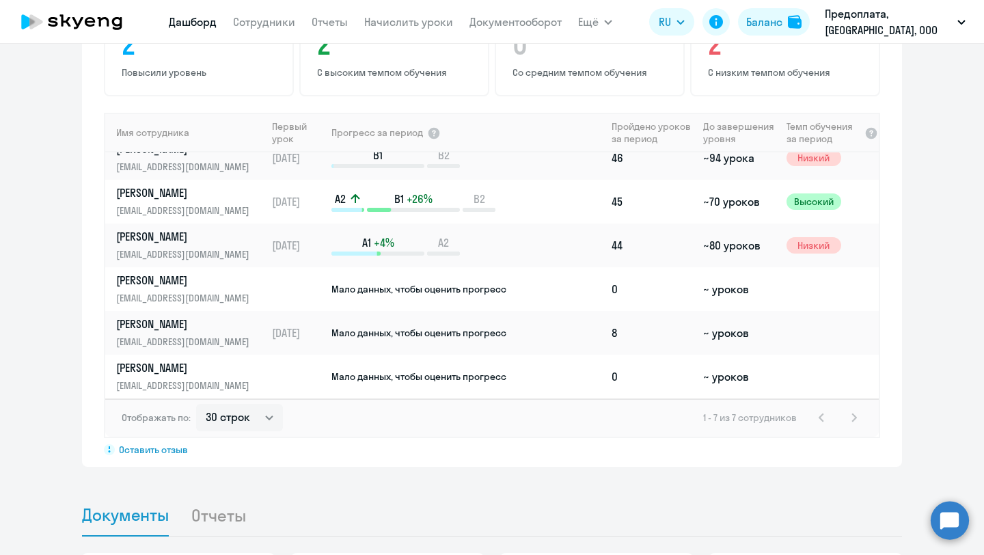
scroll to position [923, 0]
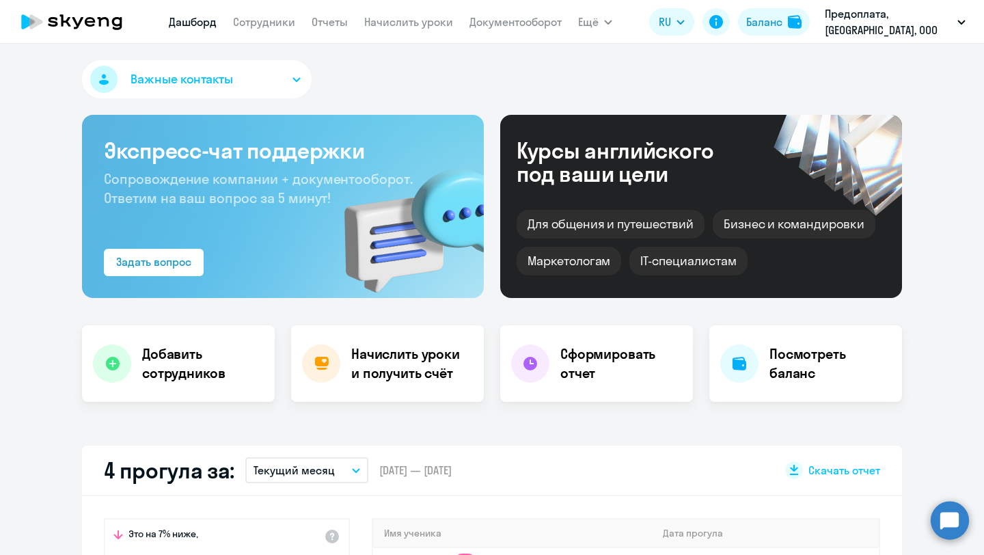
select select "30"
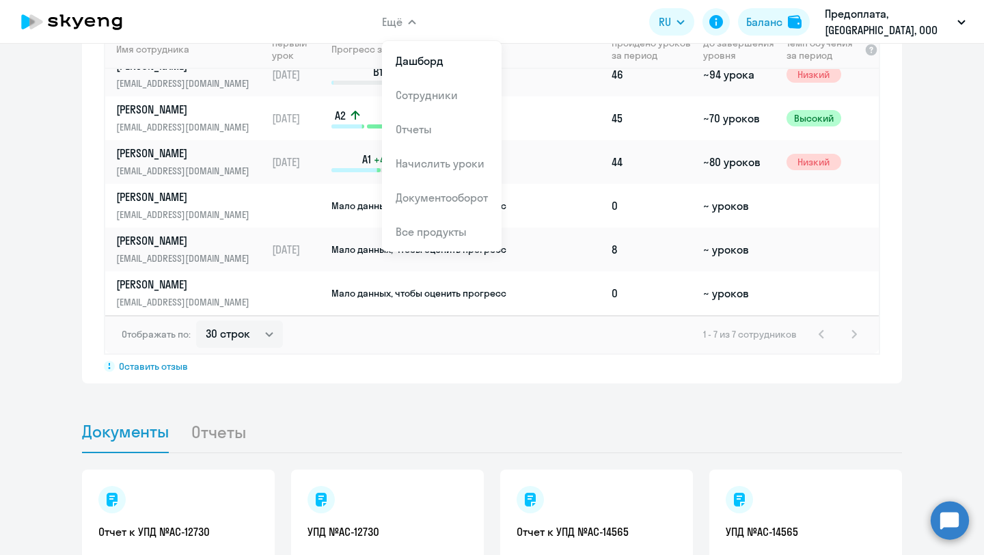
scroll to position [956, 0]
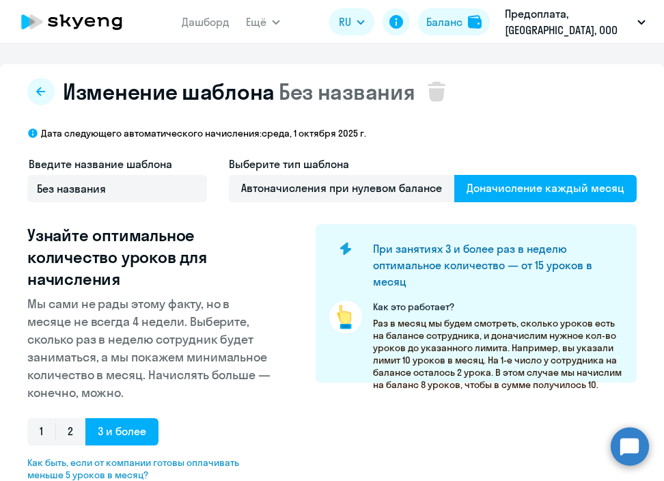
select select "10"
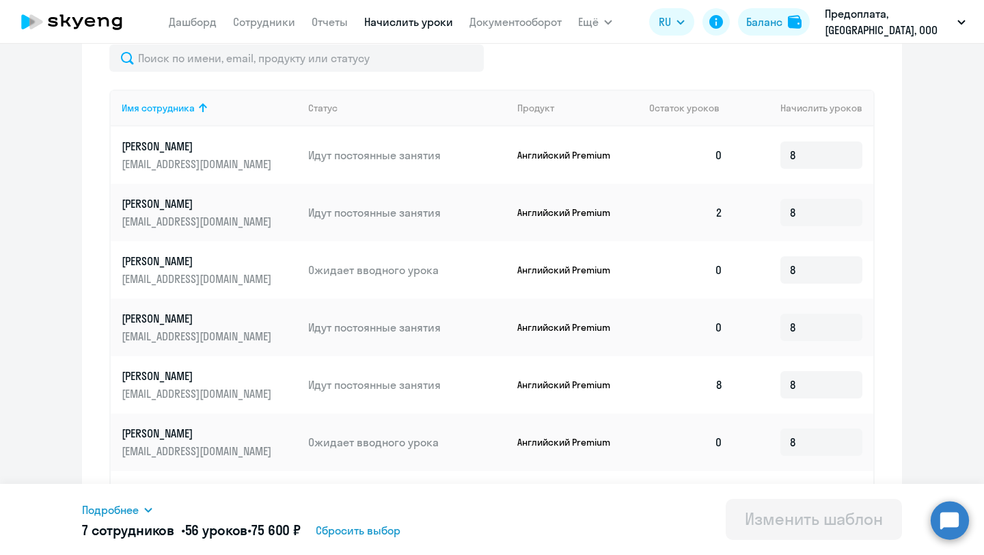
scroll to position [473, 0]
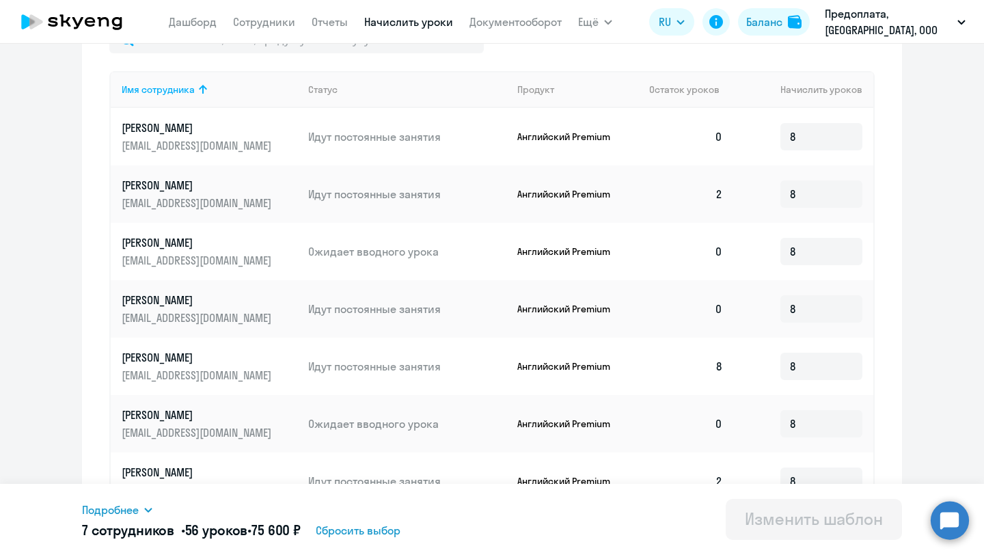
click at [181, 243] on p "[PERSON_NAME]" at bounding box center [198, 242] width 153 height 15
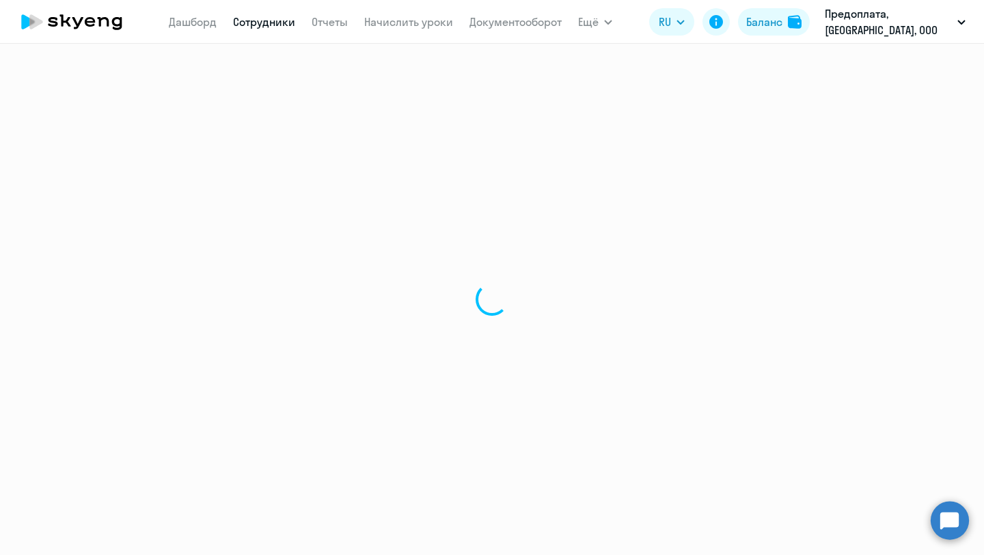
select select "english"
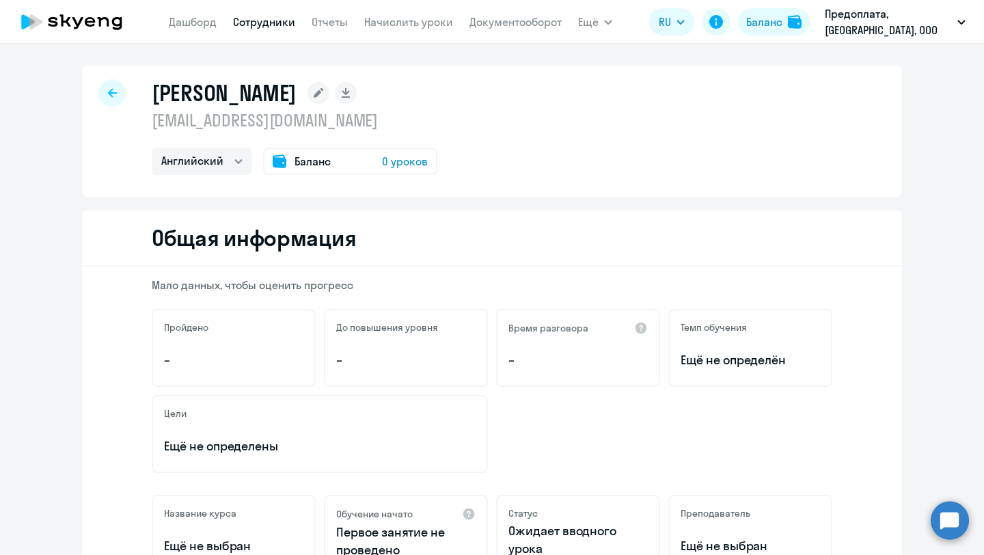
click at [323, 90] on rect at bounding box center [319, 93] width 22 height 22
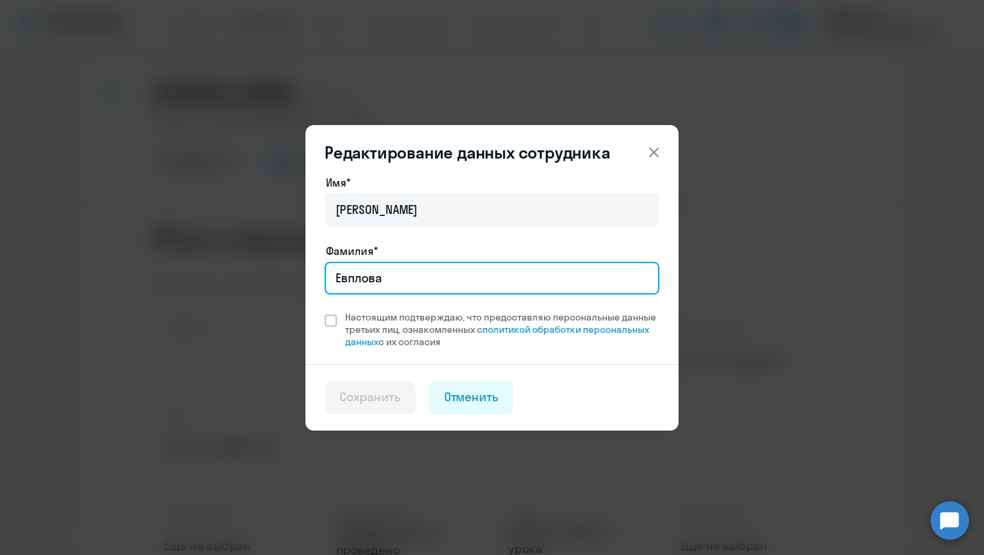
click at [364, 278] on input "Евплова" at bounding box center [492, 278] width 335 height 33
type input "Малина"
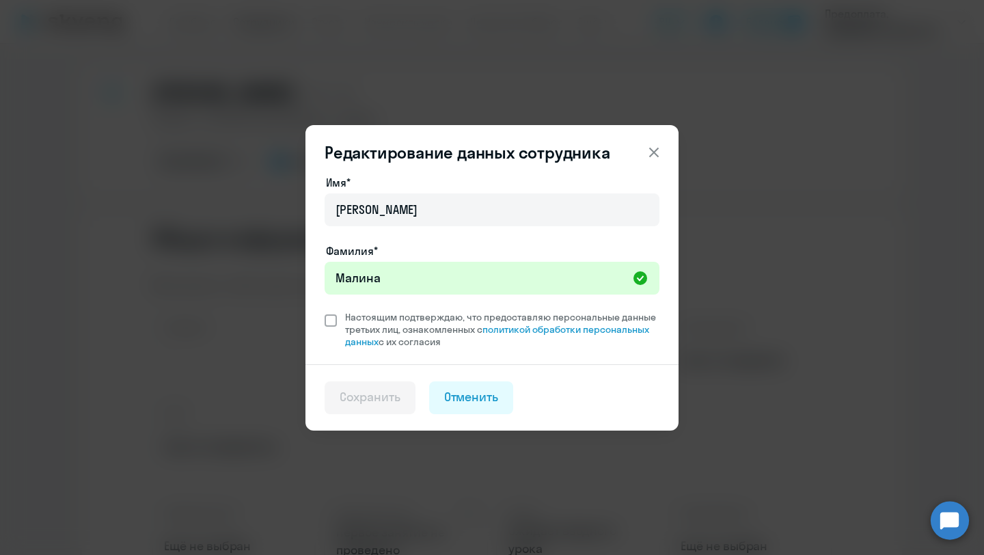
click at [327, 323] on span at bounding box center [331, 320] width 12 height 12
click at [325, 311] on input "Настоящим подтверждаю, что предоставляю персональные данные третьих лиц, ознако…" at bounding box center [324, 310] width 1 height 1
checkbox input "true"
click at [364, 404] on div "Сохранить" at bounding box center [370, 397] width 61 height 18
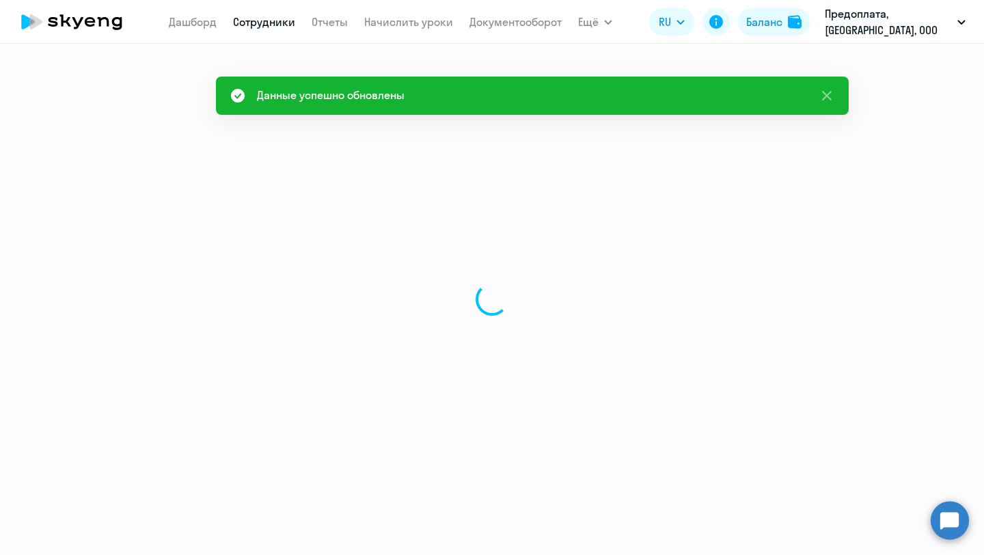
select select "english"
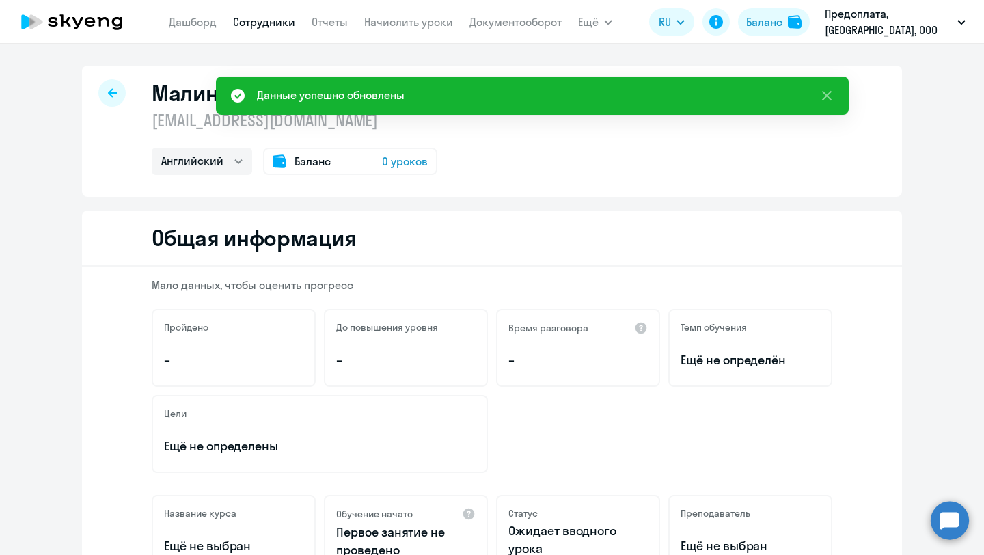
click at [112, 89] on icon at bounding box center [112, 93] width 9 height 10
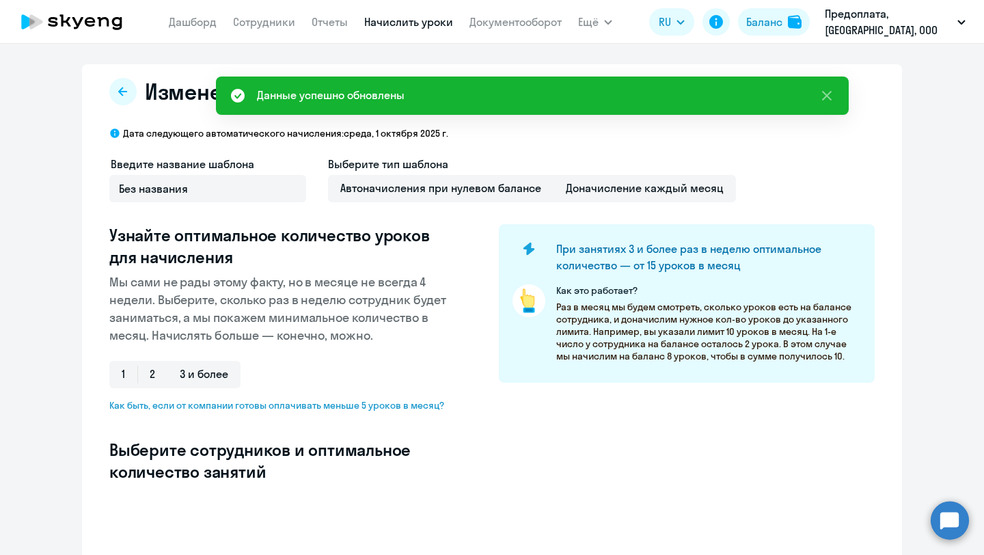
select select "10"
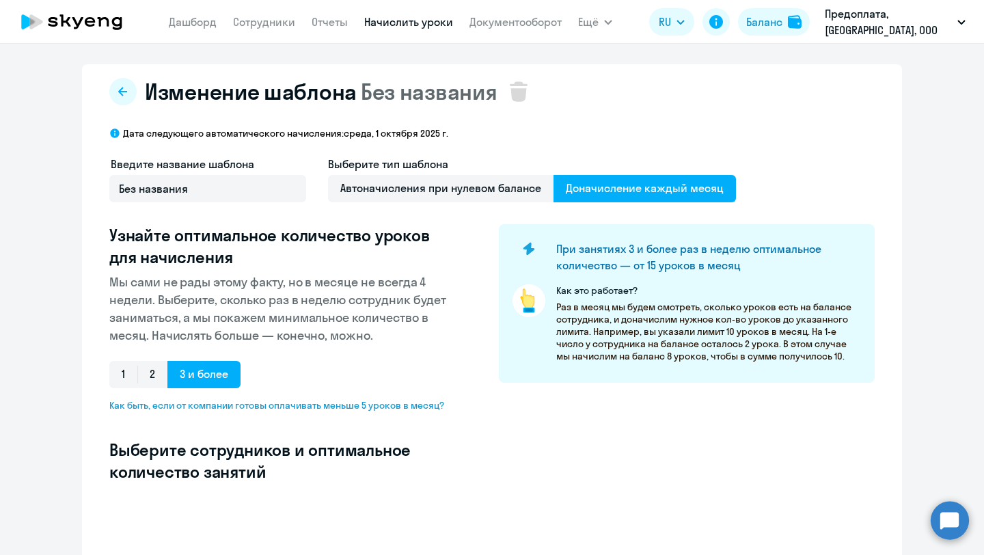
select select "10"
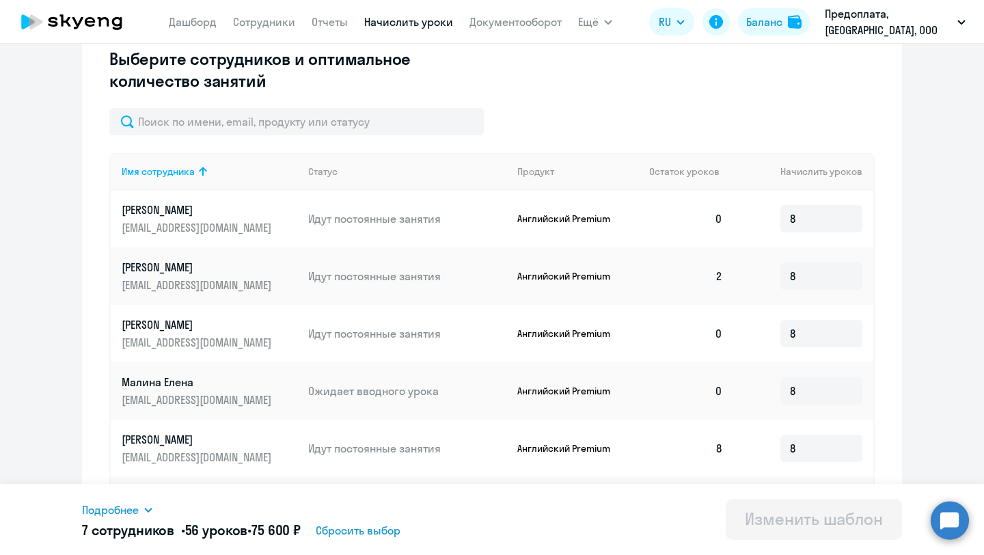
scroll to position [543, 0]
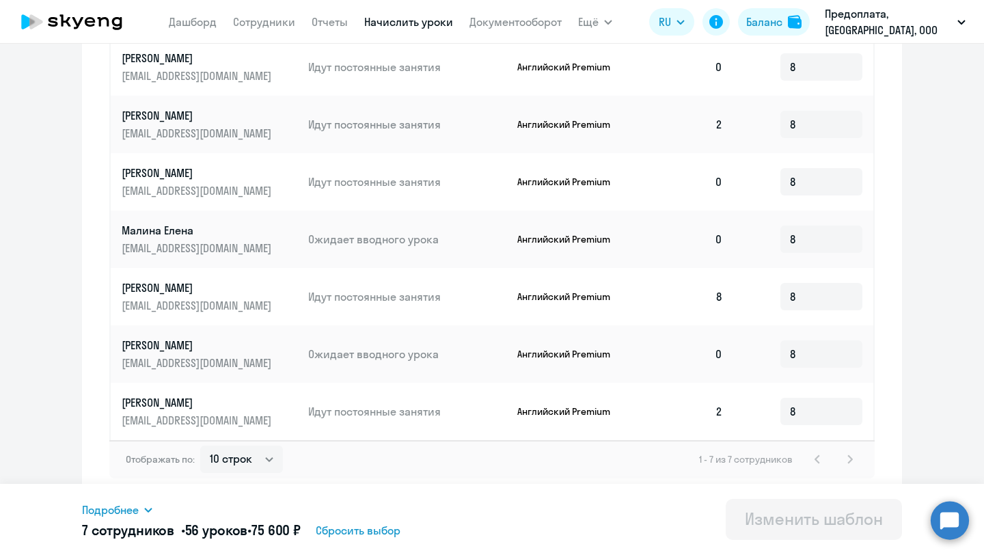
click at [180, 229] on p "Малина Елена" at bounding box center [198, 230] width 153 height 15
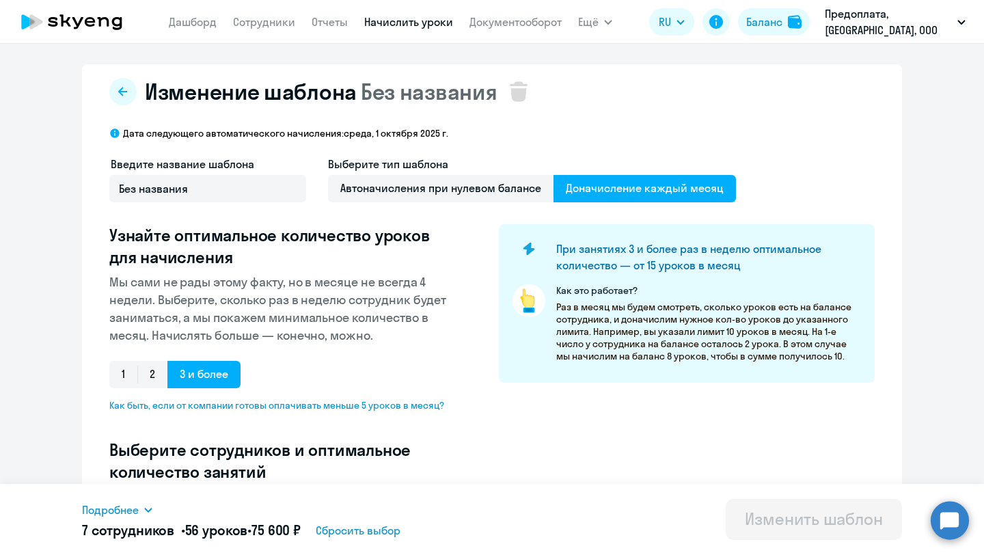
select select "english"
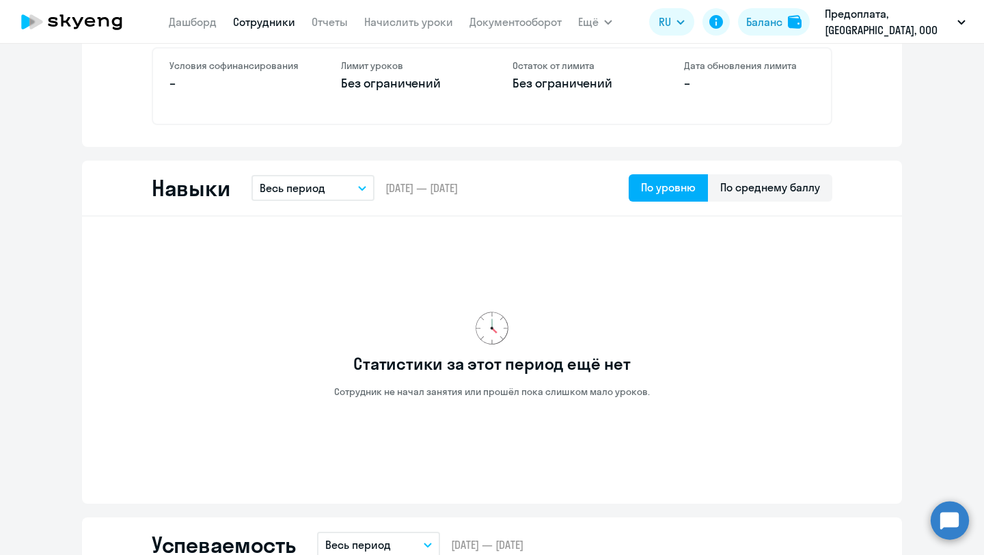
scroll to position [363, 0]
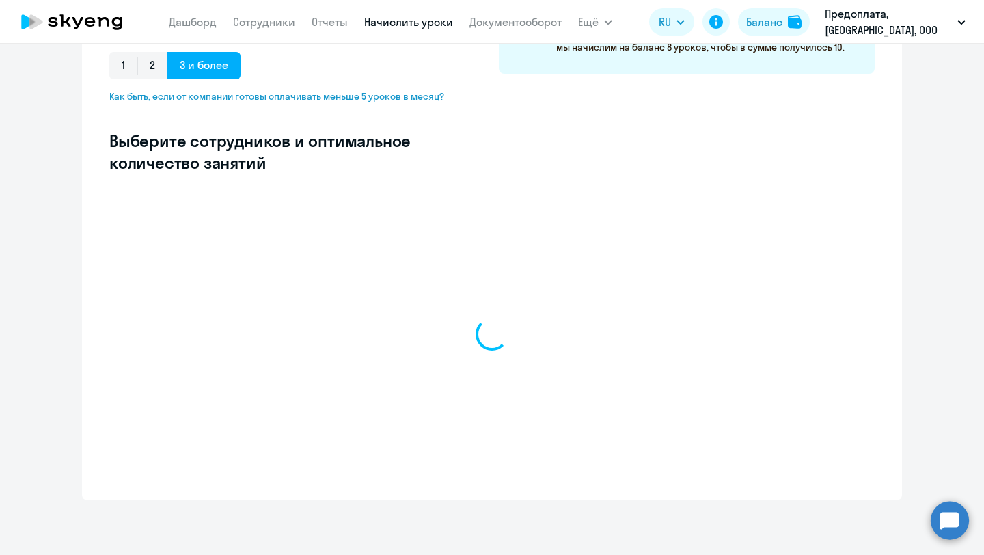
scroll to position [309, 0]
select select "10"
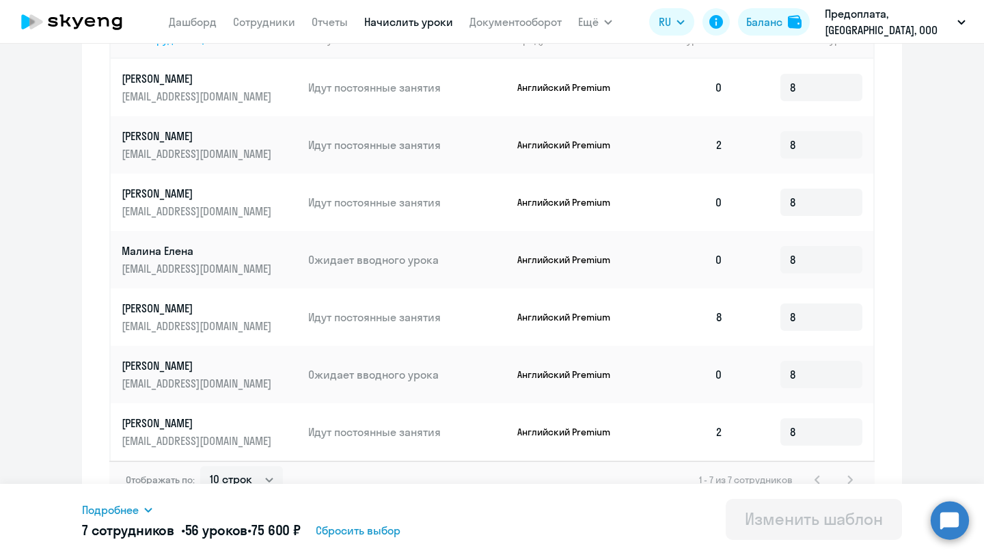
scroll to position [543, 0]
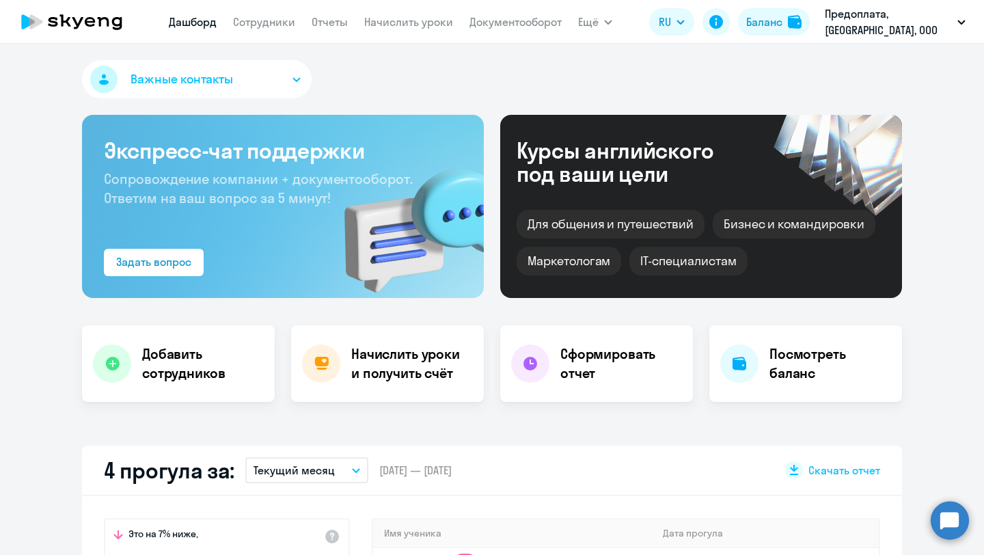
select select "30"
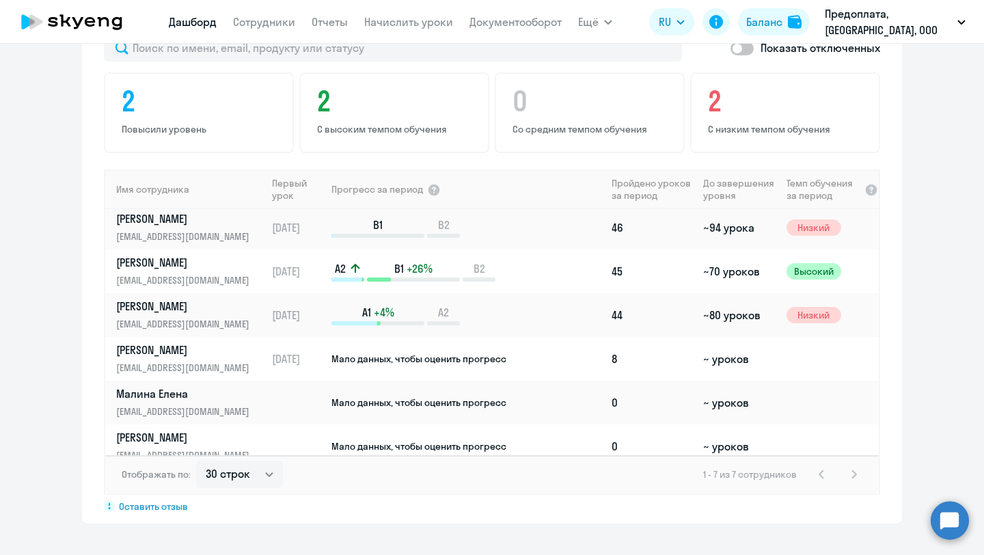
scroll to position [60, 0]
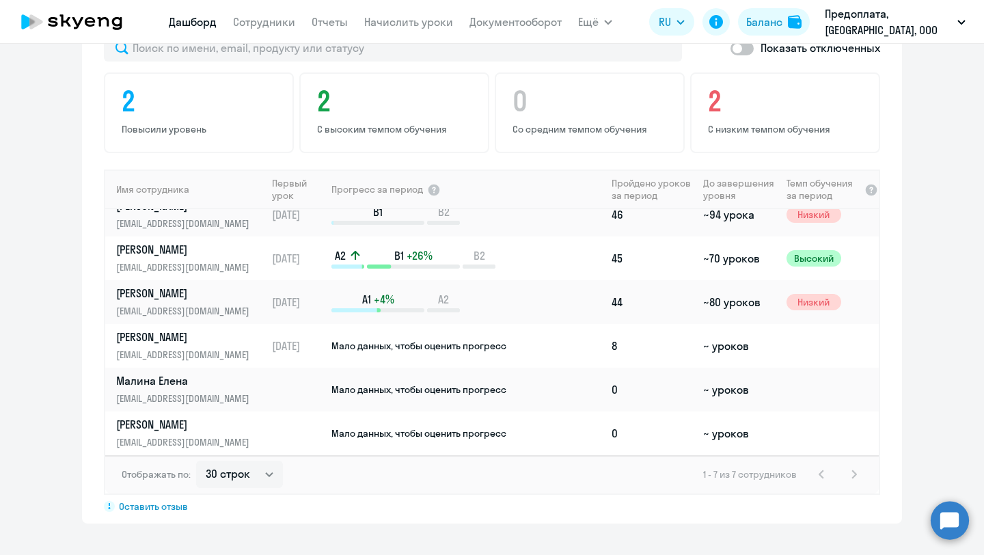
click at [934, 509] on circle at bounding box center [950, 520] width 38 height 38
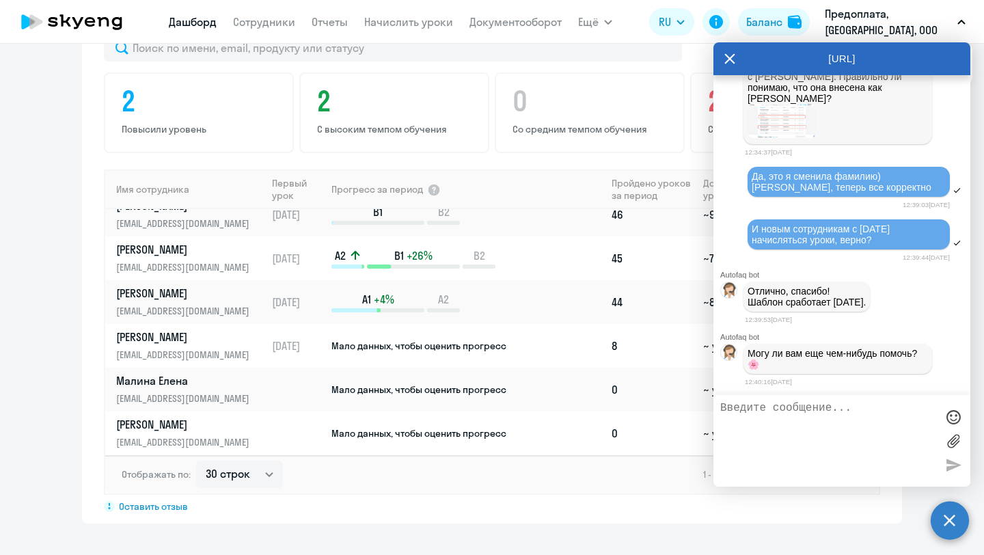
scroll to position [20676, 0]
type textarea "Нет, спасибо"
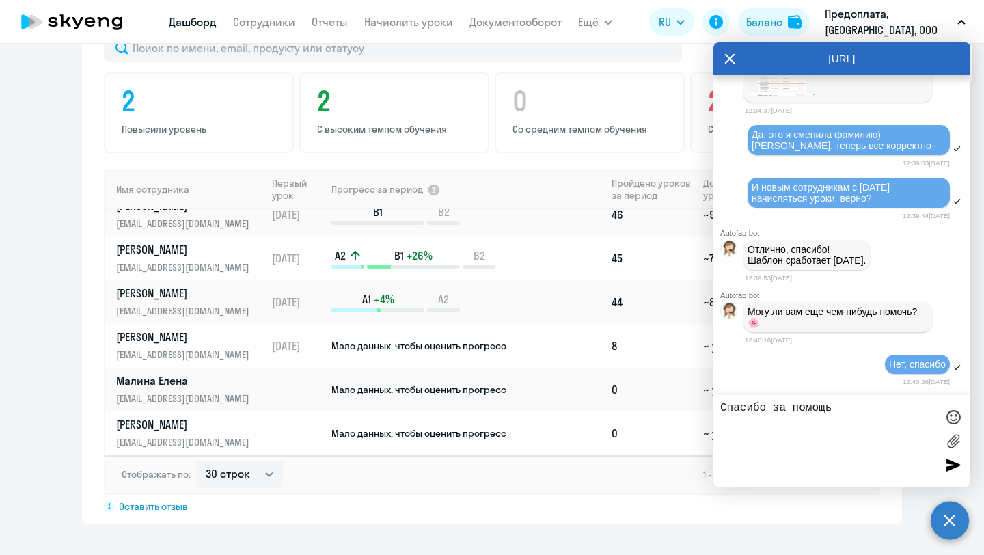
type textarea "Спасибо за помощь!"
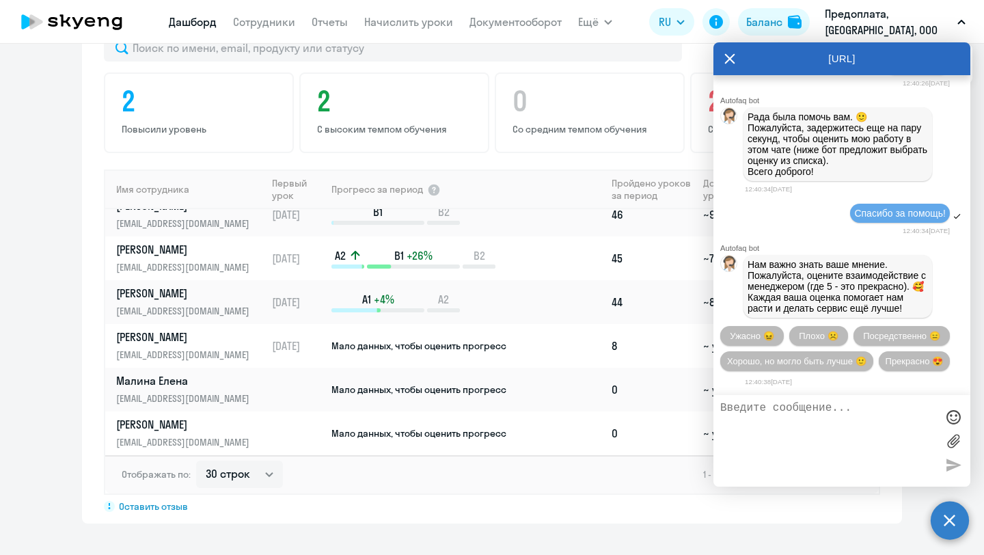
scroll to position [21047, 0]
click at [904, 360] on span "Прекрасно 😍" at bounding box center [914, 361] width 57 height 10
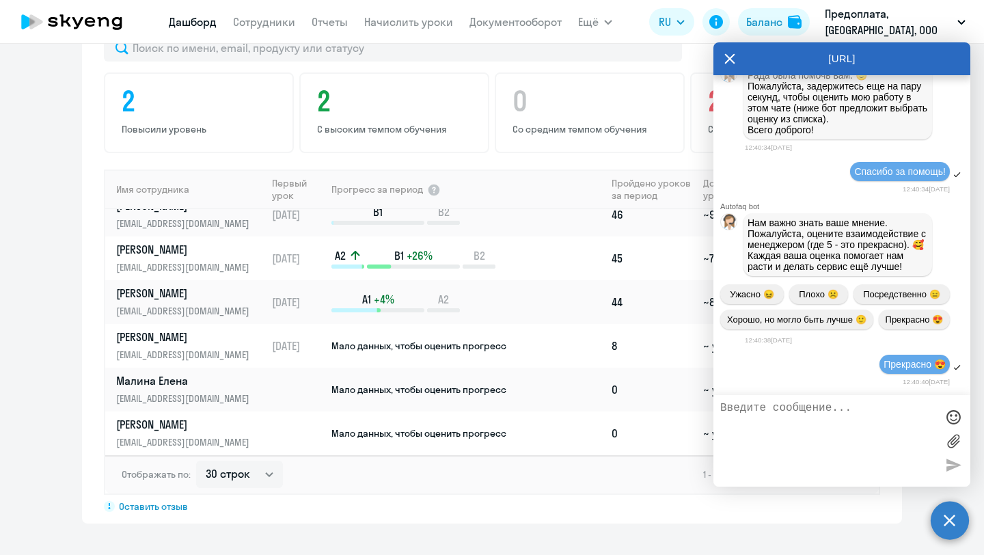
scroll to position [21191, 0]
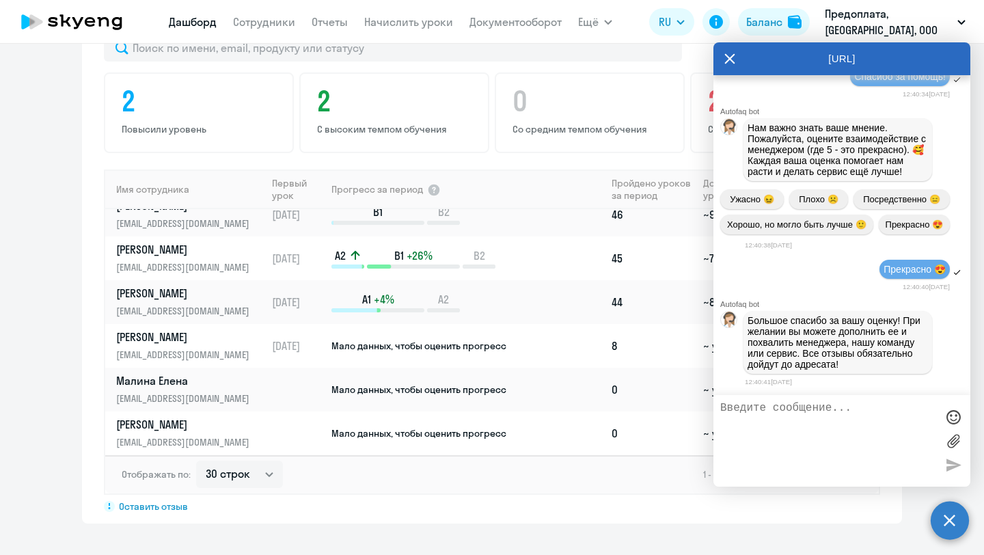
click at [732, 58] on icon at bounding box center [730, 58] width 11 height 33
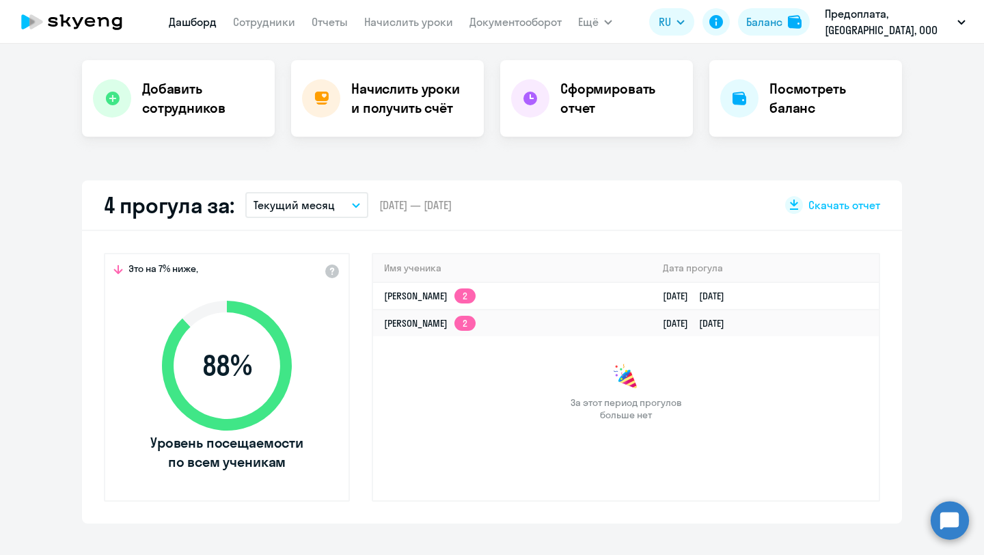
scroll to position [0, 0]
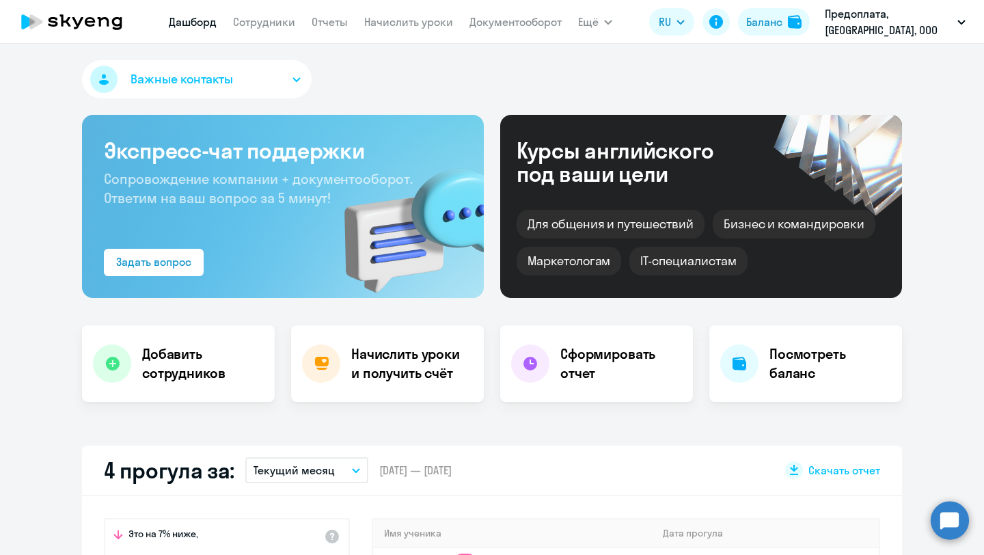
select select "30"
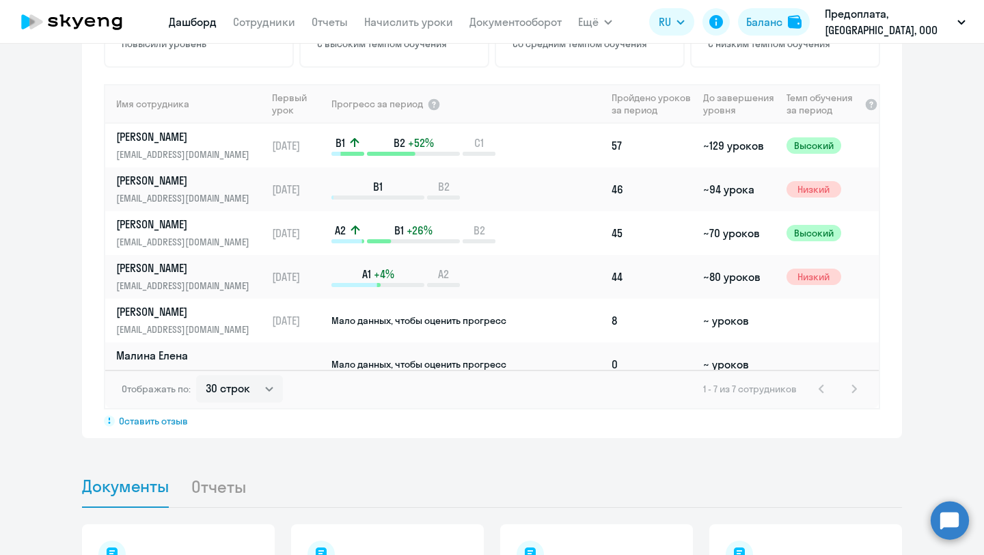
scroll to position [917, 0]
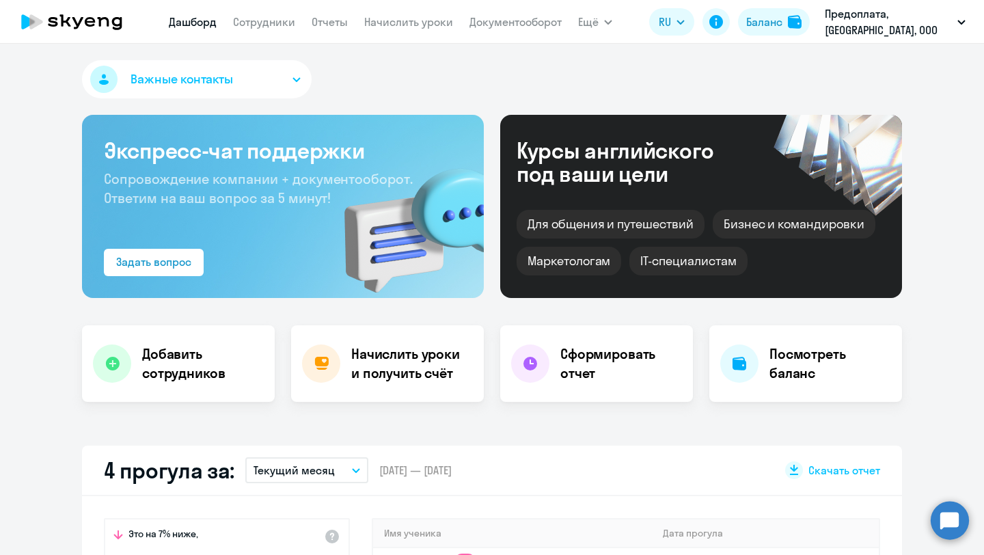
select select "30"
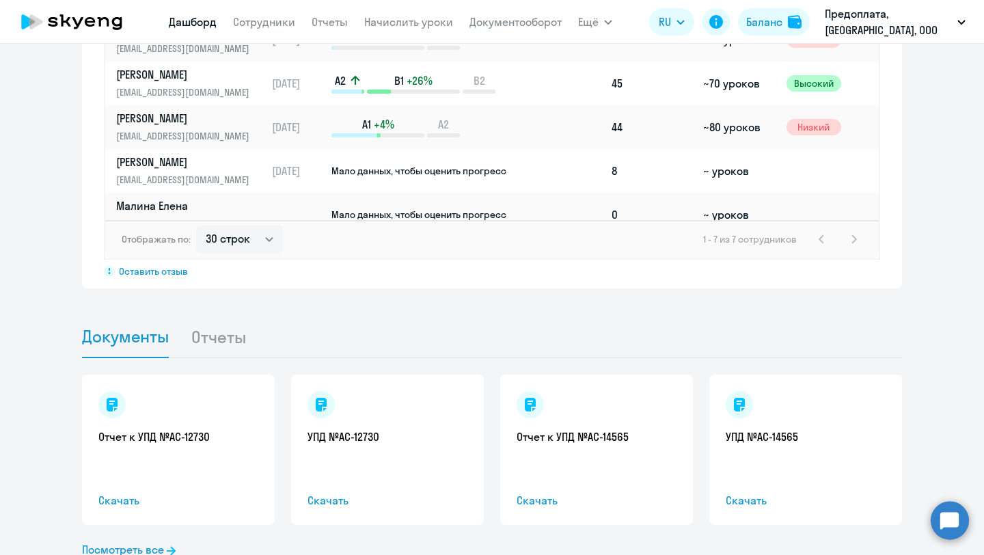
click at [956, 515] on circle at bounding box center [950, 520] width 38 height 38
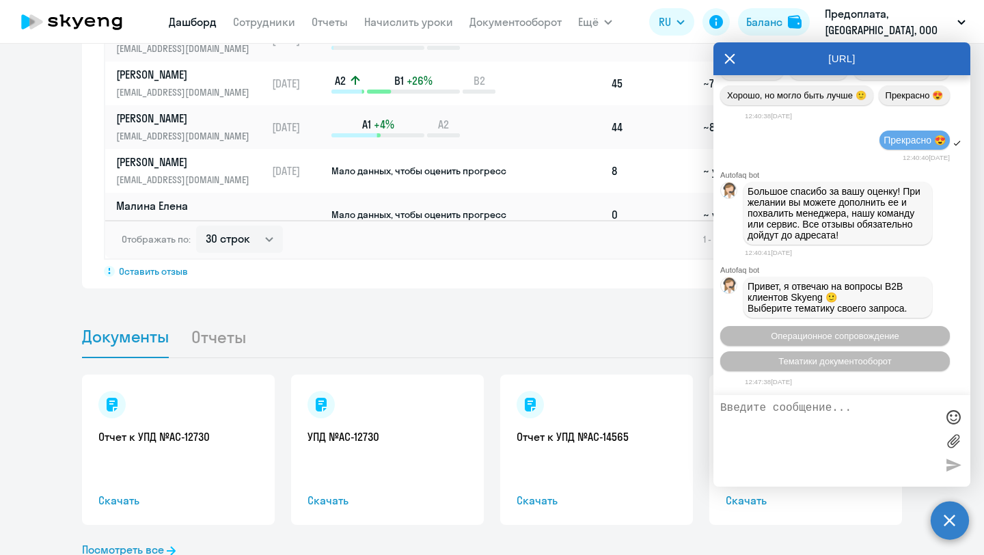
scroll to position [21326, 0]
click at [846, 333] on span "Операционное сопровождение" at bounding box center [835, 336] width 129 height 10
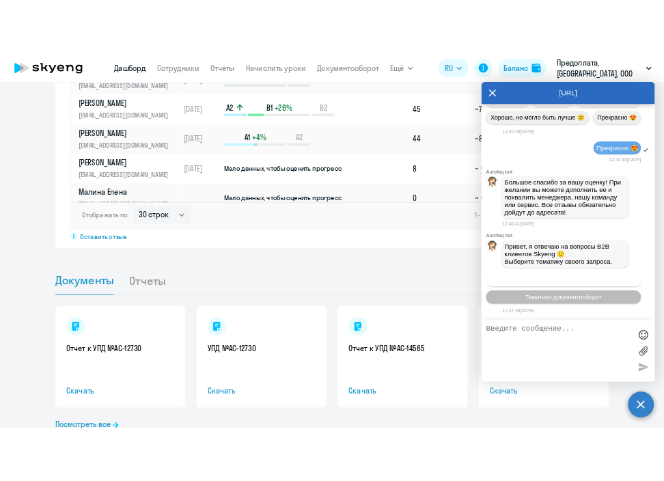
scroll to position [21369, 0]
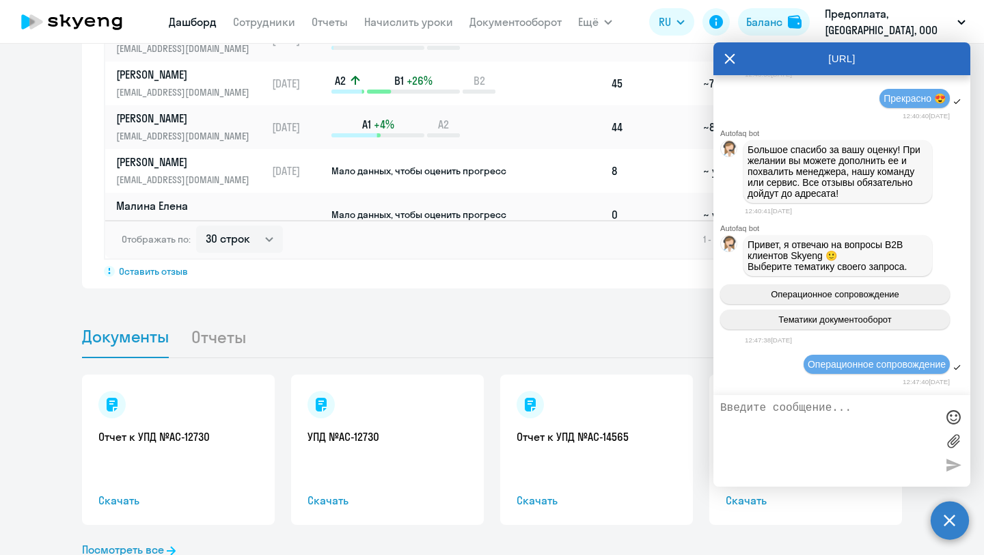
click at [729, 55] on icon at bounding box center [730, 58] width 11 height 33
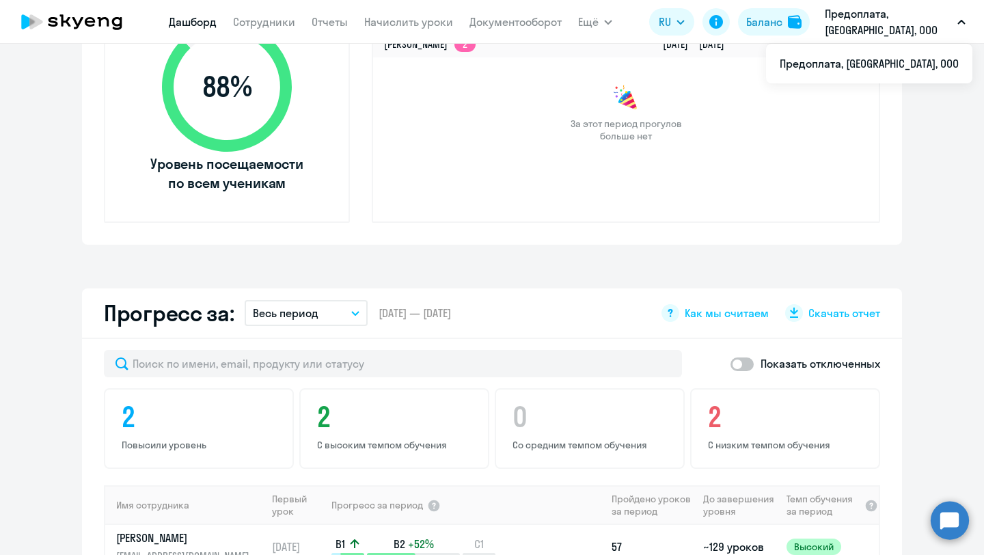
scroll to position [542, 0]
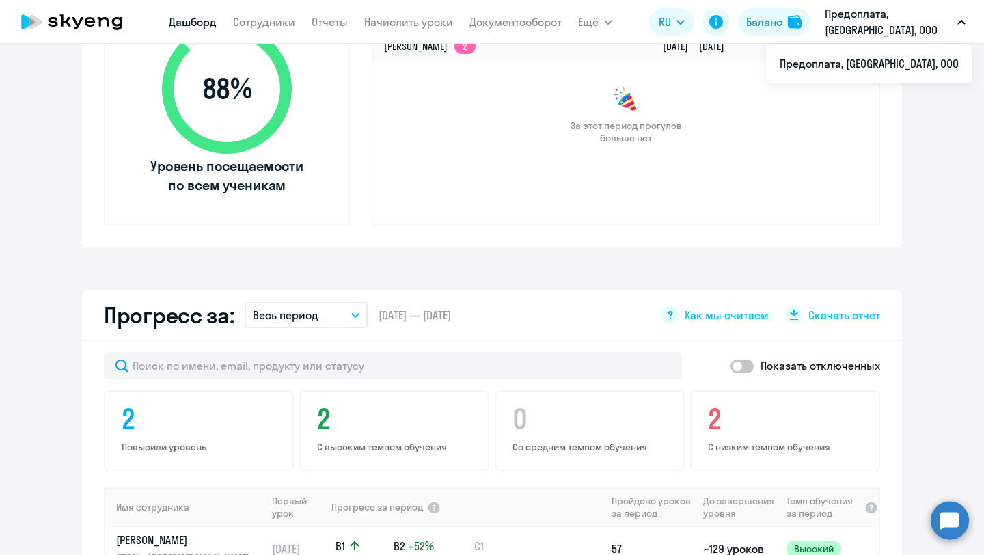
click at [955, 515] on circle at bounding box center [950, 520] width 38 height 38
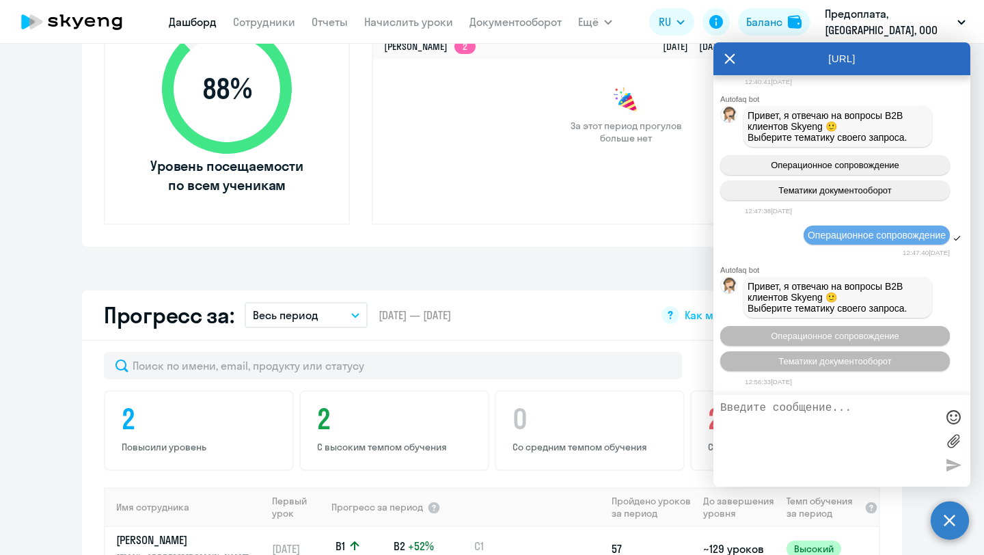
scroll to position [20466, 0]
click at [672, 206] on div "Имя ученика Дата прогула Евгений Владимирович Снежко 2 30.09.2025 23.09.2025 Ни…" at bounding box center [626, 100] width 509 height 249
click at [605, 320] on div "Прогресс за: Весь период – 29.01.2025 — 30.09.2025 Как мы считаем Скачать отчет" at bounding box center [492, 316] width 820 height 51
click at [731, 59] on icon at bounding box center [730, 58] width 11 height 33
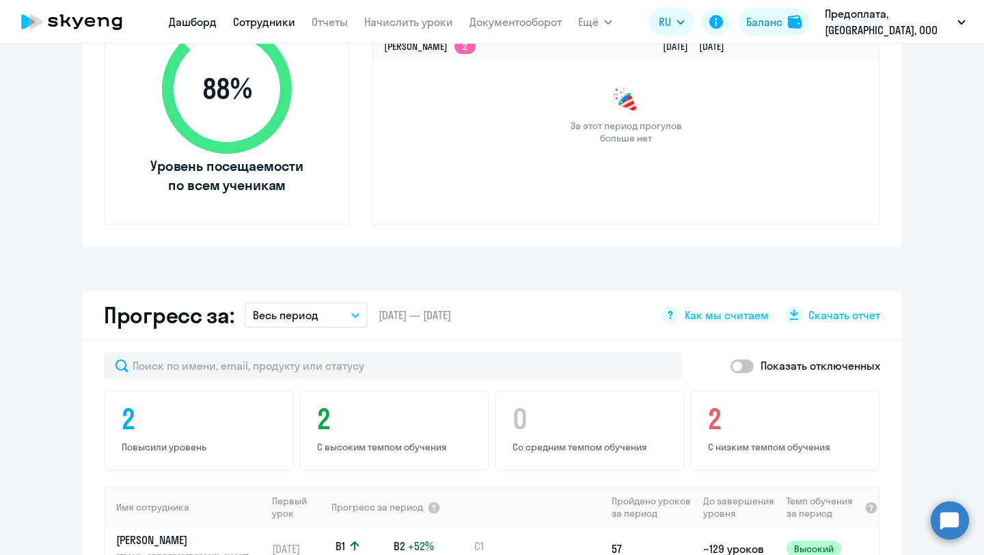
click at [252, 26] on link "Сотрудники" at bounding box center [264, 22] width 62 height 14
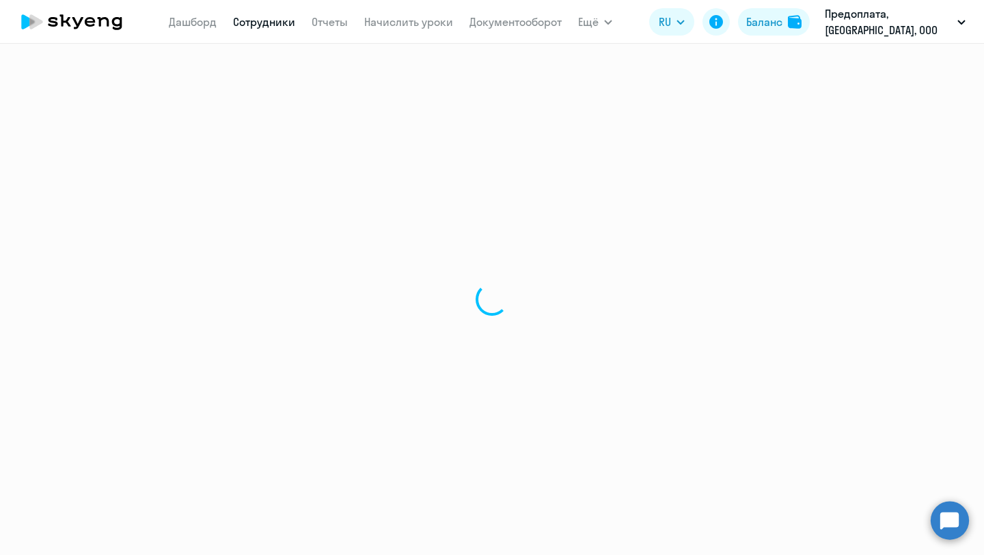
select select "30"
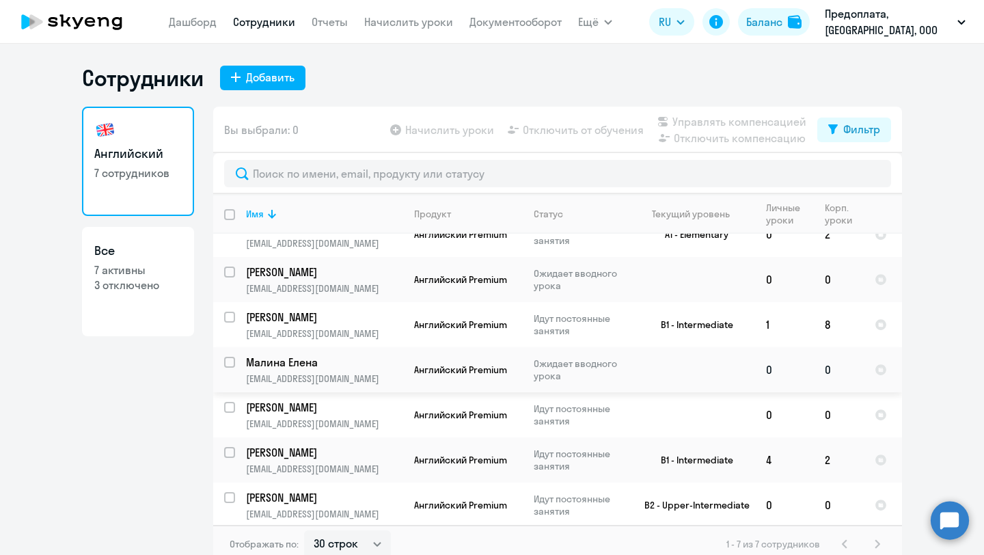
scroll to position [8, 0]
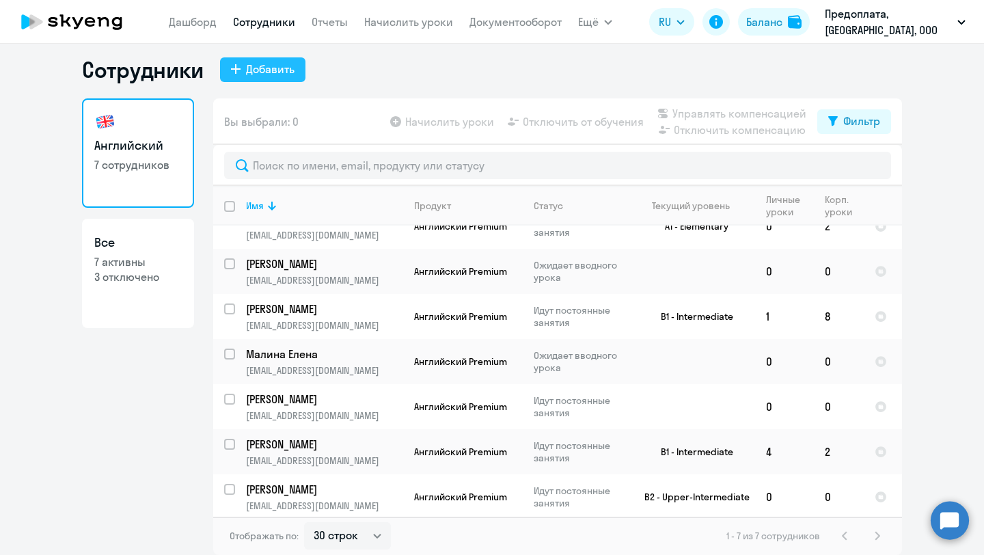
click at [269, 75] on div "Добавить" at bounding box center [270, 69] width 49 height 16
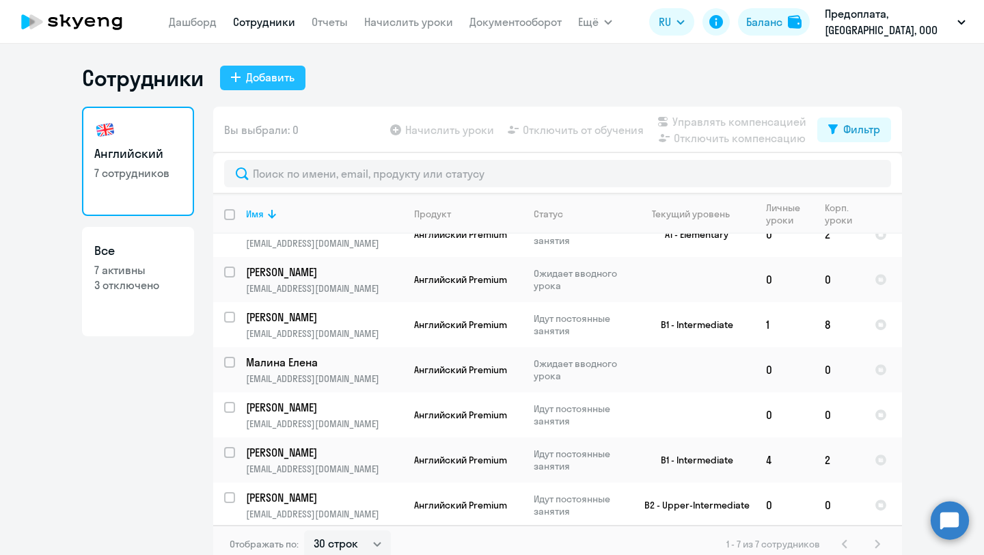
select select "english_adult_not_native_speaker_premium"
select select "3"
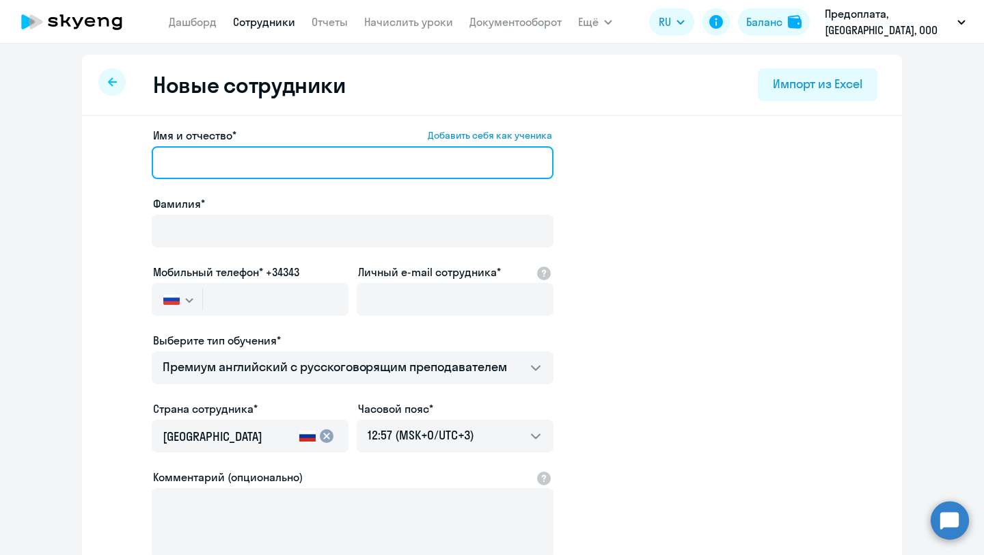
click at [256, 159] on input "Имя и отчество* Добавить себя как ученика" at bounding box center [353, 162] width 402 height 33
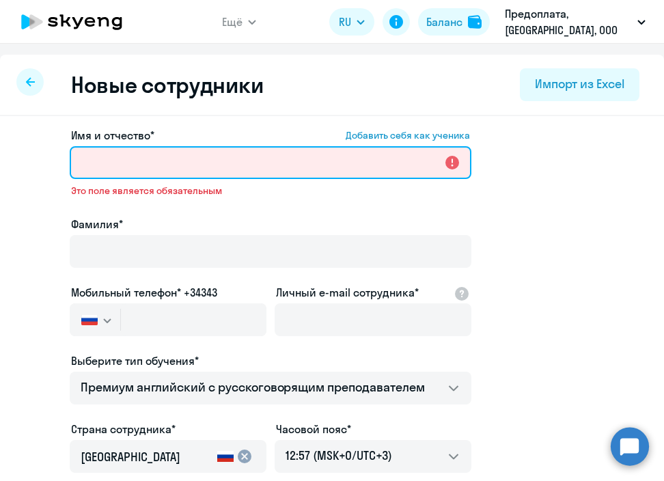
paste input "[PERSON_NAME]"
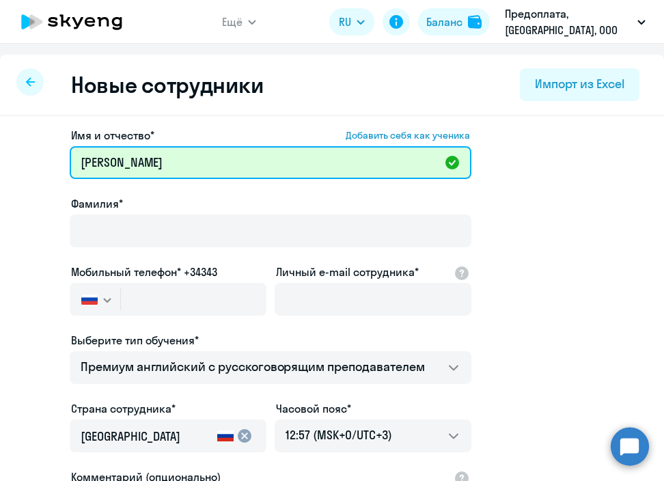
drag, startPoint x: 120, startPoint y: 165, endPoint x: 53, endPoint y: 157, distance: 67.5
click at [53, 157] on app-new-student-form "Имя и отчество* Добавить себя как ученика Нуров Жаён Амрдинович Фамилия* Мобиль…" at bounding box center [332, 370] width 621 height 487
type input "Жаён Амрдинович"
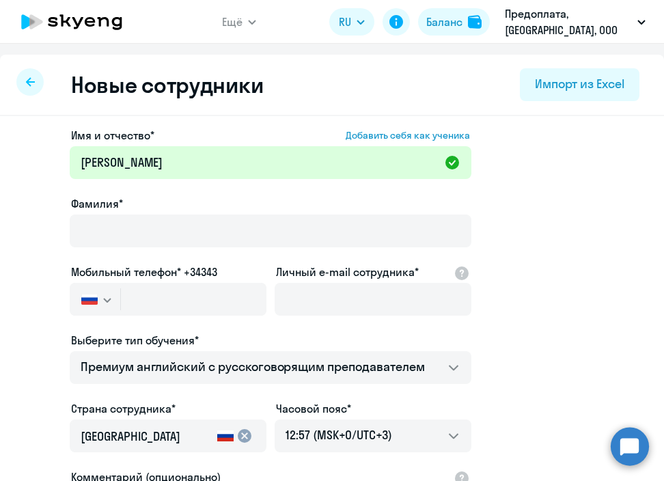
click at [97, 212] on div "Фамилия*" at bounding box center [271, 223] width 402 height 57
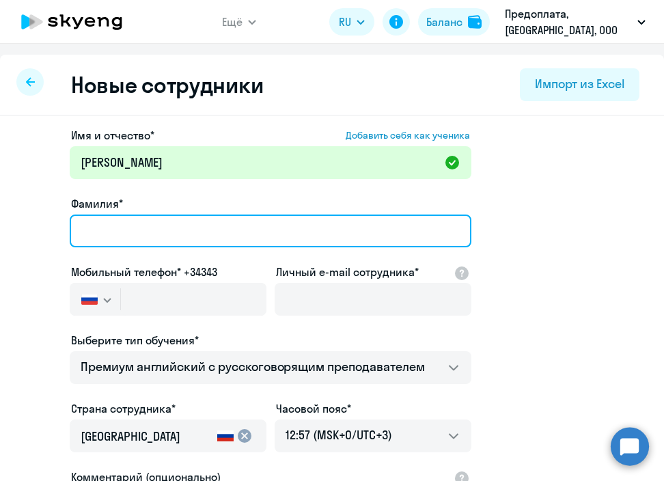
click at [101, 226] on input "Фамилия*" at bounding box center [271, 231] width 402 height 33
paste input "Нуров"
type input "Нуров"
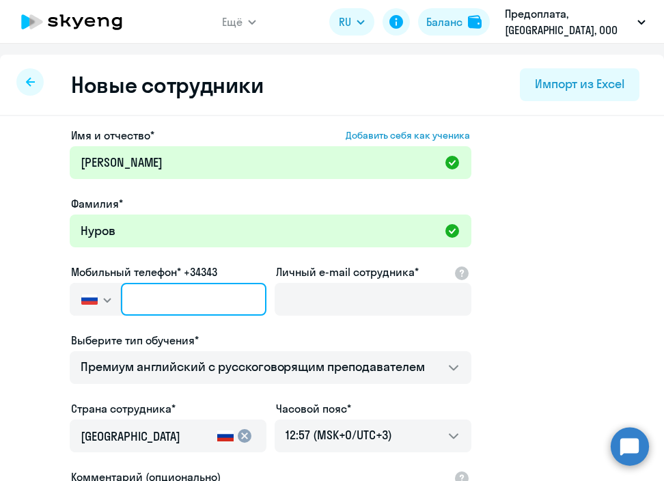
click at [185, 303] on input "text" at bounding box center [194, 299] width 146 height 33
paste input "+7 977 263-70-92"
type input "+7 977 263-70-92"
click at [140, 301] on input "+7 977 263-70-92" at bounding box center [194, 299] width 146 height 33
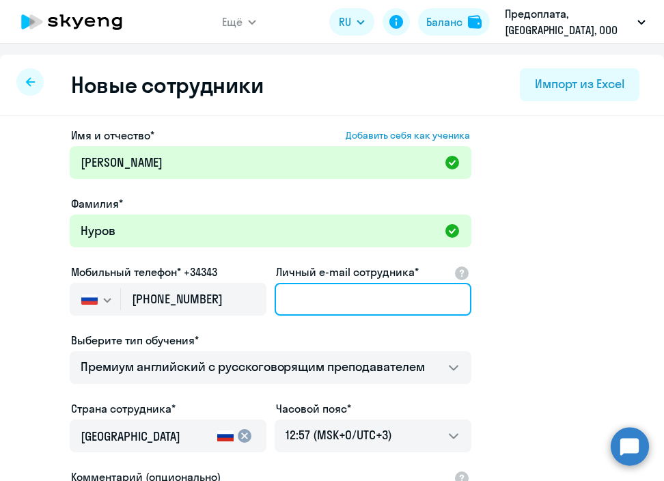
click at [303, 291] on input "Личный e-mail сотрудника*" at bounding box center [373, 299] width 197 height 33
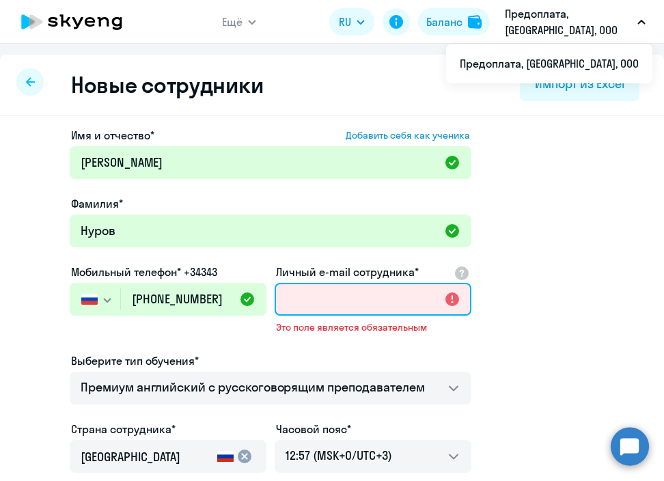
paste input "[EMAIL_ADDRESS][DOMAIN_NAME]"
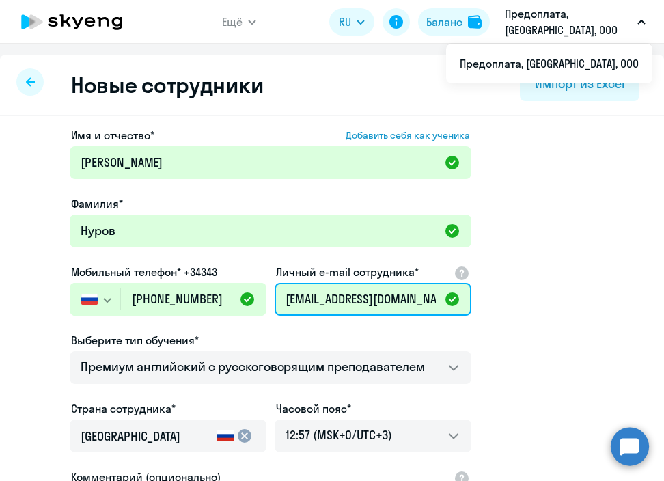
type input "[EMAIL_ADDRESS][DOMAIN_NAME]"
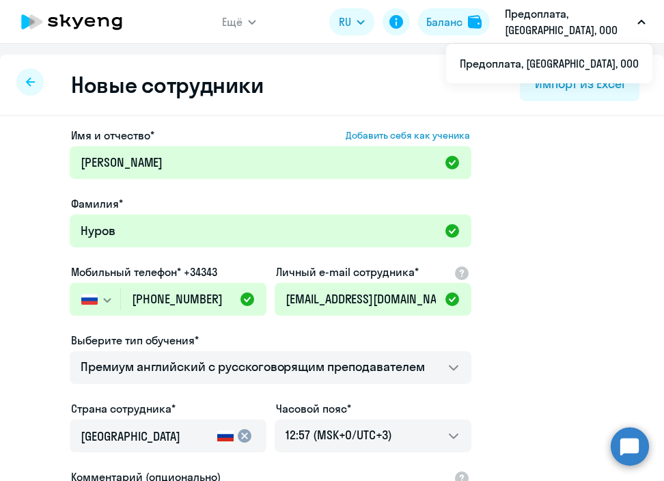
click at [567, 332] on app-new-student-form "Имя и отчество* Добавить себя как ученика Жаён Амрдинович Фамилия* Нуров Мобиль…" at bounding box center [332, 370] width 621 height 487
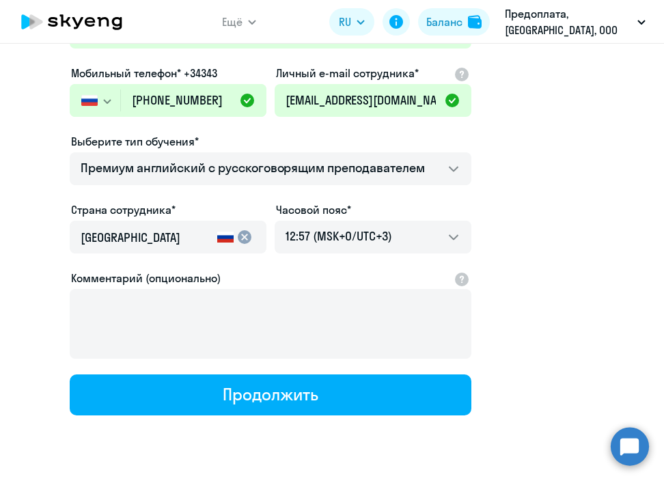
scroll to position [200, 0]
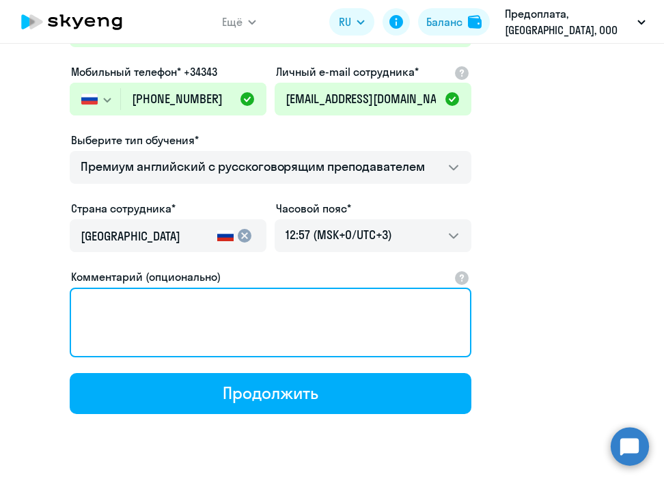
click at [183, 334] on textarea "Комментарий (опционально)" at bounding box center [271, 323] width 402 height 70
paste textarea "Прошу подключить сотрудника с 01.10.2025. Ежемесячное начисление уроков совпада…"
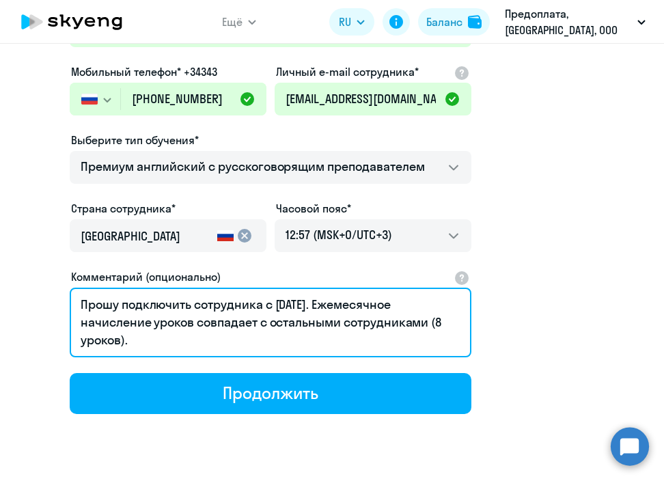
scroll to position [235, 0]
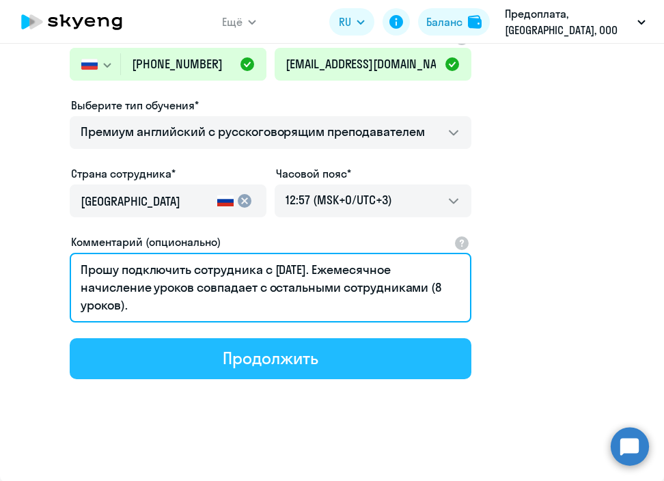
type textarea "Прошу подключить сотрудника с 01.10.2025. Ежемесячное начисление уроков совпада…"
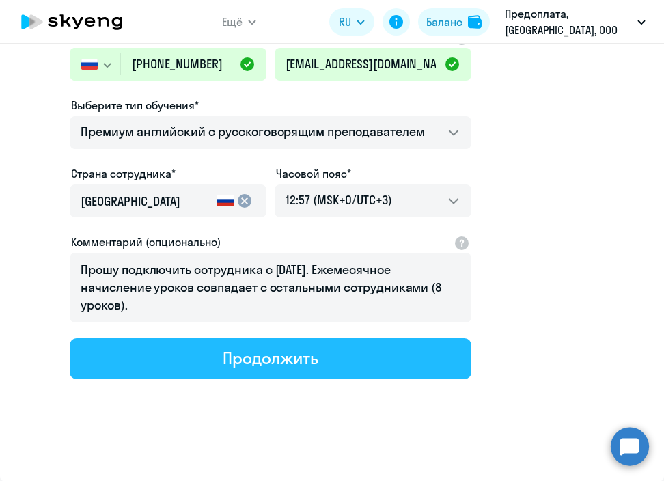
click at [390, 362] on button "Продолжить" at bounding box center [271, 358] width 402 height 41
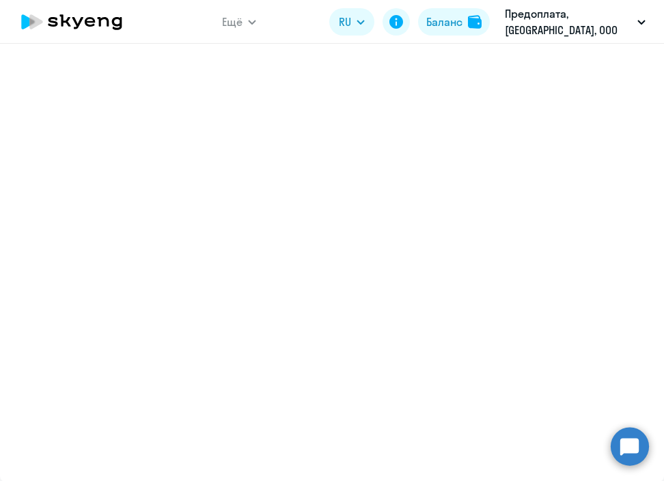
select select "english_adult_not_native_speaker_premium"
select select "3"
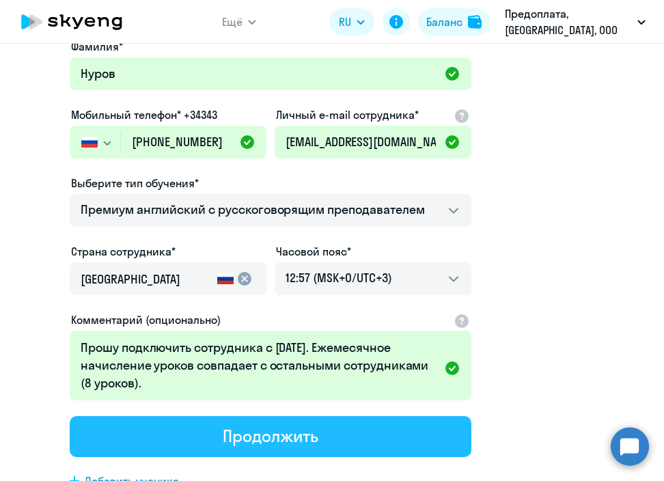
scroll to position [0, 0]
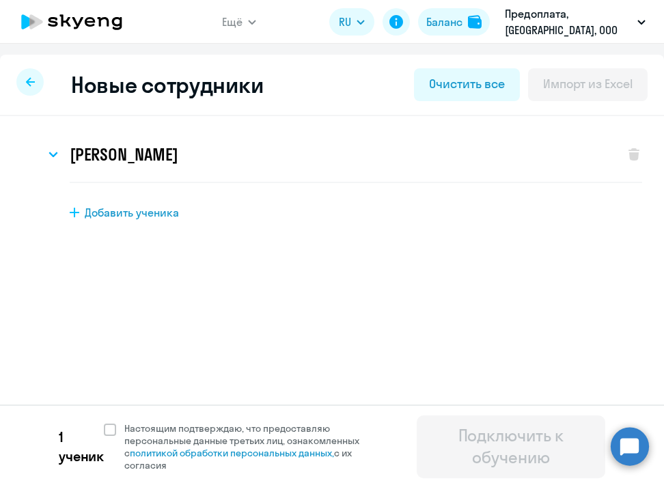
click at [120, 205] on span "Добавить ученика" at bounding box center [132, 212] width 94 height 15
select select "english_adult_not_native_speaker_premium"
select select "3"
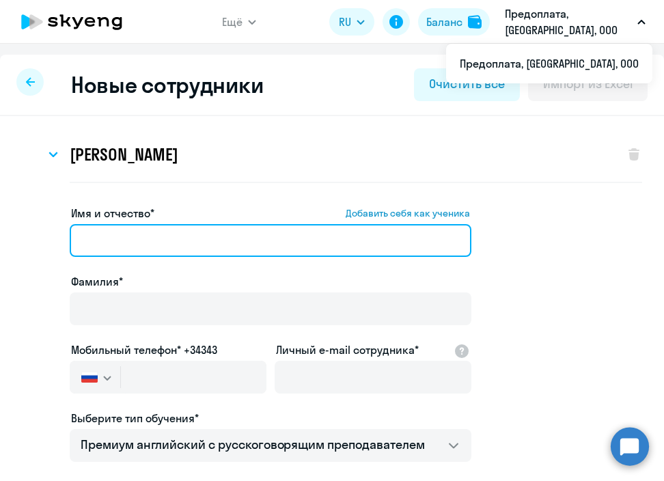
click at [162, 244] on input "Имя и отчество* Добавить себя как ученика" at bounding box center [271, 240] width 402 height 33
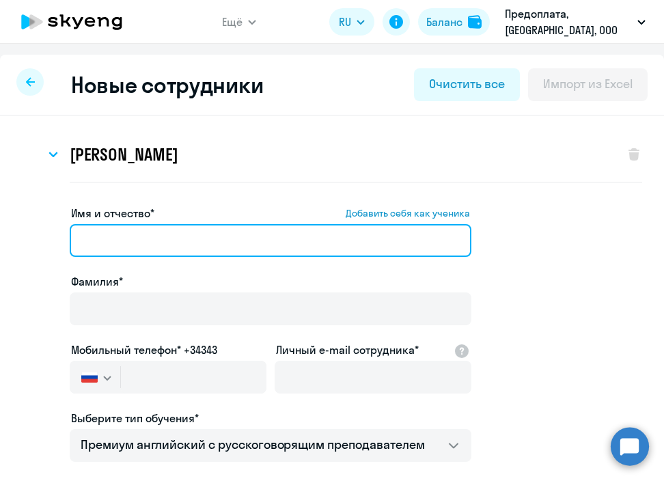
paste input "[PERSON_NAME]"
drag, startPoint x: 175, startPoint y: 241, endPoint x: 22, endPoint y: 234, distance: 153.3
click at [22, 234] on app-new-student-form "Имя и отчество* Добавить себя как ученика Мирошниченко Кирилл Дмитриевич Фамили…" at bounding box center [332, 448] width 621 height 487
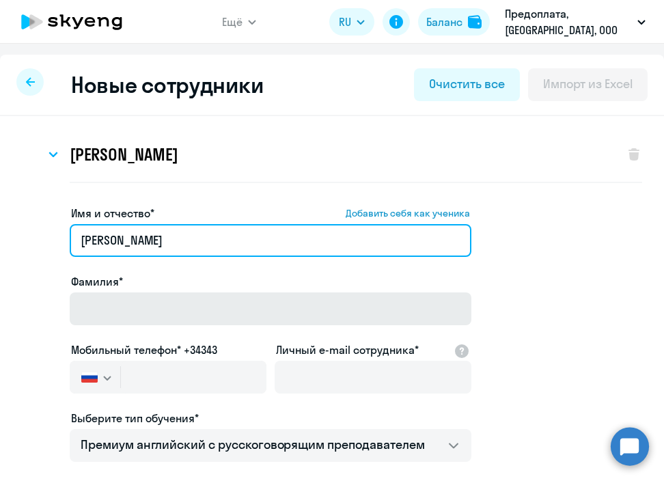
type input "Кирилл Дмитриевич"
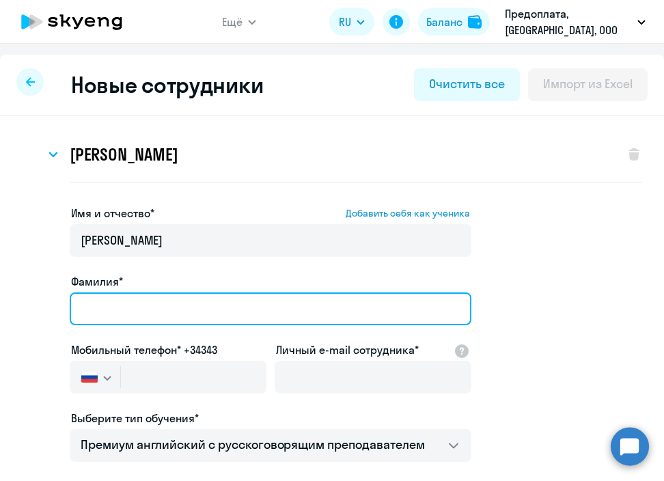
click at [98, 306] on input "Фамилия*" at bounding box center [271, 309] width 402 height 33
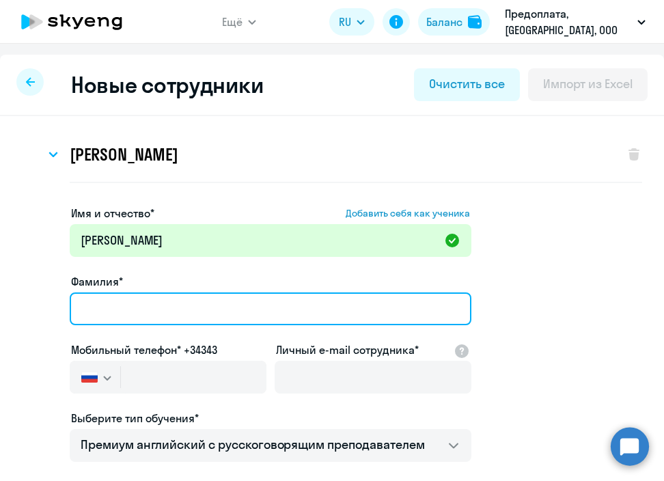
paste input "Мирошниченко"
click at [82, 309] on input "Мирошниченко" at bounding box center [271, 309] width 402 height 33
type input "Мирошниченко"
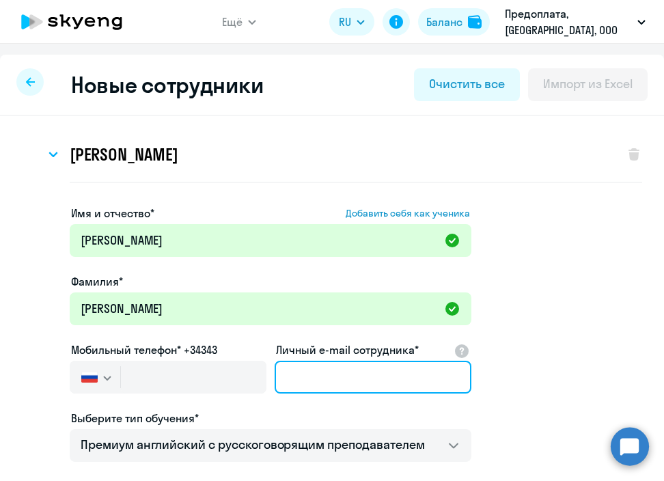
click at [351, 374] on input "Личный e-mail сотрудника*" at bounding box center [373, 377] width 197 height 33
paste input "[EMAIL_ADDRESS][PERSON_NAME][DOMAIN_NAME]"
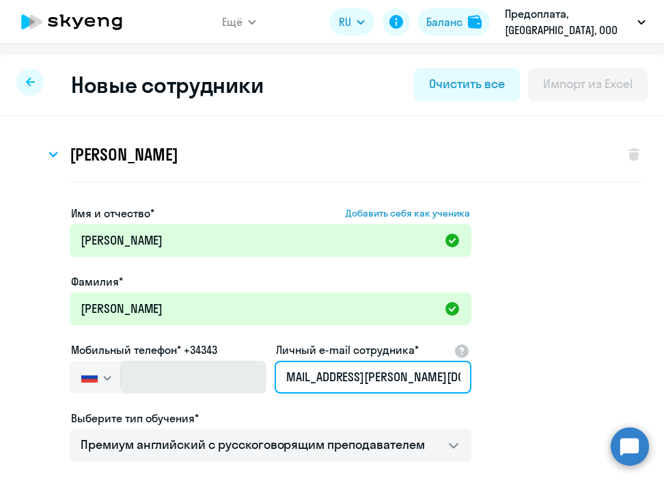
type input "[EMAIL_ADDRESS][PERSON_NAME][DOMAIN_NAME]"
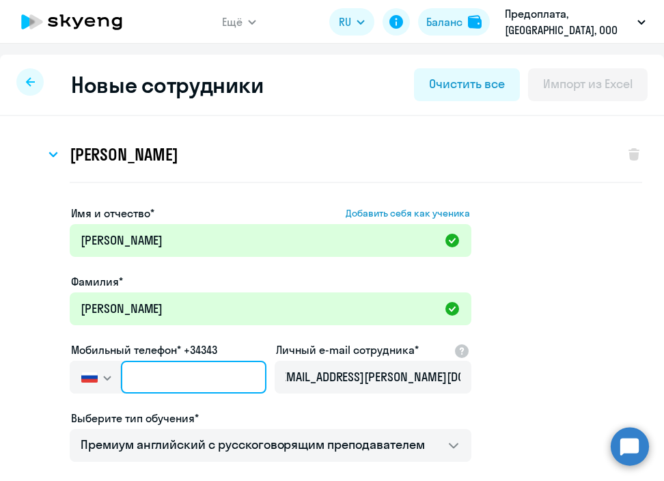
click at [201, 384] on input "text" at bounding box center [194, 377] width 146 height 33
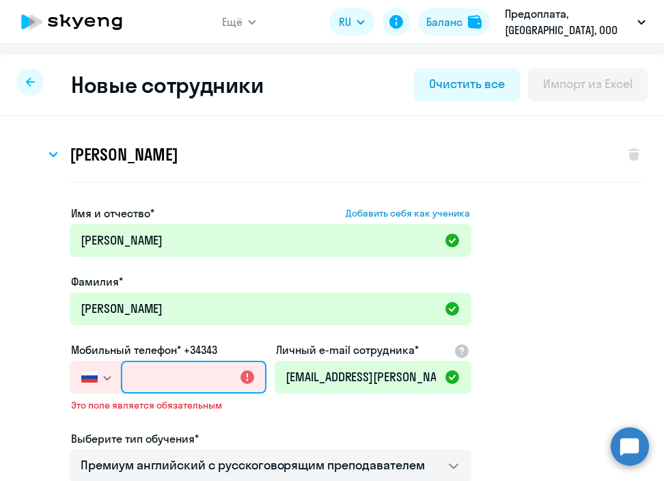
paste input "+7 930 826-09-88"
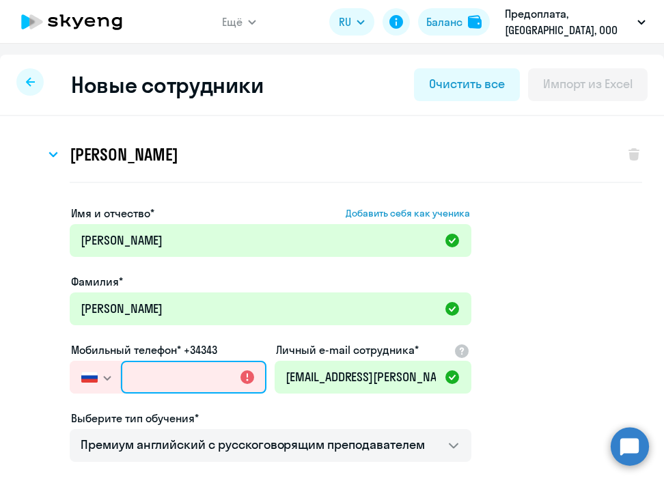
type input "+7 930 826-09-88"
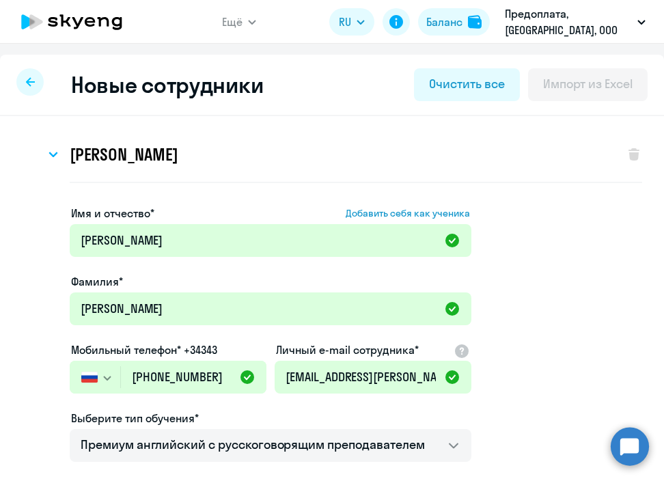
click at [539, 196] on div "Жаён Амрдинович Нуров Имя и отчество* Добавить себя как ученика Жаён Амрдинович…" at bounding box center [332, 409] width 621 height 565
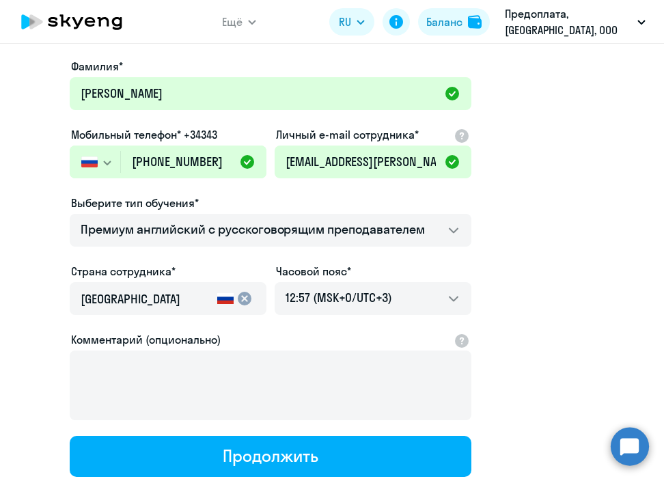
scroll to position [241, 0]
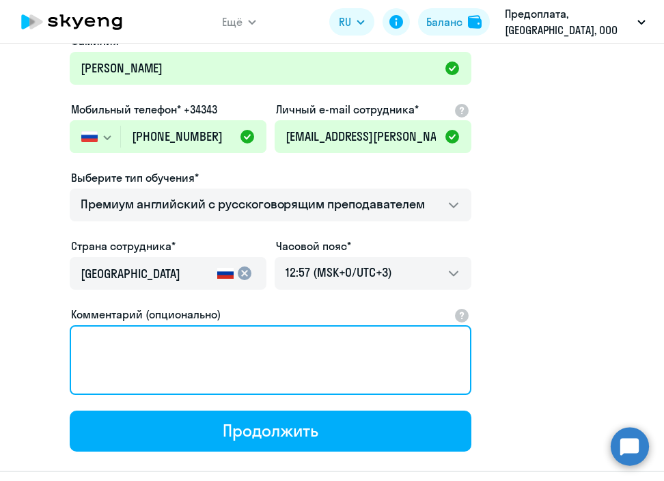
click at [225, 351] on textarea "Комментарий (опционально)" at bounding box center [271, 360] width 402 height 70
paste textarea "Прошу подключить сотрудника с 01.10.2025. Ежемесячное начисление уроков совпада…"
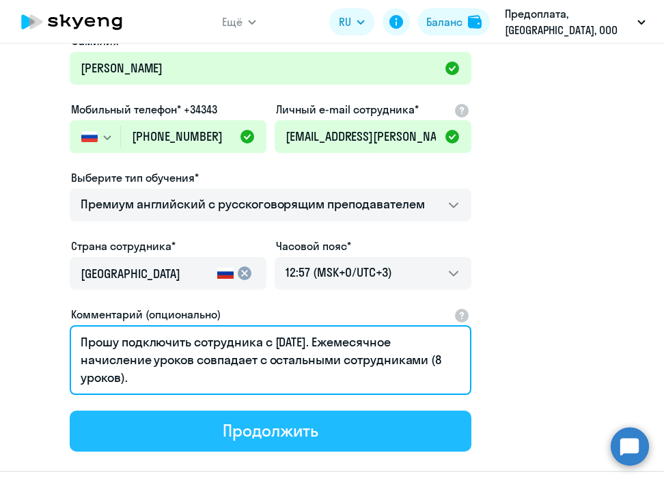
type textarea "Прошу подключить сотрудника с 01.10.2025. Ежемесячное начисление уроков совпада…"
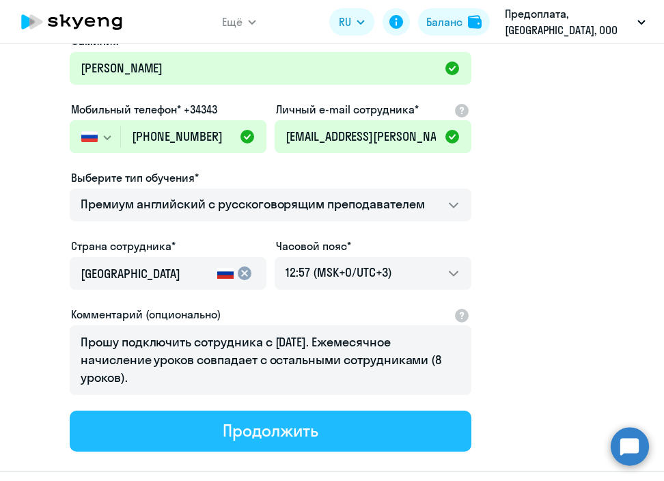
click at [240, 428] on div "Продолжить" at bounding box center [270, 431] width 95 height 22
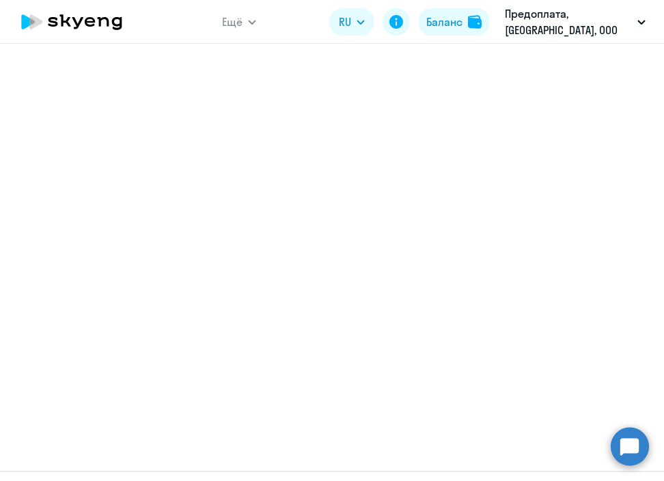
select select "english_adult_not_native_speaker_premium"
select select "3"
select select "english_adult_not_native_speaker_premium"
select select "3"
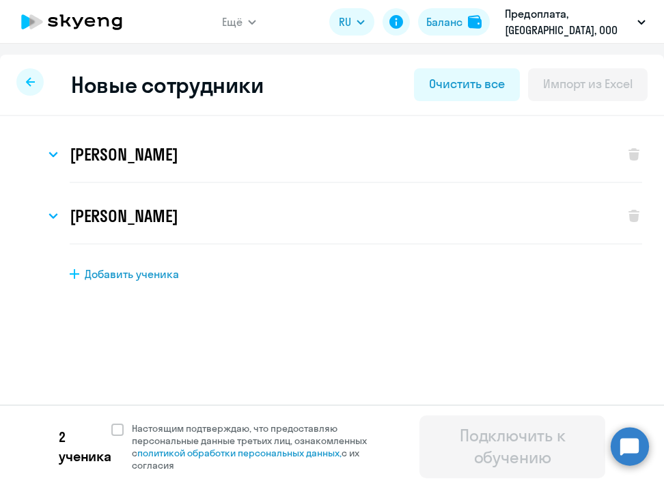
scroll to position [6, 0]
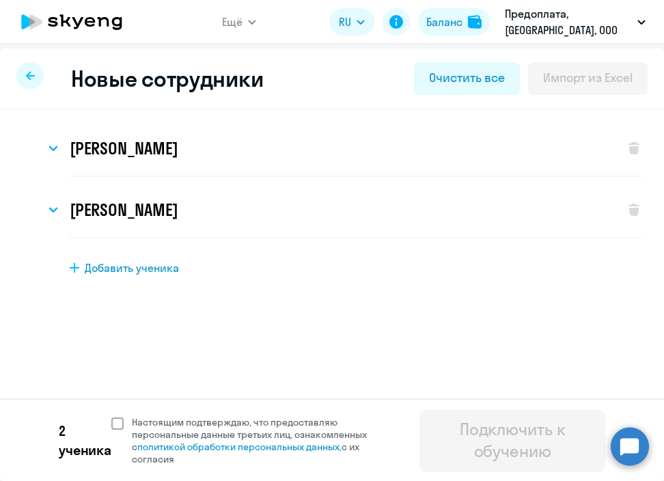
click at [119, 427] on span at bounding box center [117, 424] width 12 height 12
click at [111, 416] on input "Настоящим подтверждаю, что предоставляю персональные данные третьих лиц, ознако…" at bounding box center [111, 416] width 1 height 1
checkbox input "true"
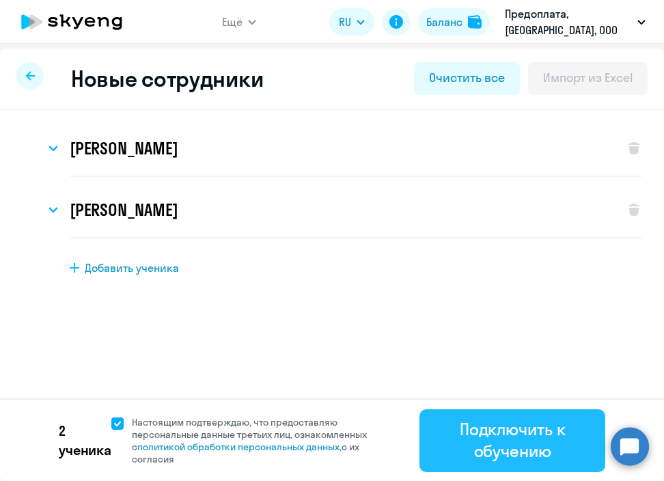
click at [537, 440] on div "Подключить к обучению" at bounding box center [513, 440] width 148 height 44
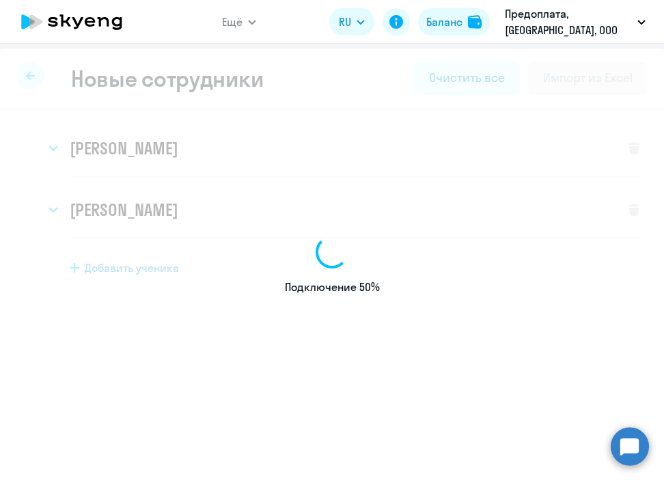
select select "english_adult_not_native_speaker_premium"
select select "3"
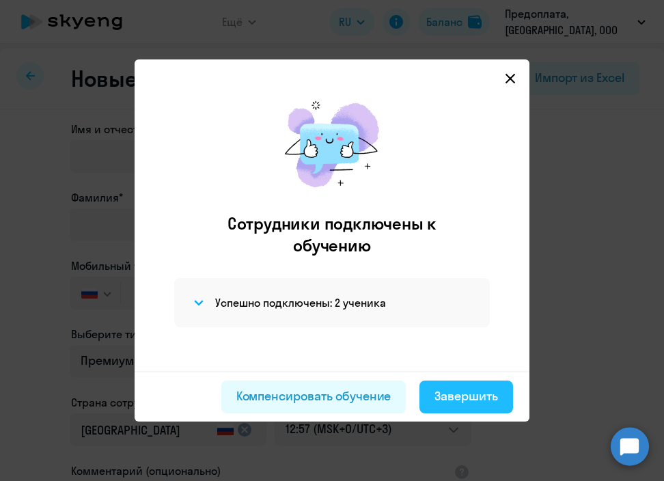
click at [468, 392] on div "Завершить" at bounding box center [467, 397] width 64 height 18
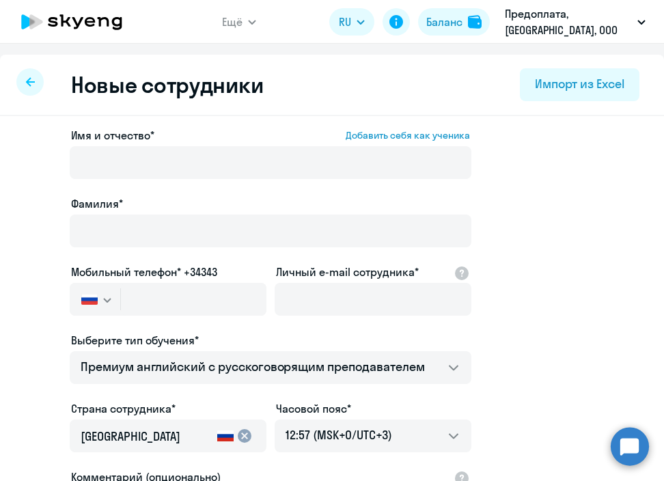
select select "30"
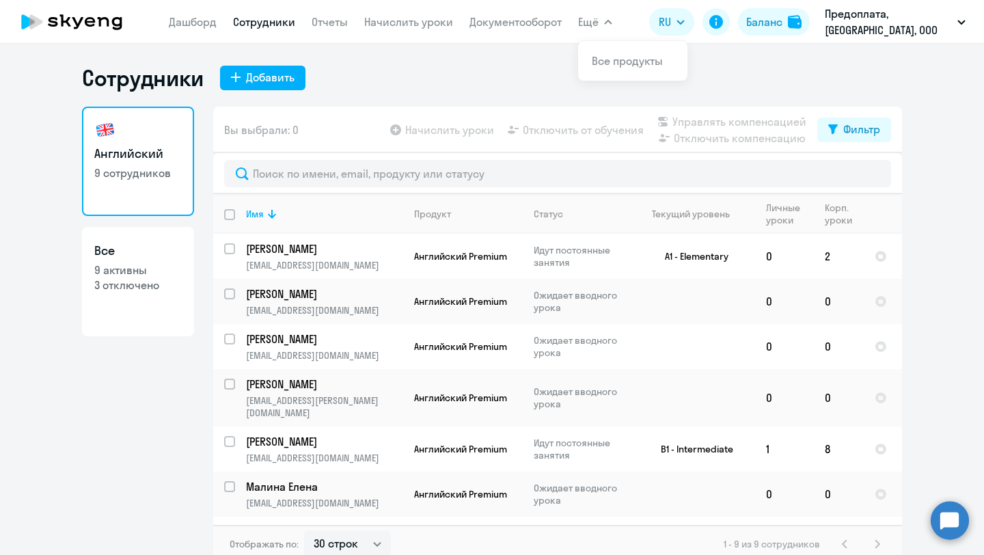
click at [945, 523] on circle at bounding box center [950, 520] width 38 height 38
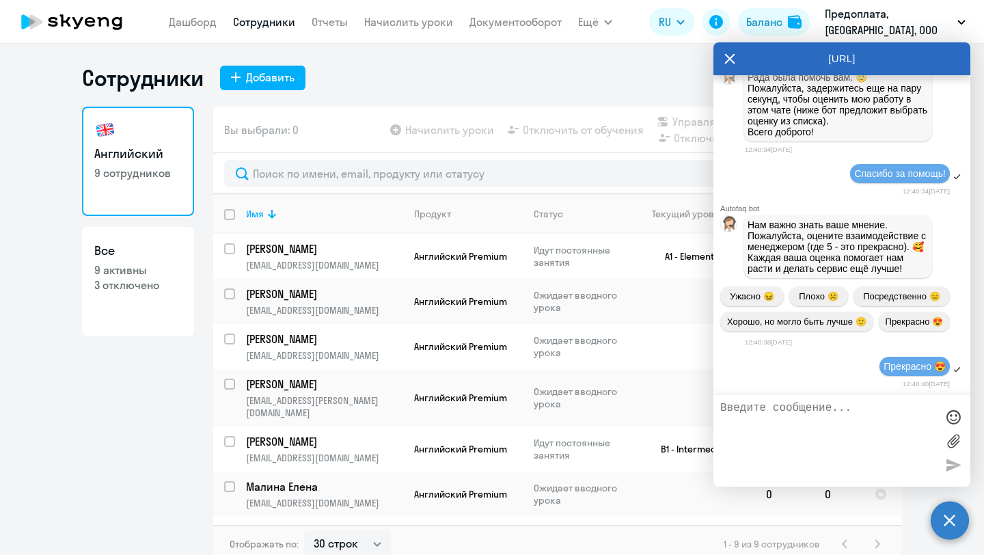
scroll to position [19877, 0]
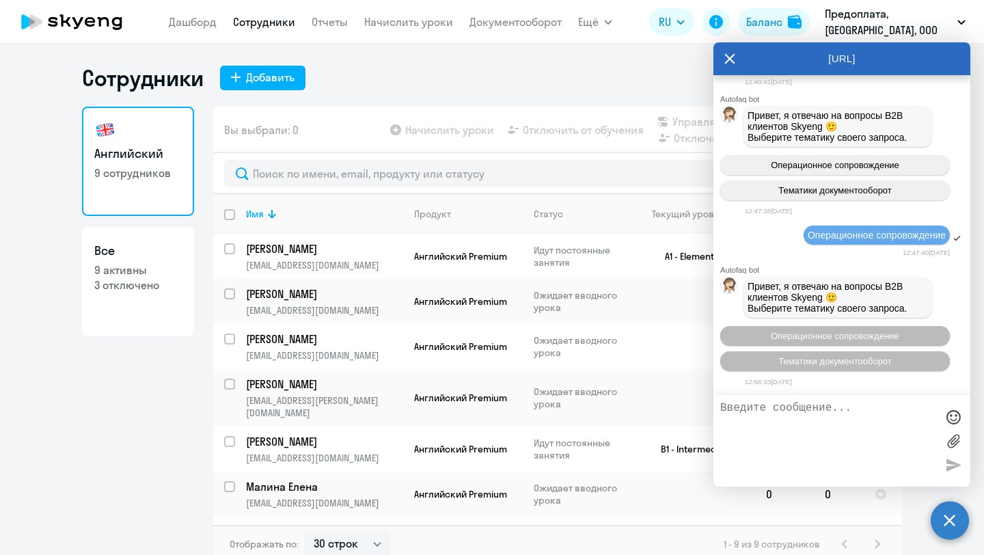
scroll to position [21505, 0]
click at [841, 340] on button "Операционное сопровождение" at bounding box center [835, 336] width 230 height 20
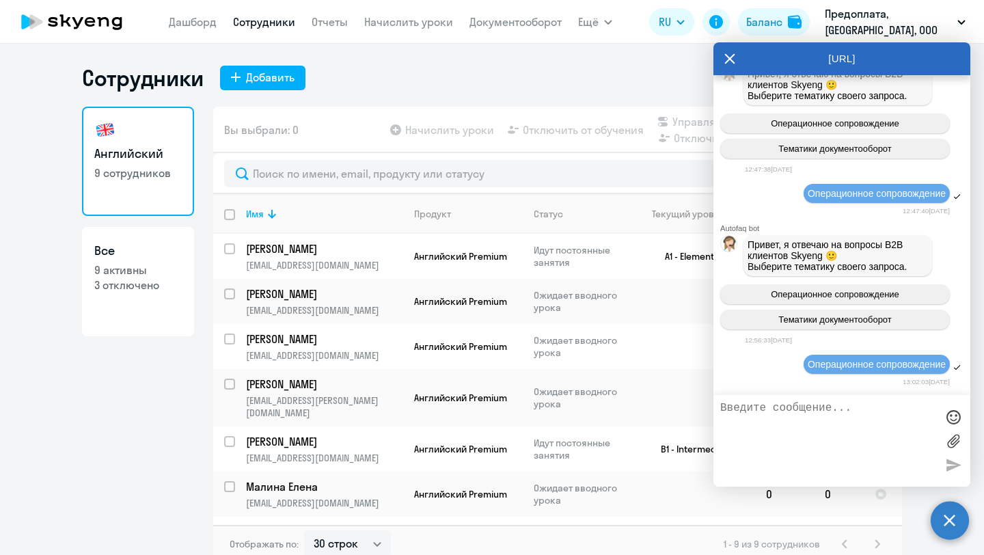
scroll to position [21633, 0]
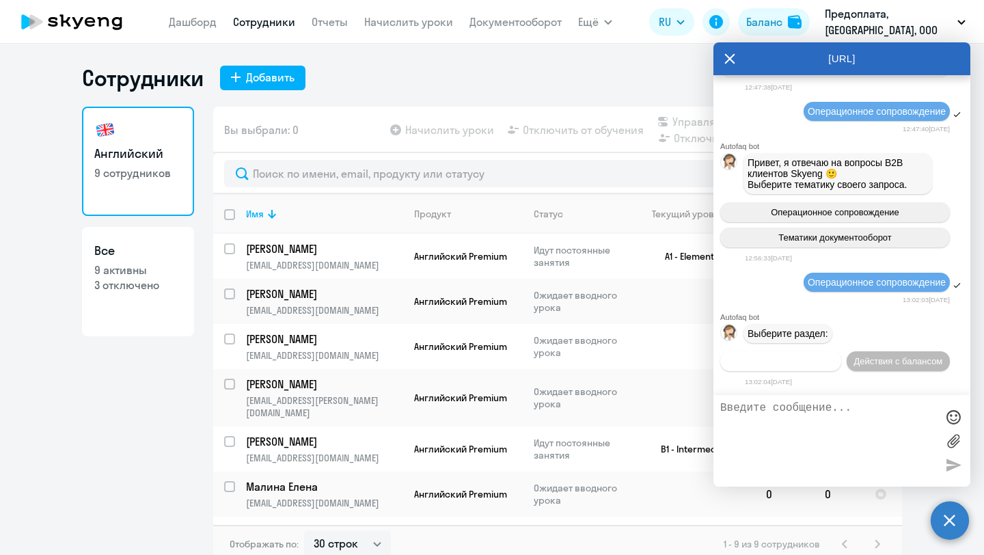
click at [814, 356] on span "Действия по сотрудникам" at bounding box center [781, 361] width 106 height 10
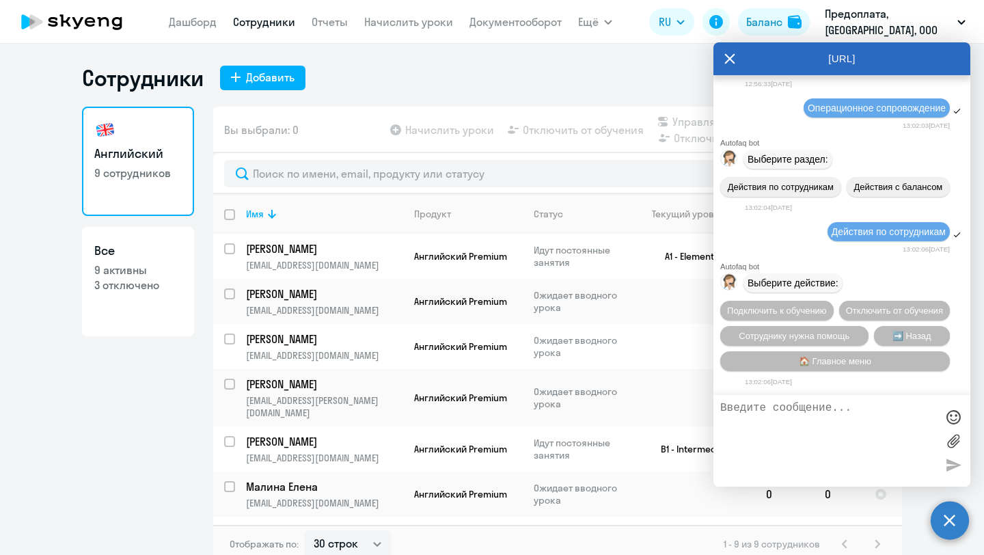
scroll to position [21814, 0]
click at [894, 306] on span "Отключить от обучения" at bounding box center [894, 311] width 97 height 10
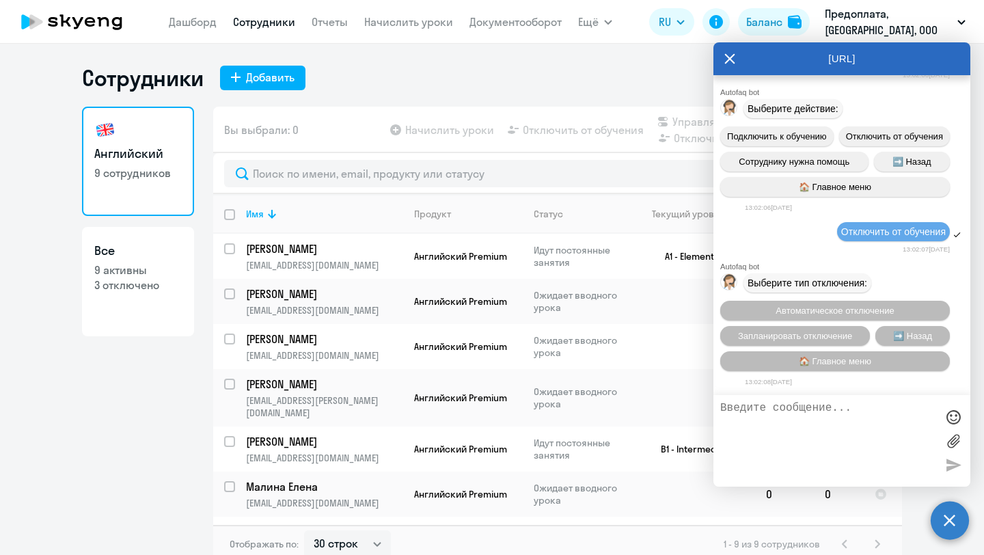
scroll to position [21996, 0]
click at [857, 310] on span "Автоматическое отключение" at bounding box center [835, 311] width 118 height 10
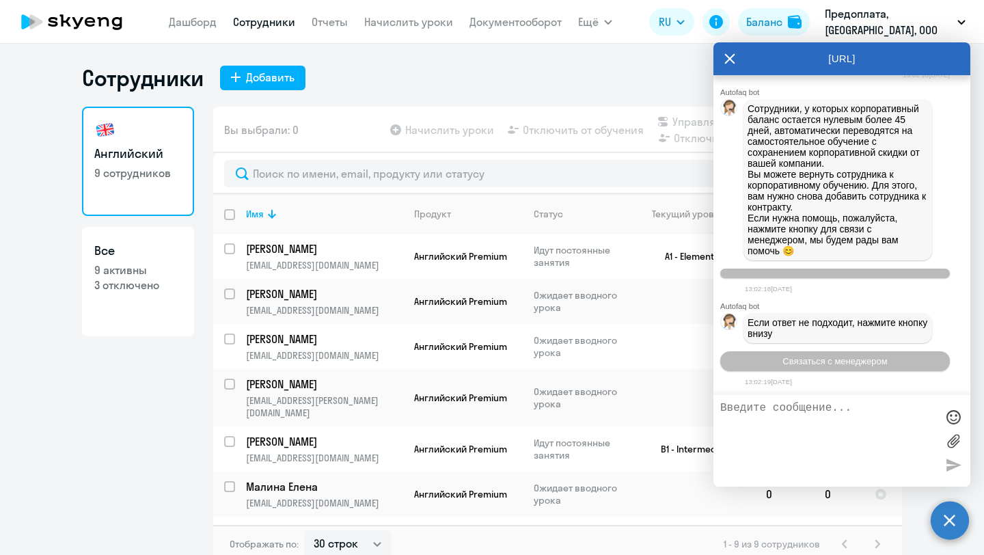
scroll to position [22362, 0]
click at [862, 357] on span "Связаться с менеджером" at bounding box center [835, 361] width 105 height 10
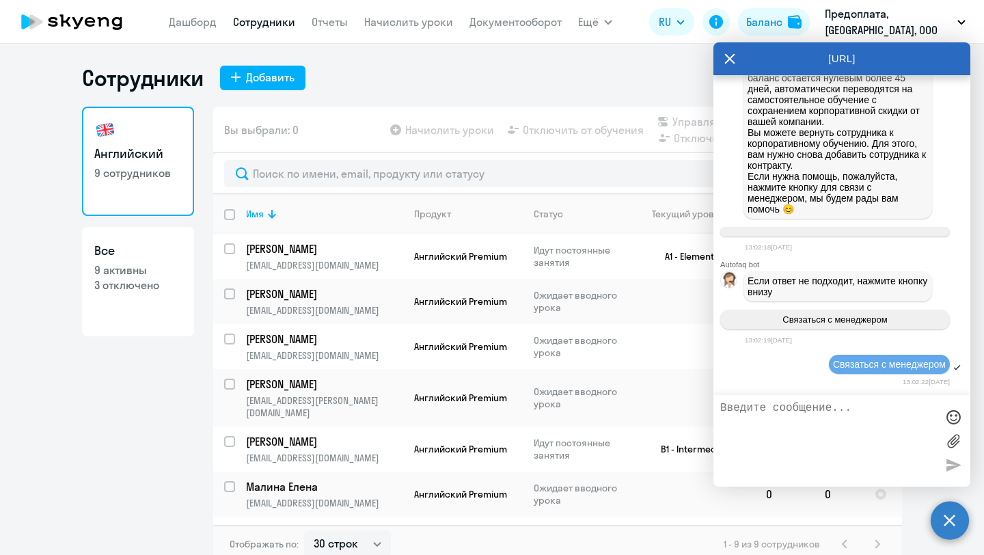
scroll to position [22405, 0]
click at [818, 419] on textarea at bounding box center [828, 441] width 216 height 78
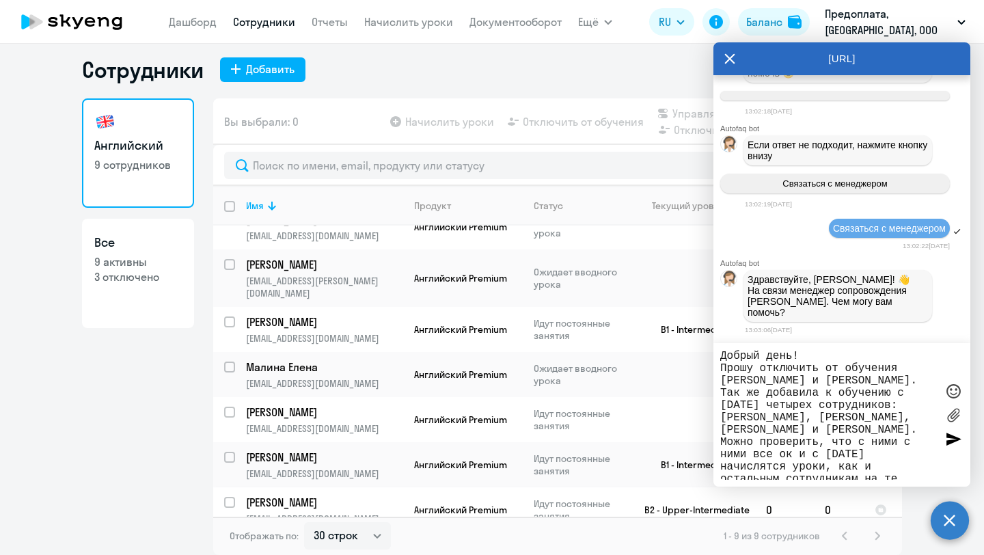
scroll to position [9, 0]
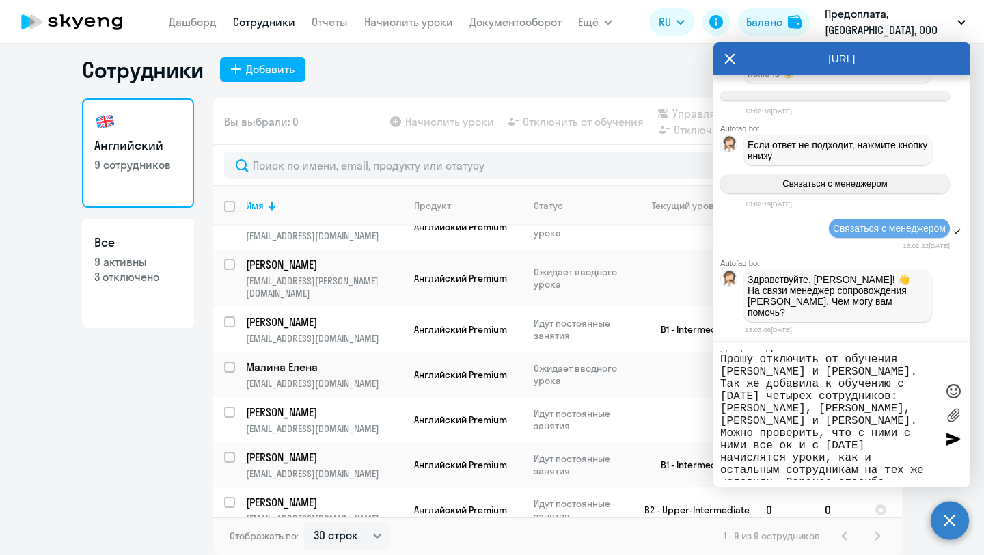
type textarea "Добрый день! Прошу отключить от обучения Снежко Евгения и Драч Никину. Так же д…"
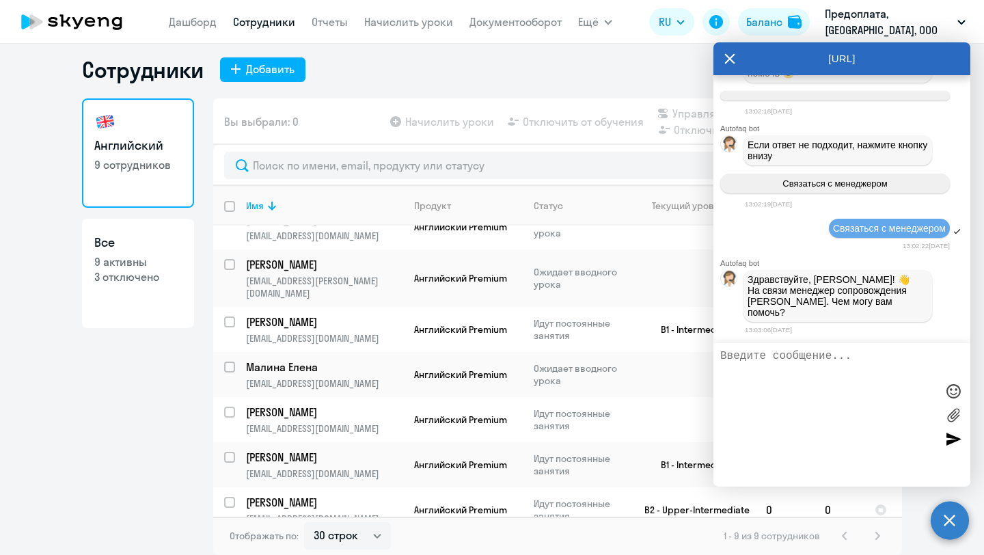
scroll to position [22630, 0]
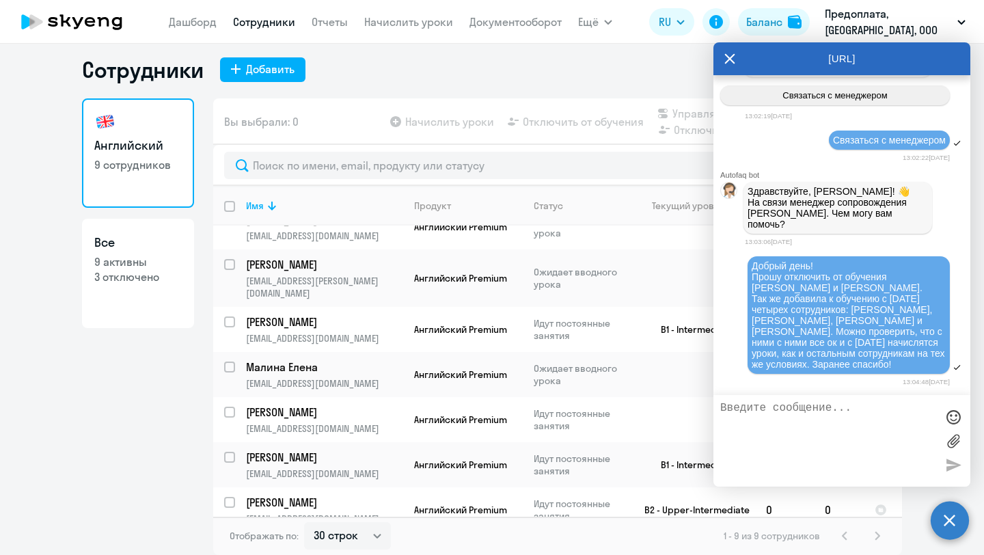
click at [164, 396] on div "Английский 9 сотрудников Все 9 активны 3 отключено" at bounding box center [138, 322] width 112 height 448
click at [193, 23] on link "Дашборд" at bounding box center [193, 22] width 48 height 14
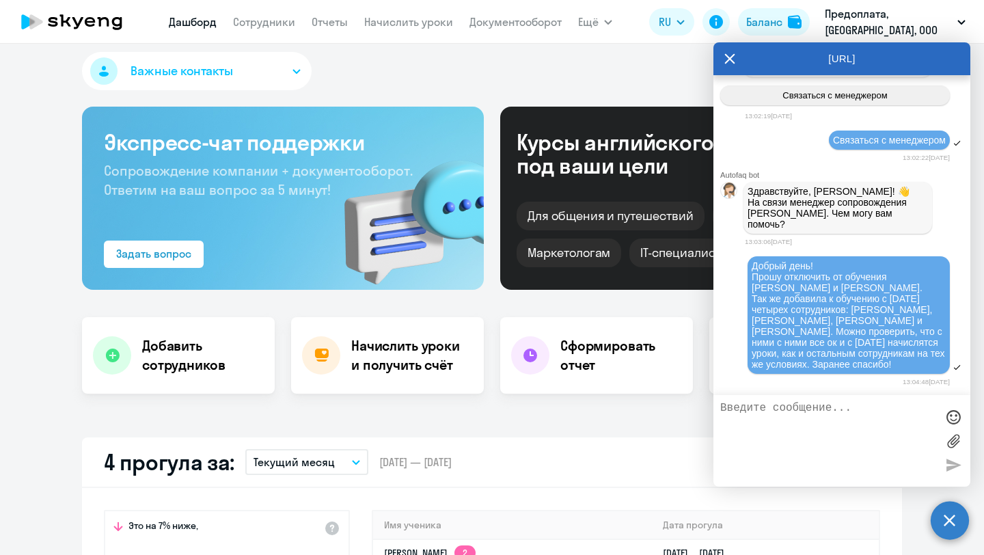
select select "30"
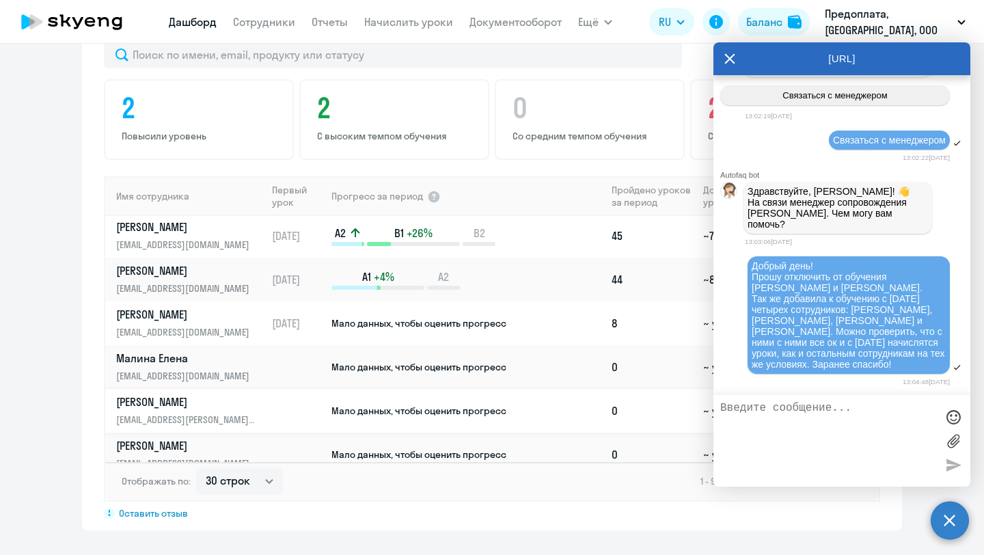
scroll to position [70, 0]
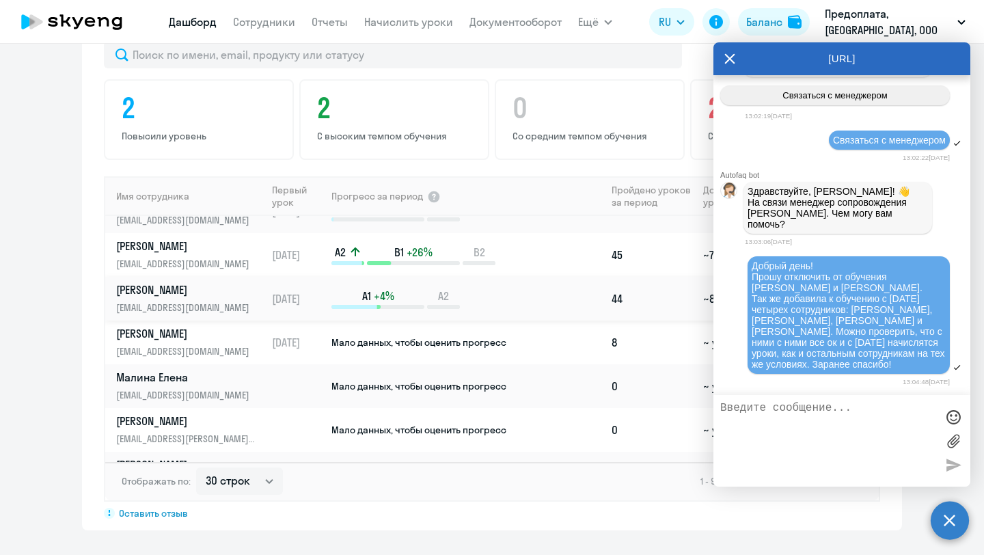
click at [193, 292] on p "Снежко Евгений Владимирович" at bounding box center [186, 289] width 141 height 15
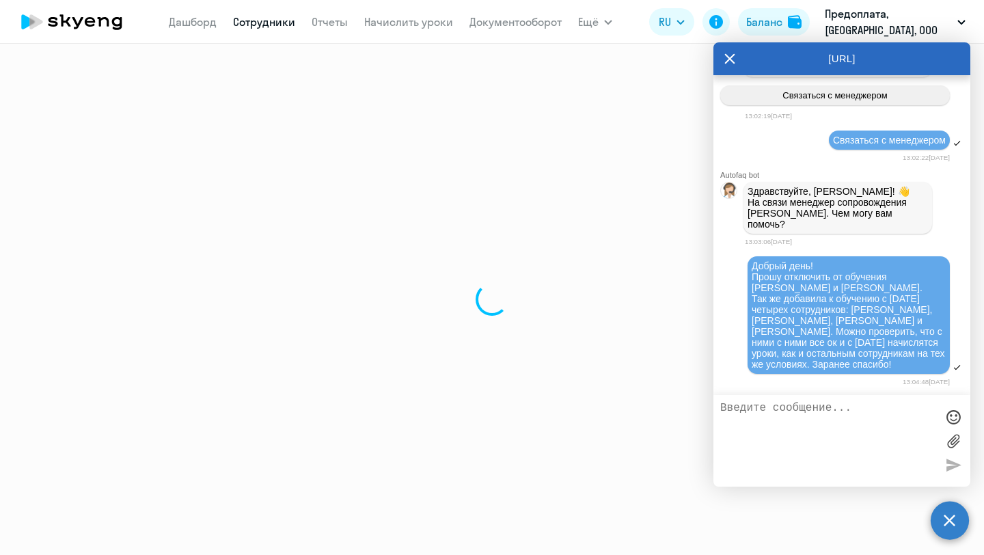
select select "english"
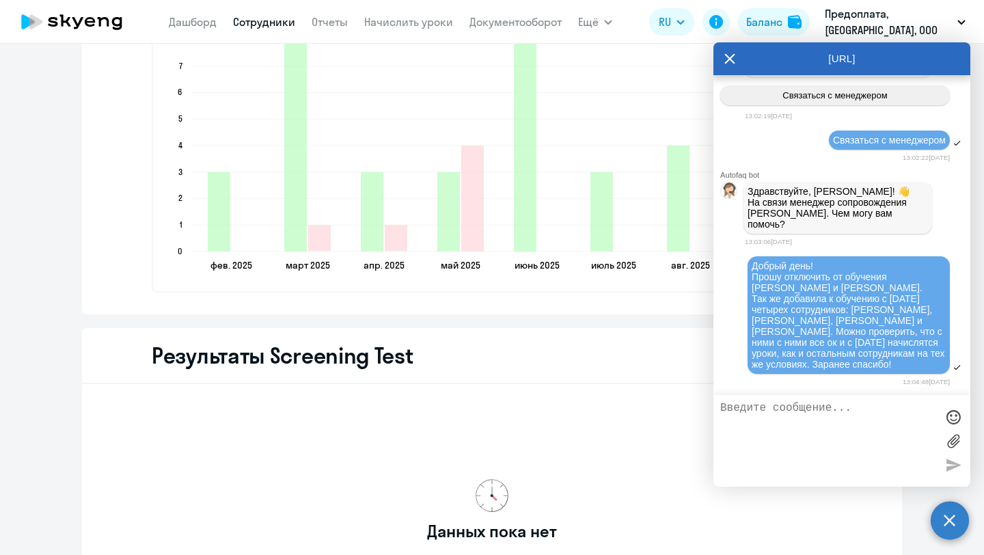
scroll to position [2187, 0]
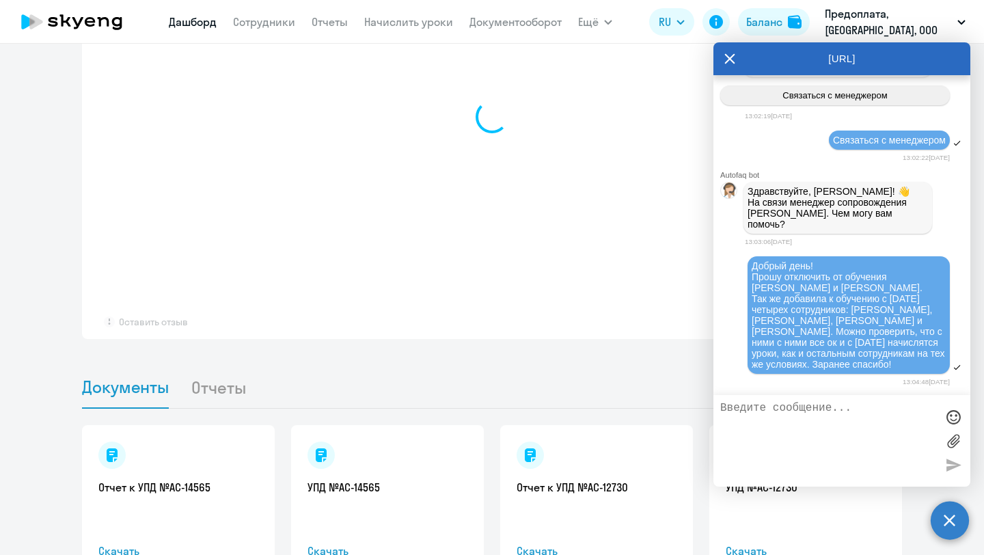
select select "30"
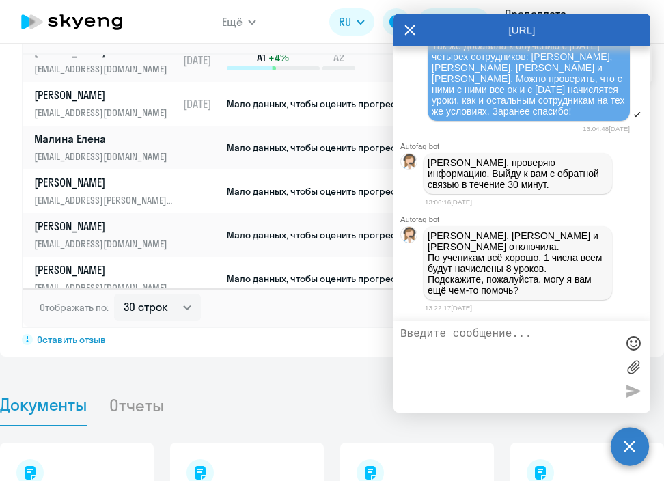
scroll to position [22852, 0]
click at [457, 357] on textarea at bounding box center [509, 367] width 216 height 78
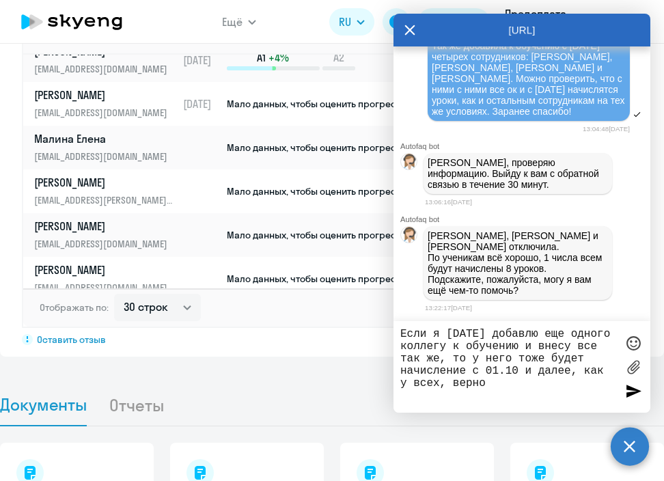
type textarea "Если я сегодня добавлю еще одного коллегу к обучению и внесу все так же, то у н…"
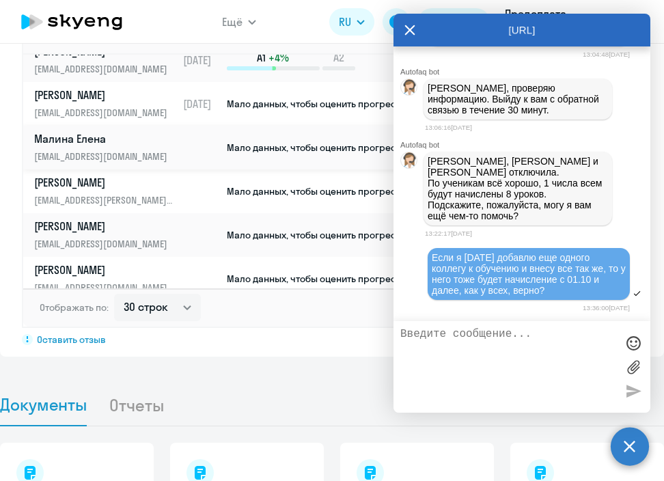
scroll to position [160, 0]
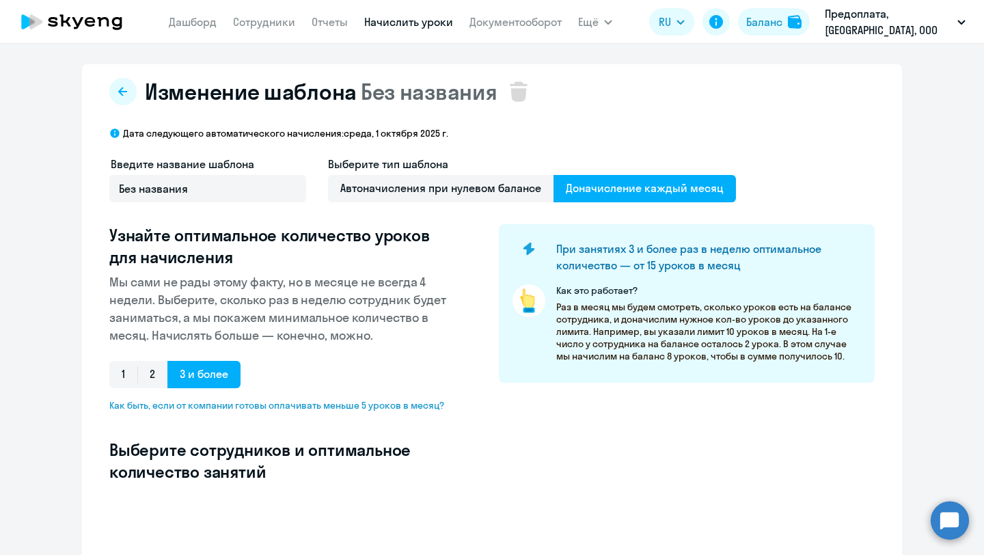
select select "10"
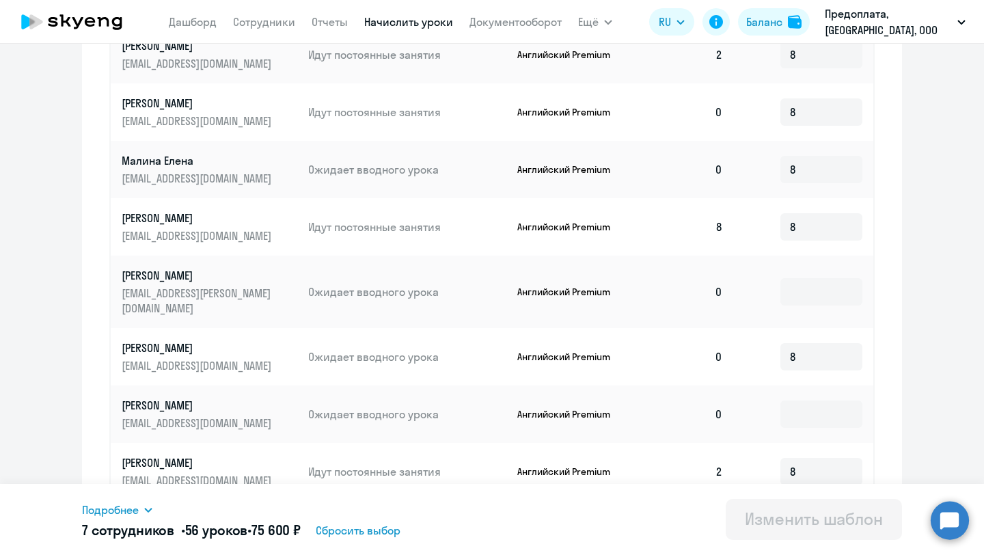
scroll to position [606, 0]
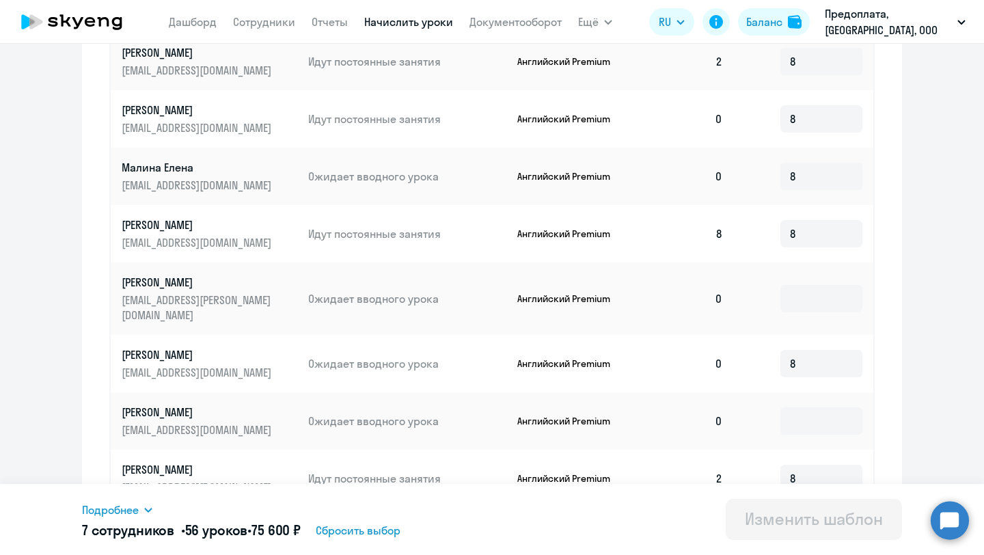
click at [183, 161] on p "Малина Елена" at bounding box center [198, 167] width 153 height 15
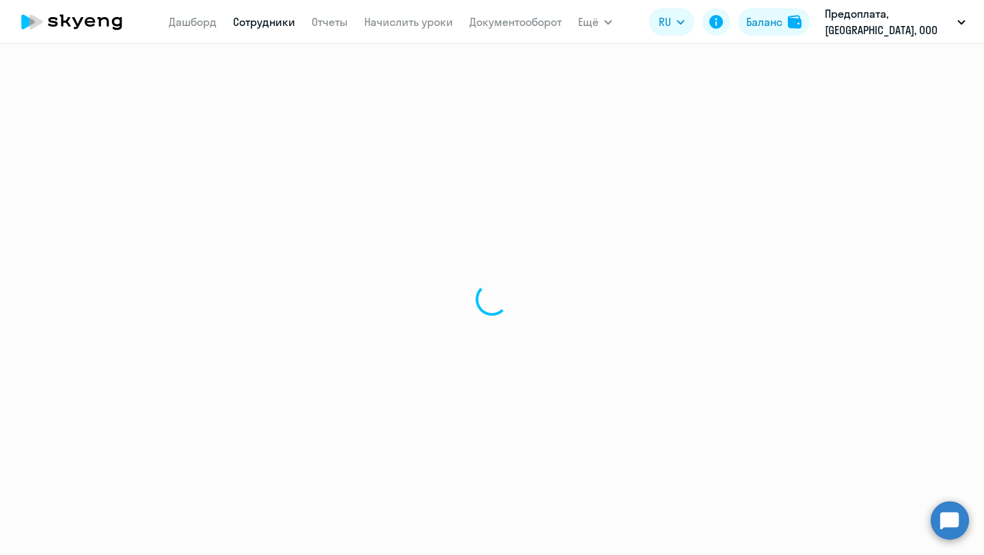
select select "english"
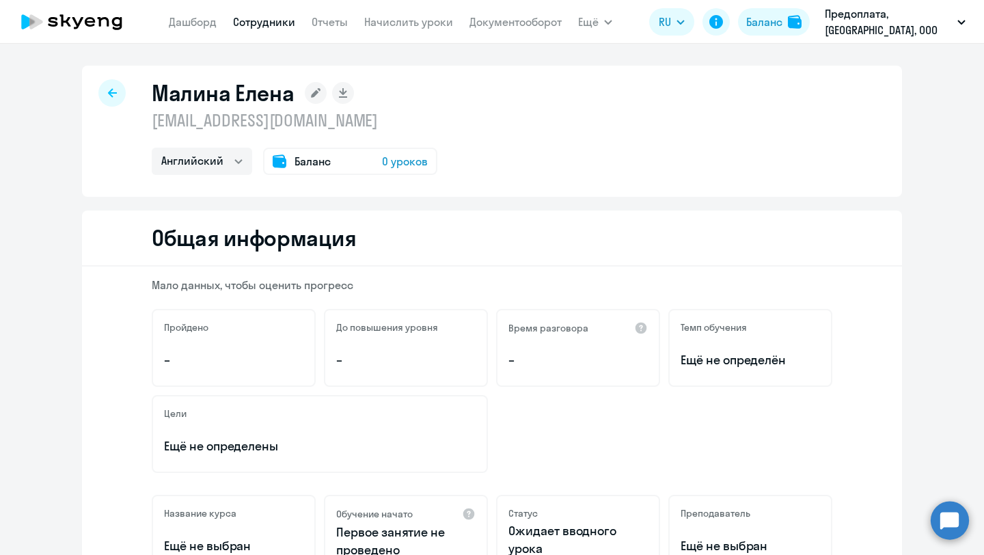
click at [315, 92] on icon at bounding box center [317, 93] width 10 height 10
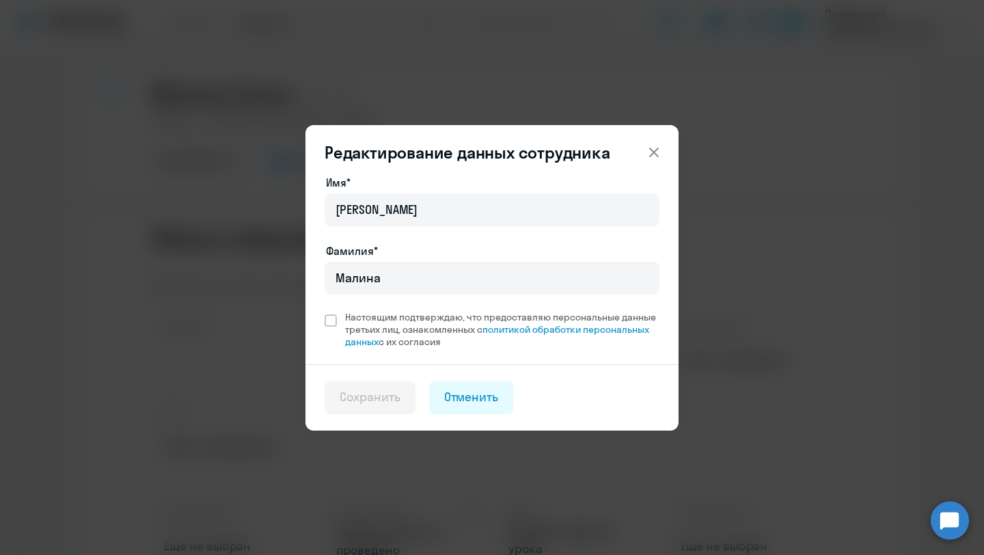
click at [658, 150] on icon at bounding box center [654, 152] width 16 height 16
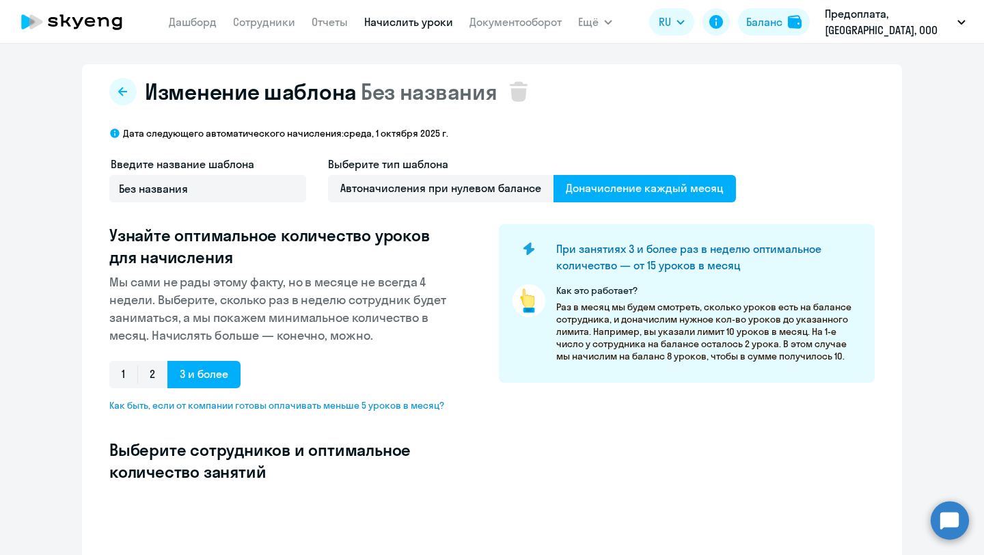
select select "10"
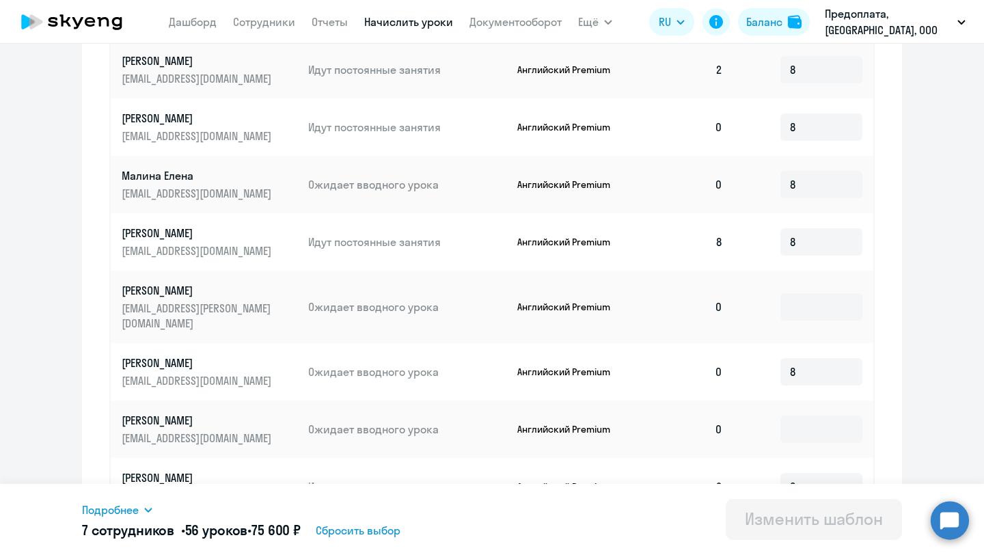
scroll to position [652, 0]
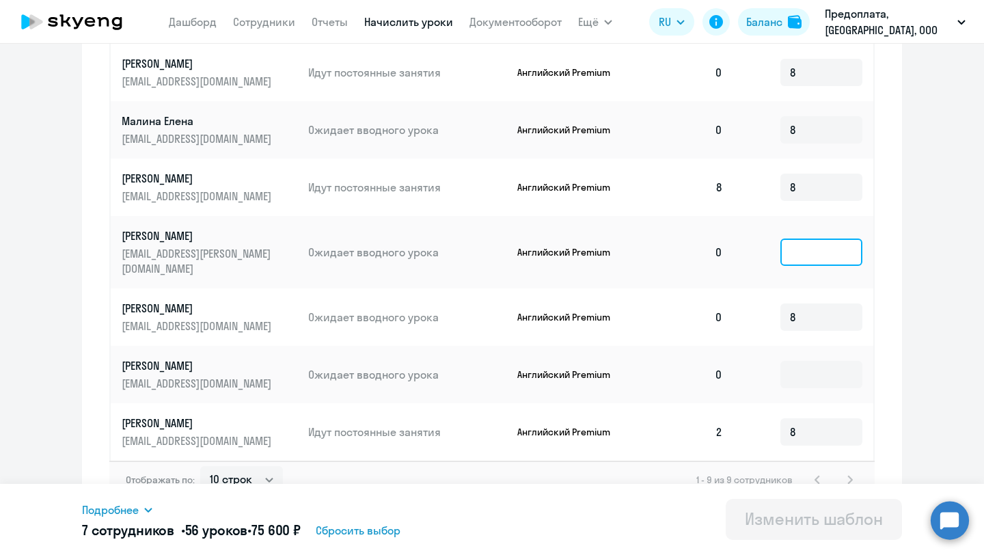
click at [815, 244] on input at bounding box center [822, 252] width 82 height 27
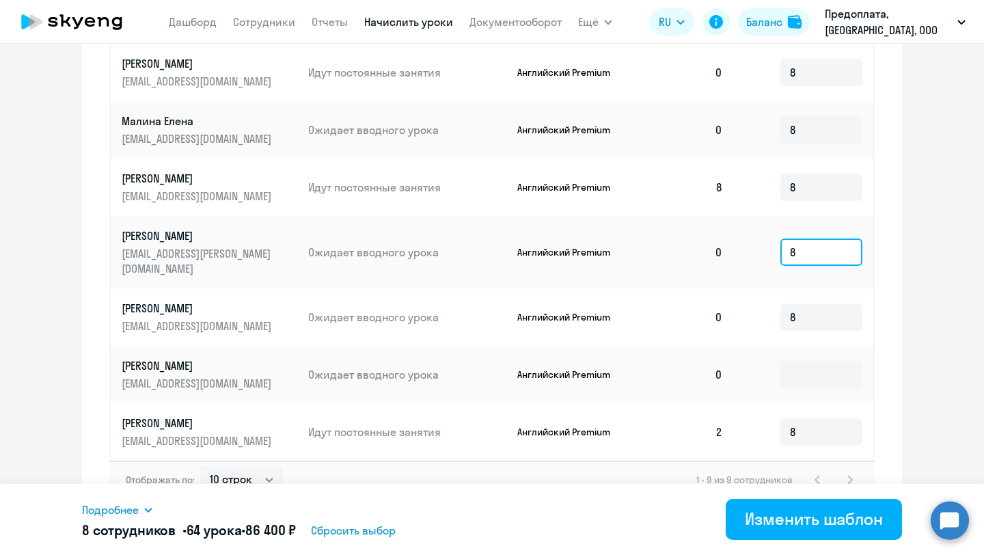
scroll to position [658, 0]
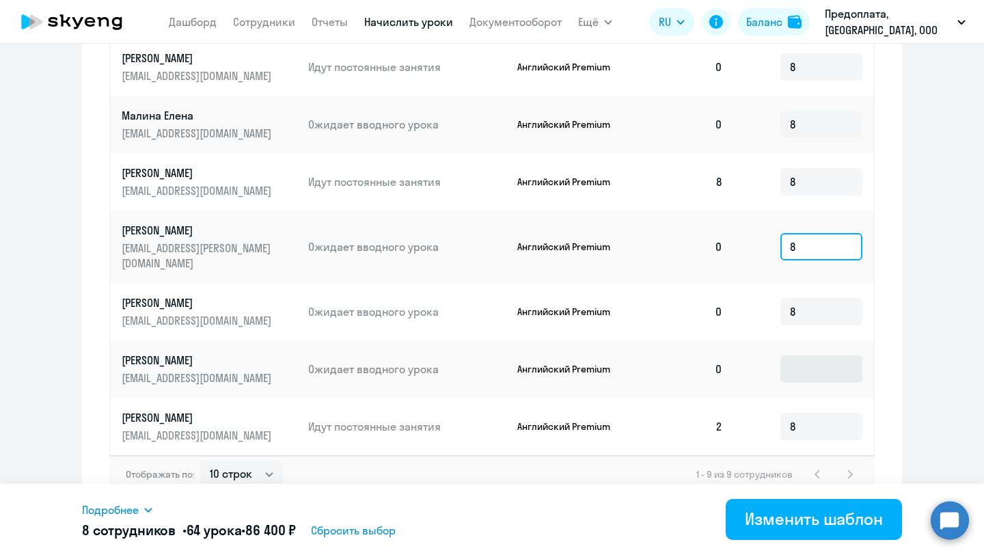
type input "8"
click at [820, 355] on input at bounding box center [822, 368] width 82 height 27
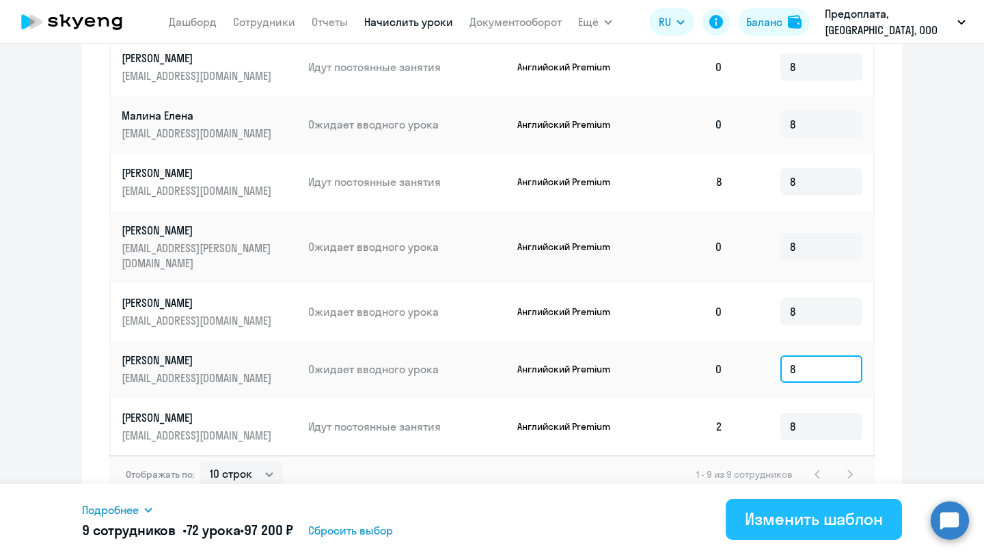
type input "8"
click at [808, 539] on button "Изменить шаблон" at bounding box center [814, 519] width 176 height 41
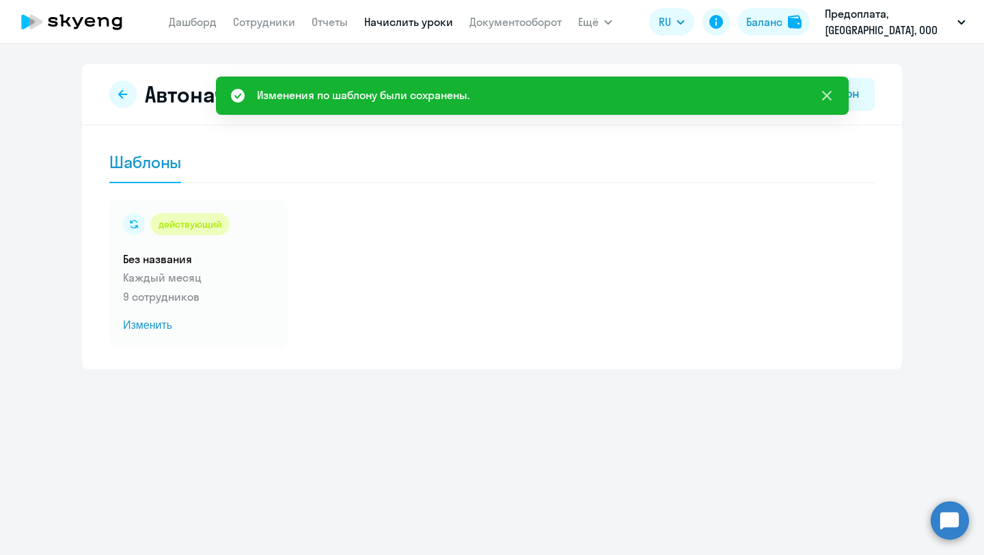
click at [828, 97] on icon at bounding box center [827, 96] width 10 height 10
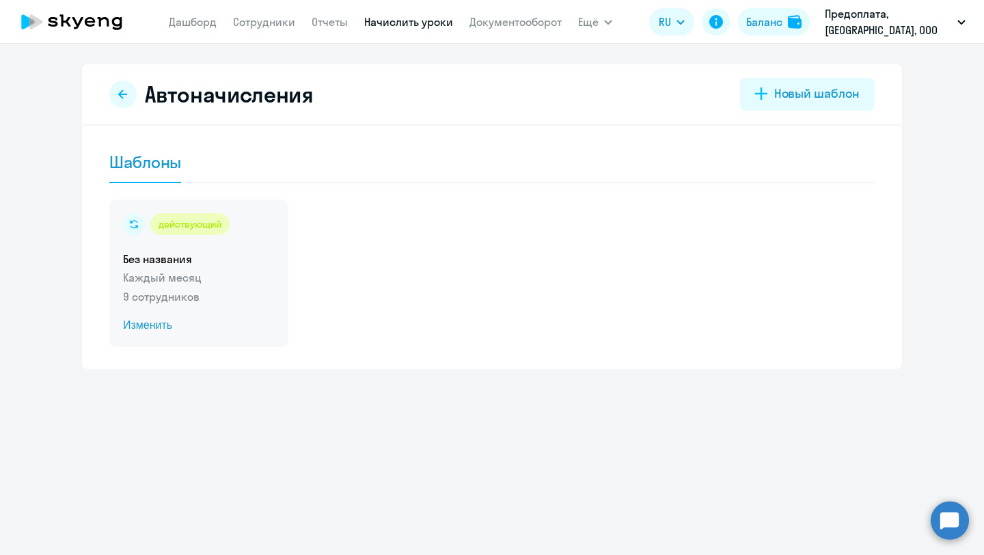
click at [208, 260] on h5 "Без названия" at bounding box center [199, 259] width 152 height 15
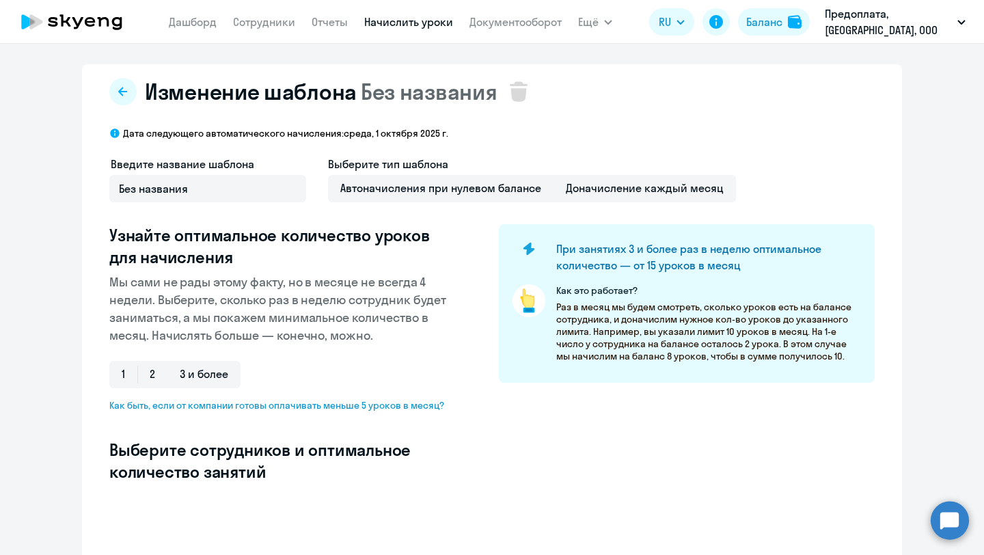
select select "10"
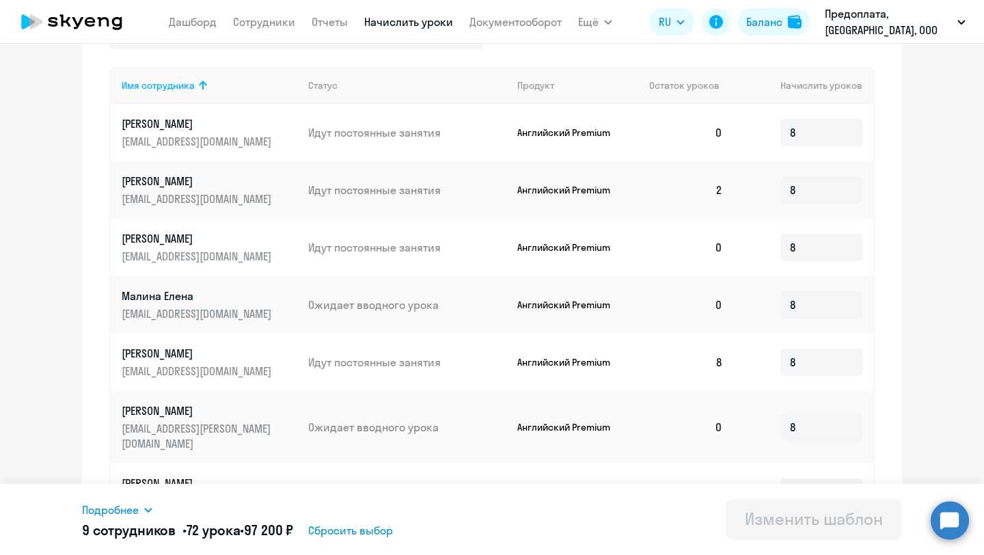
scroll to position [658, 0]
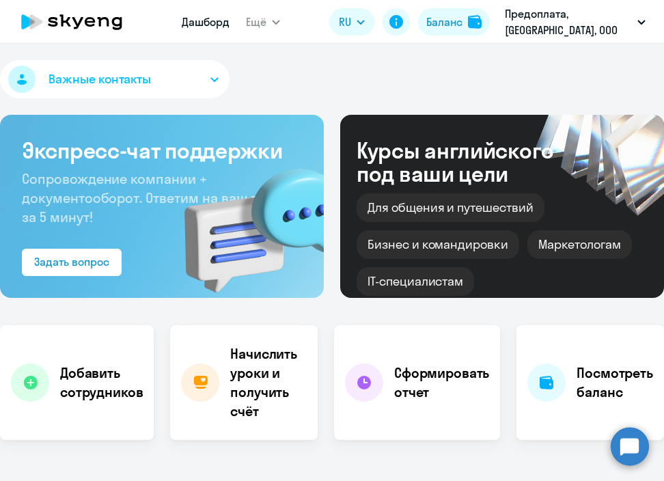
select select "30"
click at [620, 463] on circle at bounding box center [630, 446] width 38 height 38
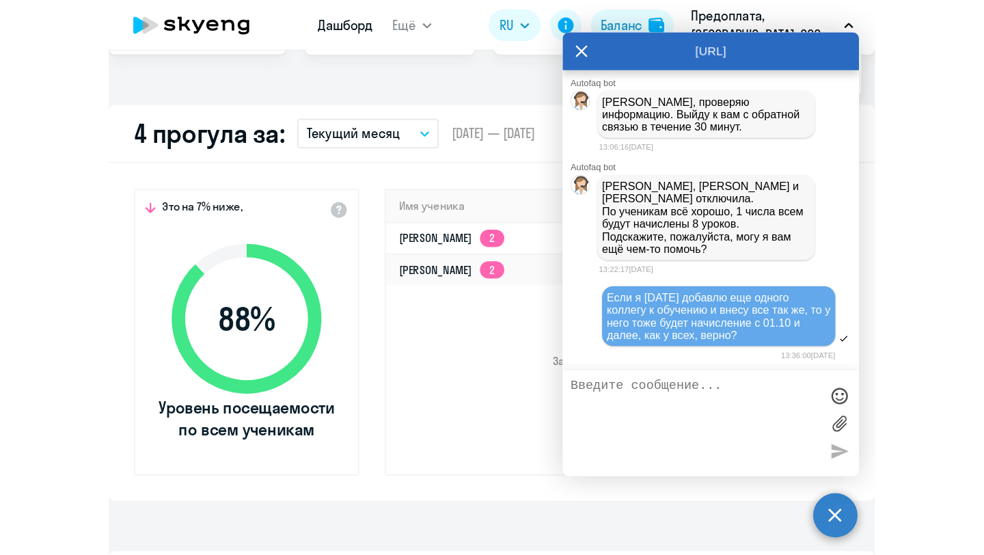
scroll to position [394, 0]
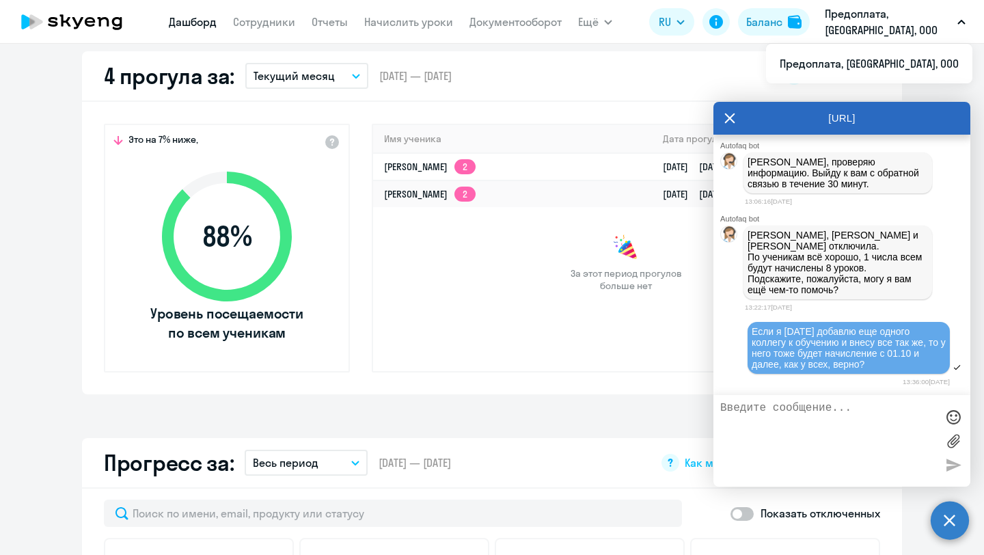
click at [664, 117] on icon at bounding box center [730, 118] width 10 height 10
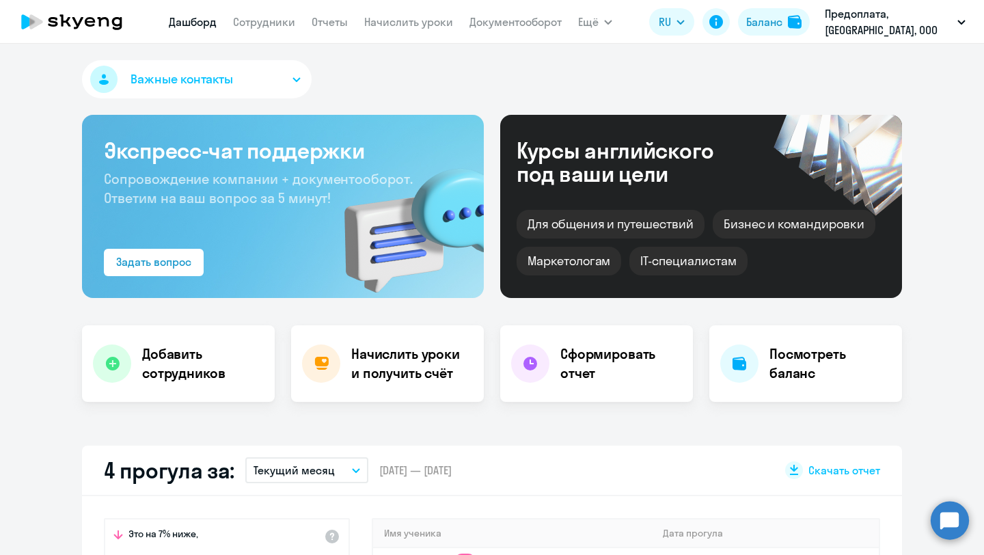
select select "30"
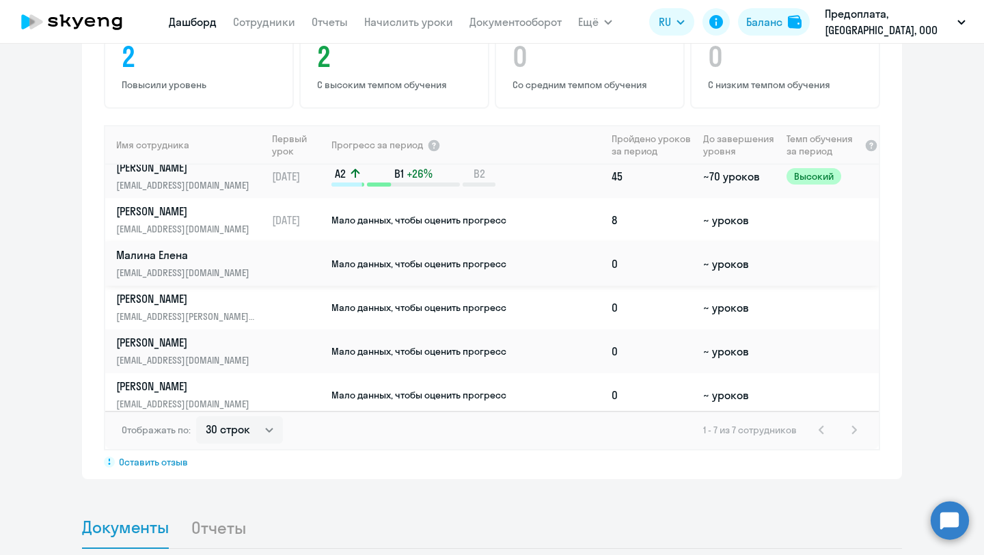
scroll to position [60, 0]
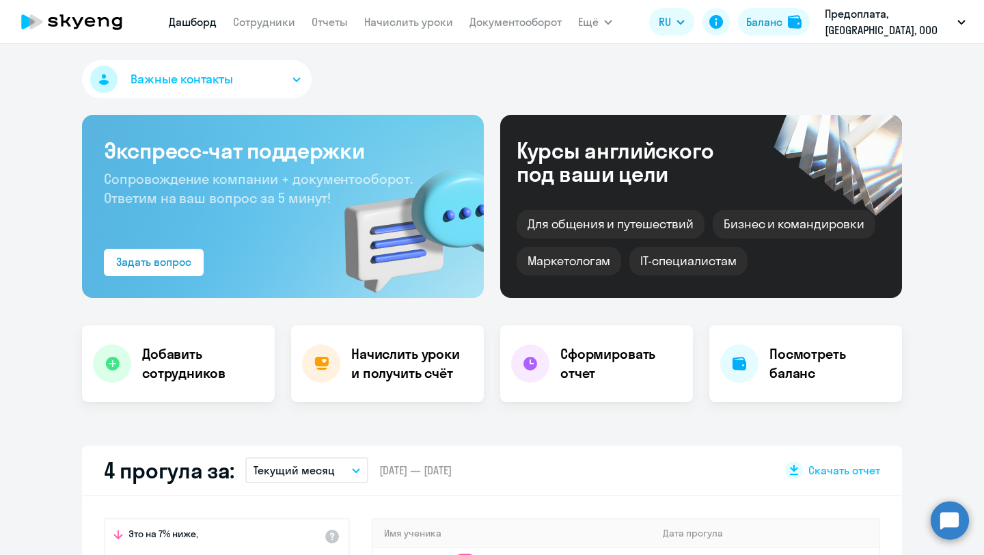
select select "30"
click at [937, 517] on circle at bounding box center [950, 520] width 38 height 38
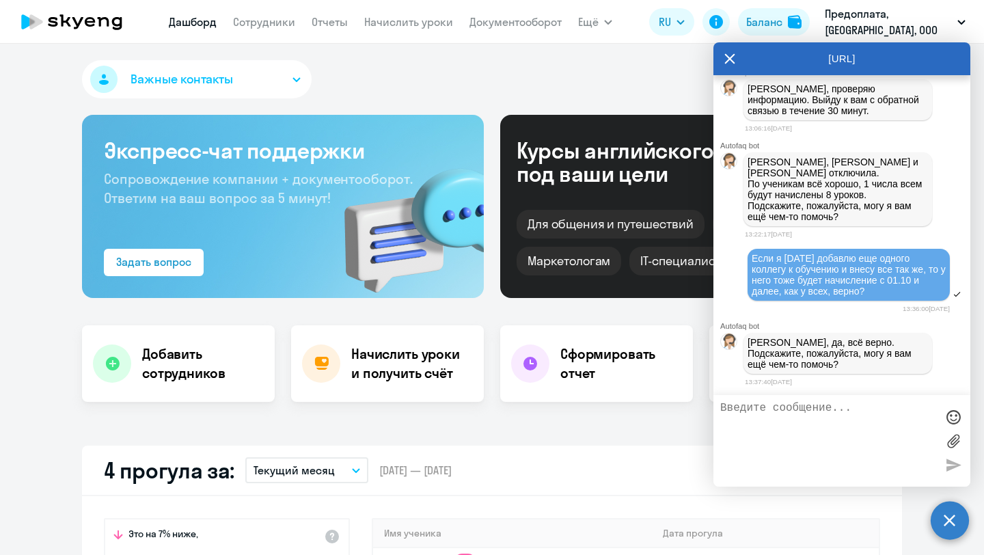
scroll to position [22963, 0]
type textarea "[PERSON_NAME], спасибо за помощь!"
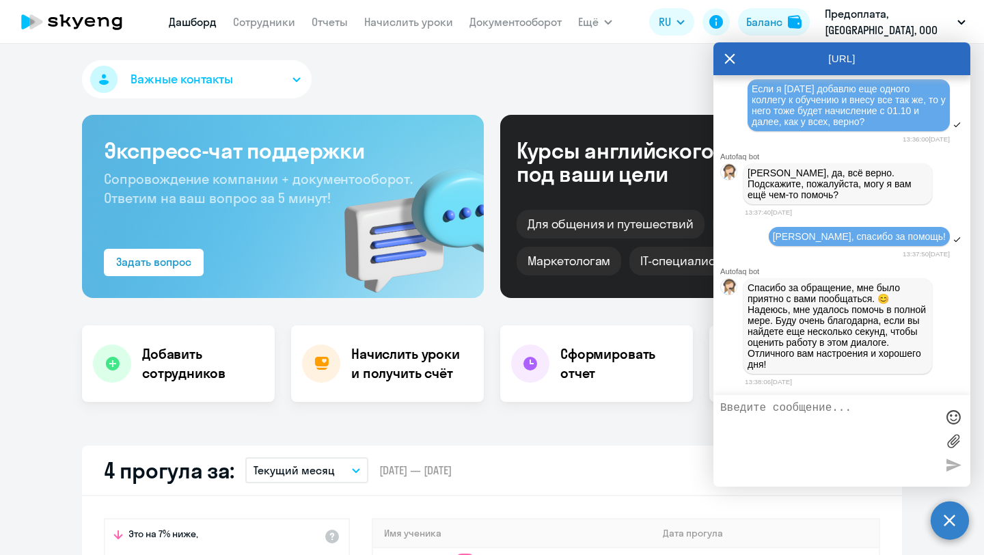
scroll to position [23325, 0]
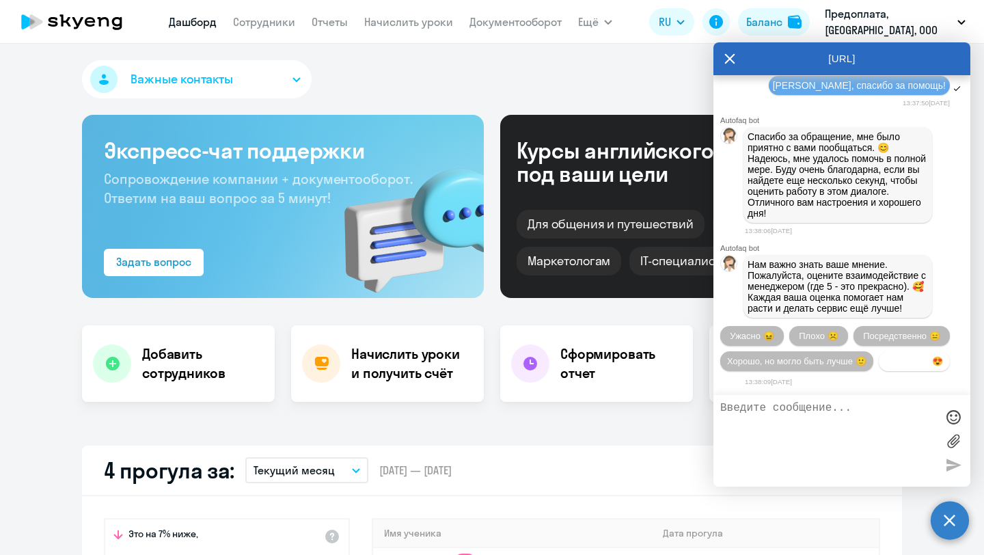
click at [908, 362] on span "Прекрасно 😍" at bounding box center [914, 361] width 57 height 10
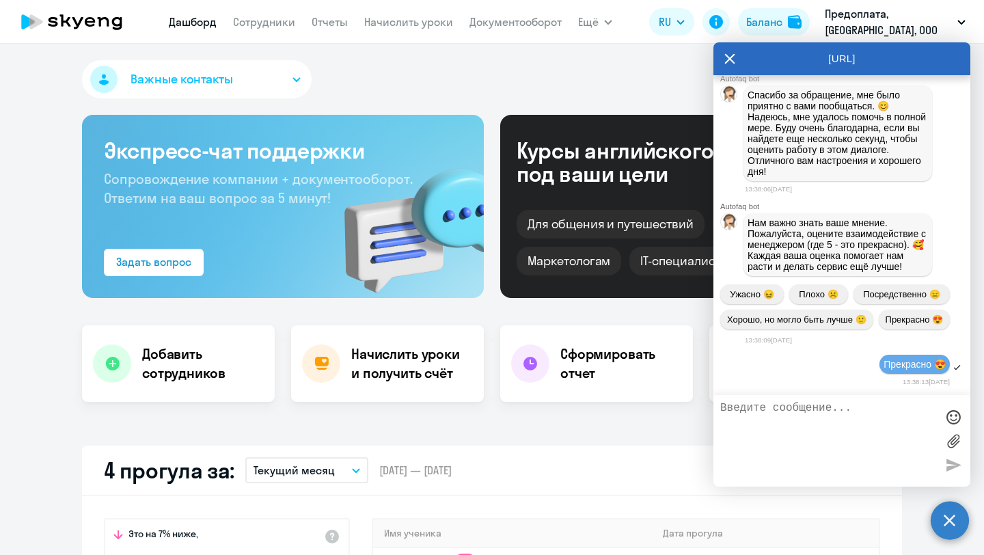
scroll to position [23469, 0]
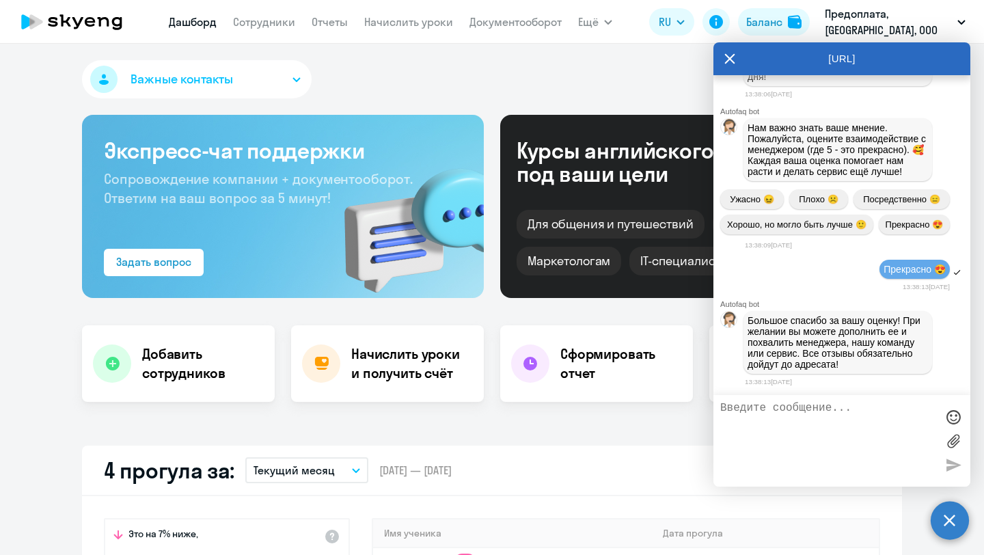
click at [731, 58] on icon at bounding box center [730, 59] width 10 height 10
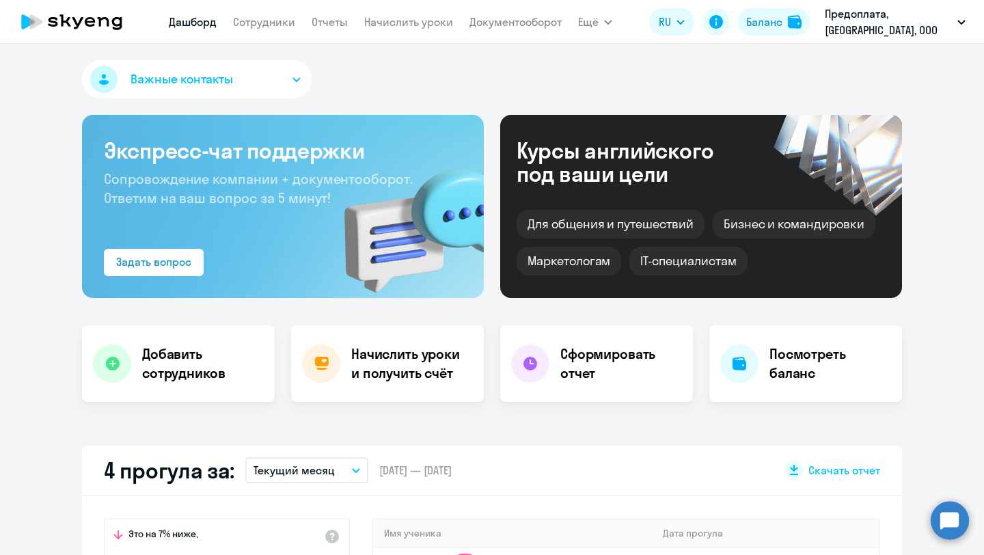
click at [380, 36] on app-header "Дашборд Сотрудники Отчеты Начислить уроки Документооборот Ещё Дашборд Сотрудник…" at bounding box center [492, 22] width 984 height 44
click at [403, 26] on link "Начислить уроки" at bounding box center [408, 22] width 89 height 14
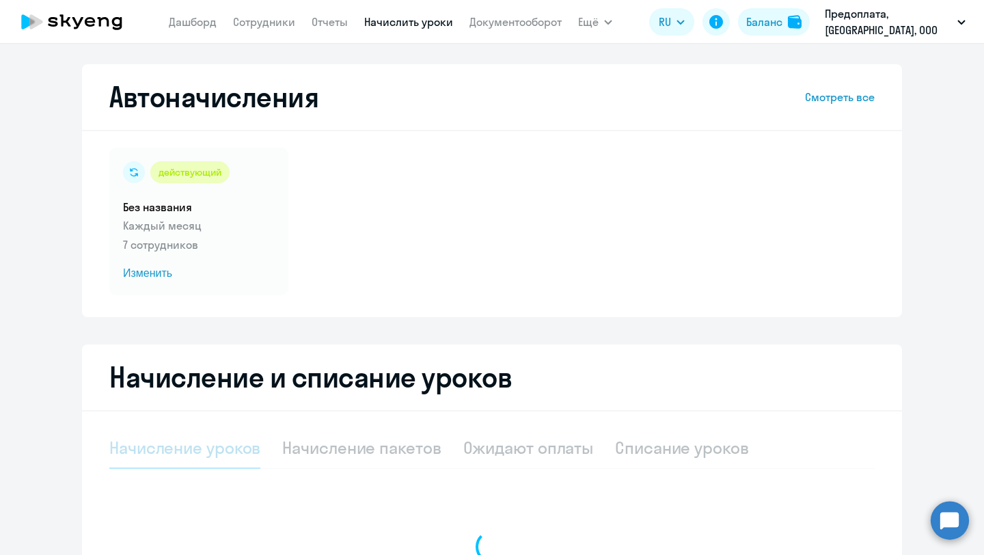
select select "10"
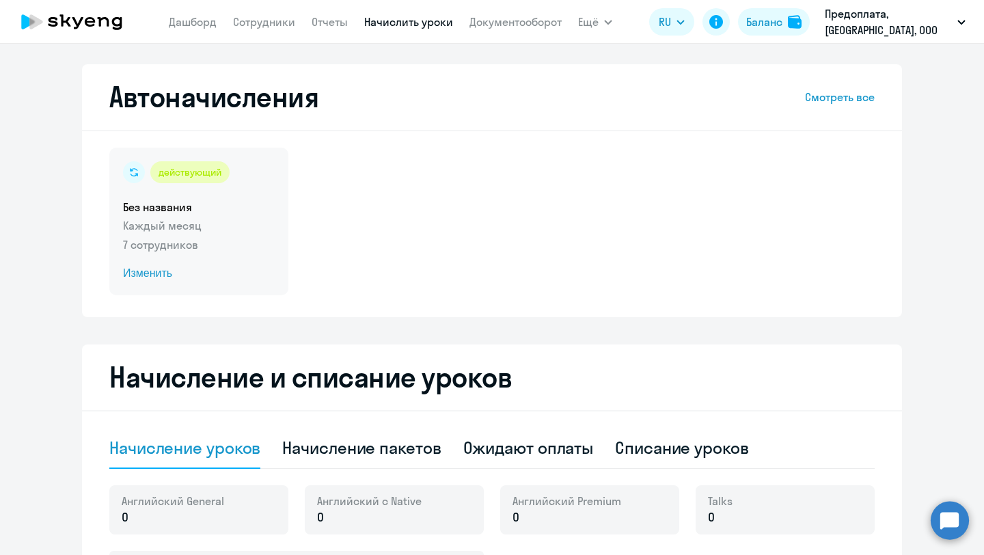
click at [245, 213] on h5 "Без названия" at bounding box center [199, 207] width 152 height 15
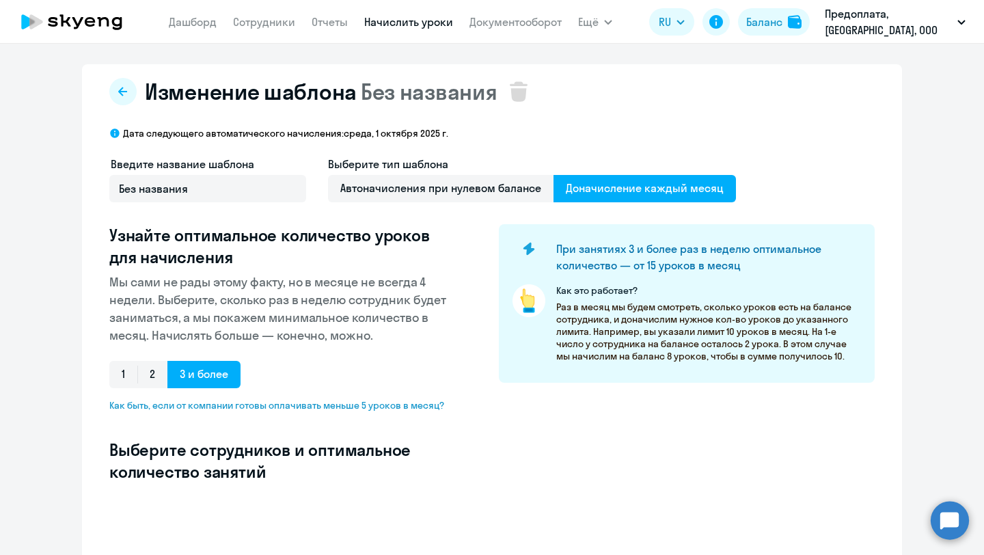
select select "10"
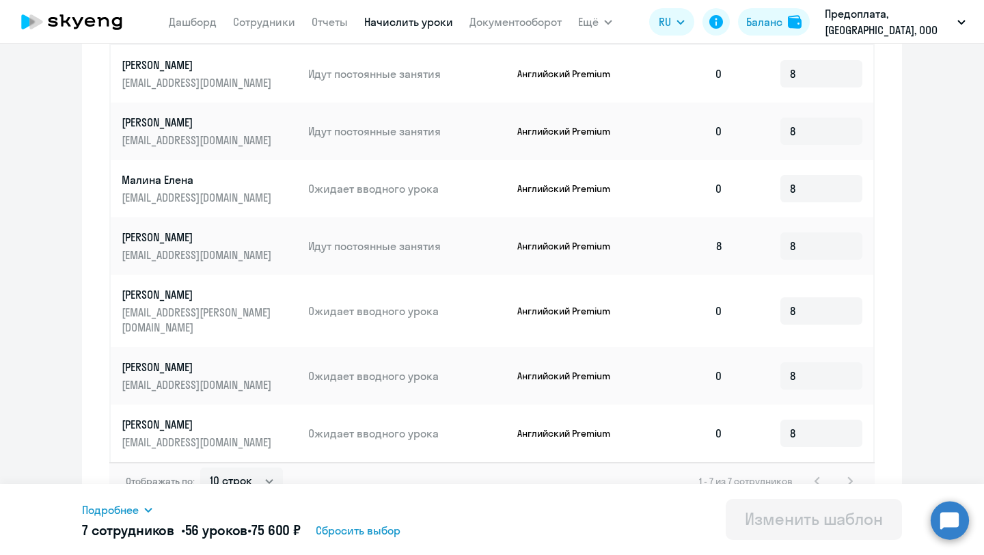
scroll to position [543, 0]
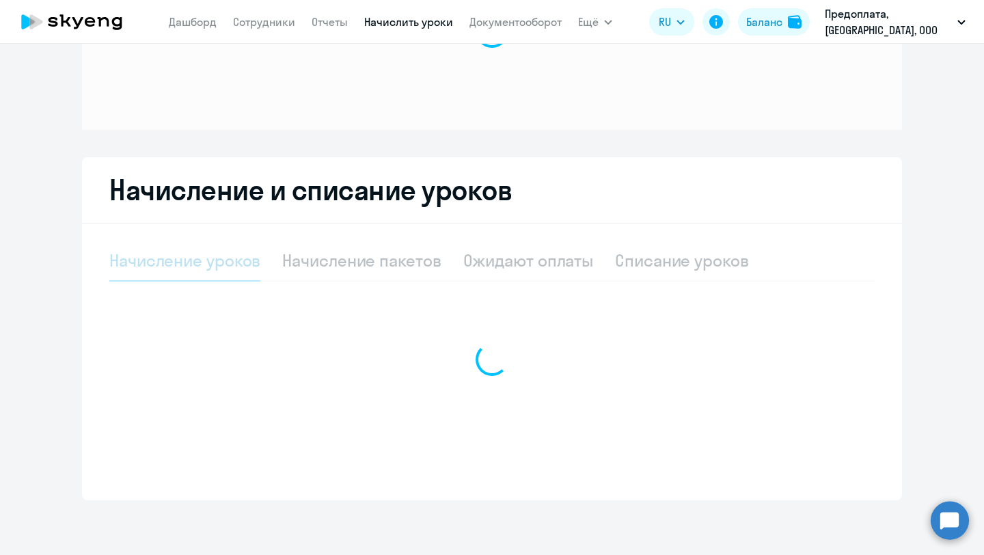
scroll to position [131, 0]
select select "10"
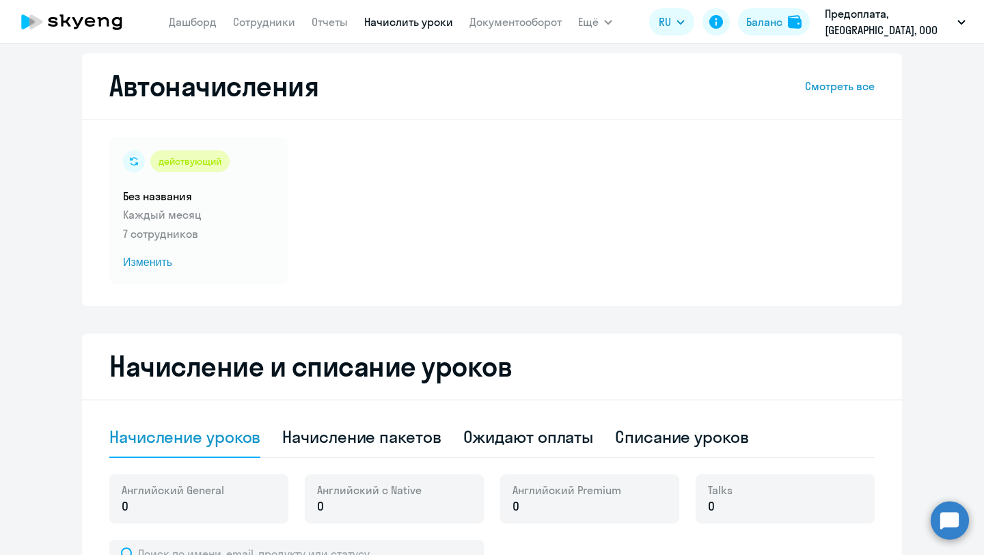
scroll to position [0, 0]
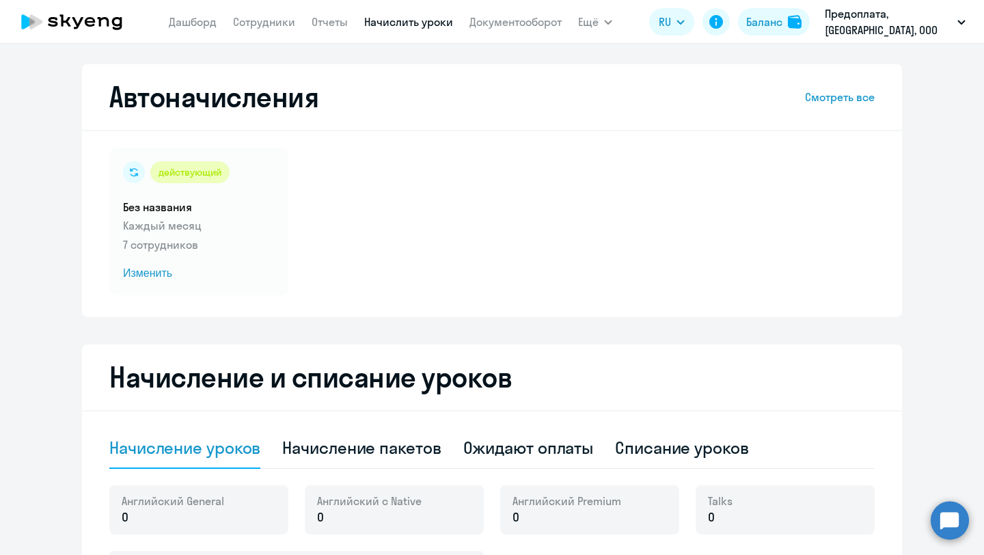
click at [84, 10] on icon at bounding box center [72, 22] width 120 height 34
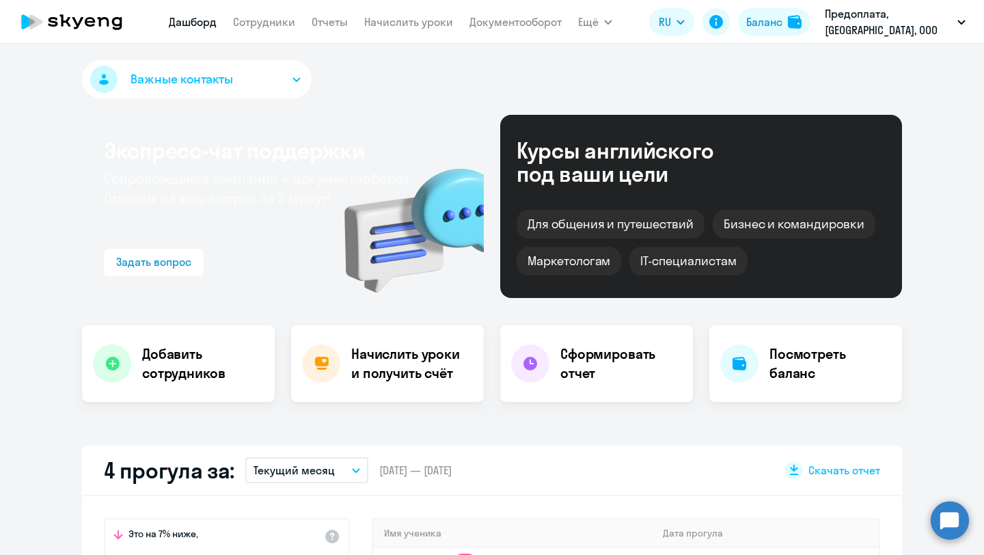
select select "30"
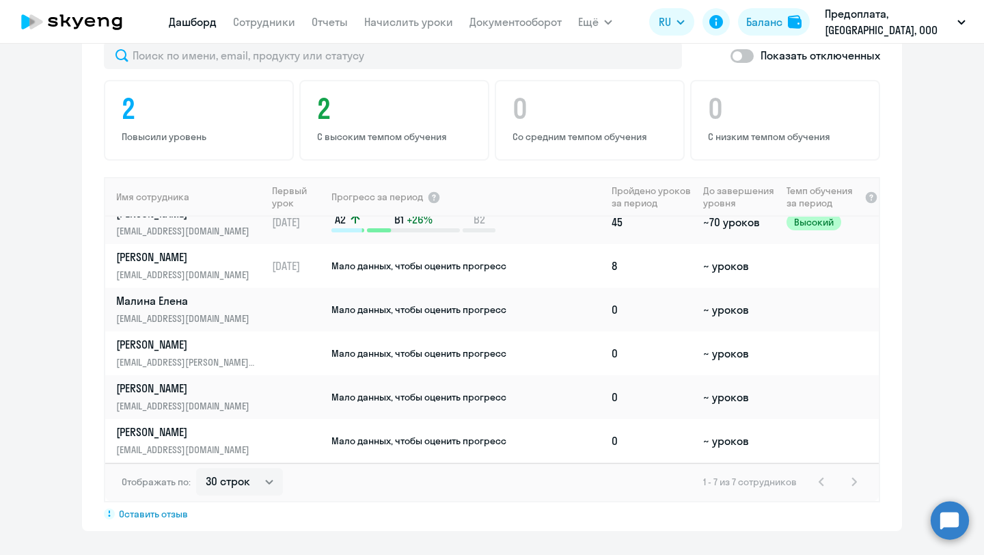
scroll to position [853, 0]
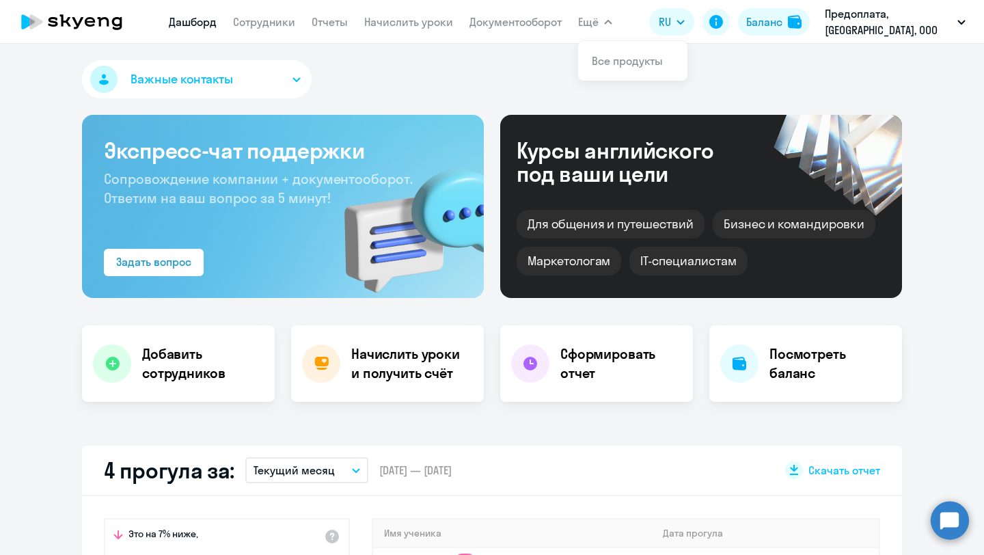
select select "30"
